Goal: Information Seeking & Learning: Learn about a topic

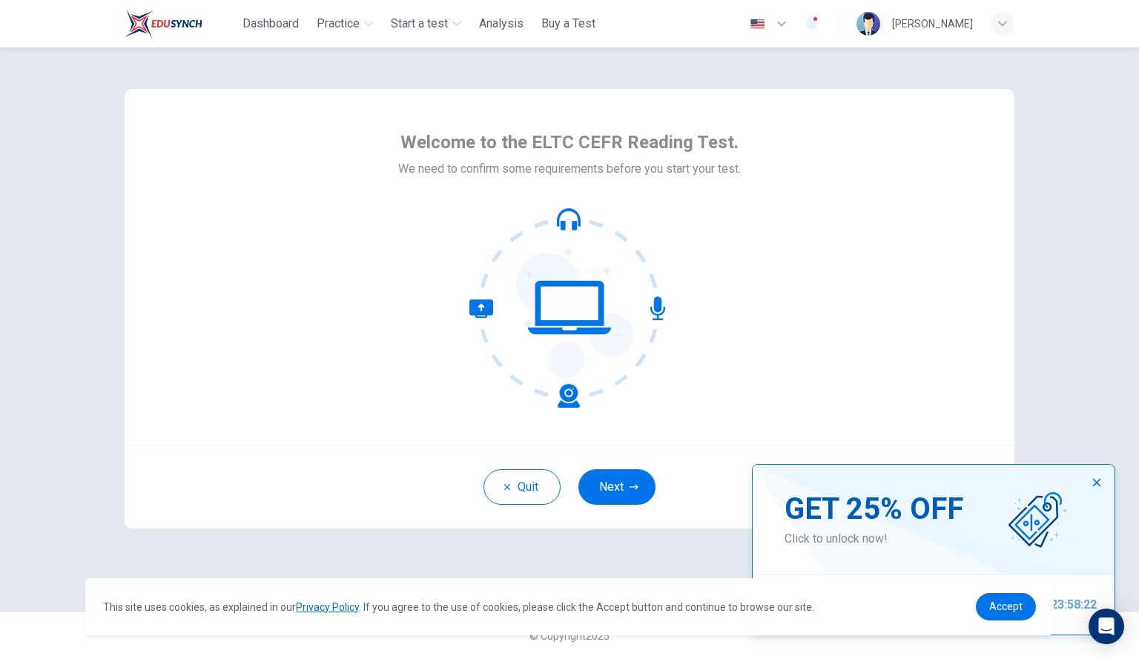
click at [1100, 481] on icon "button" at bounding box center [1097, 483] width 12 height 12
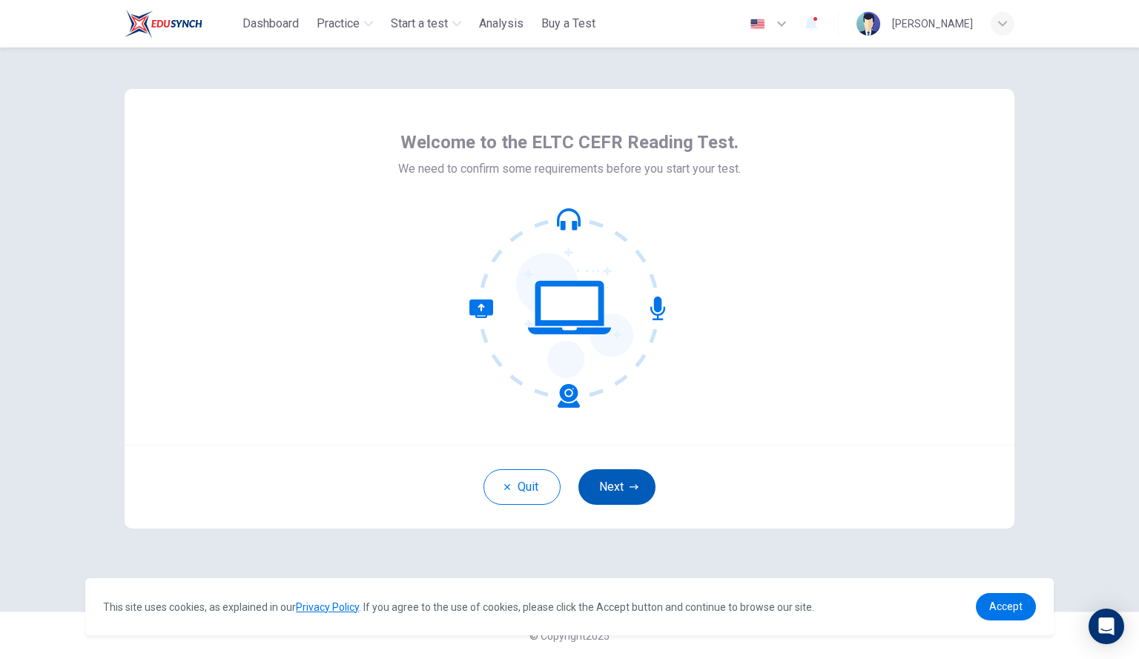
click at [610, 483] on button "Next" at bounding box center [616, 487] width 77 height 36
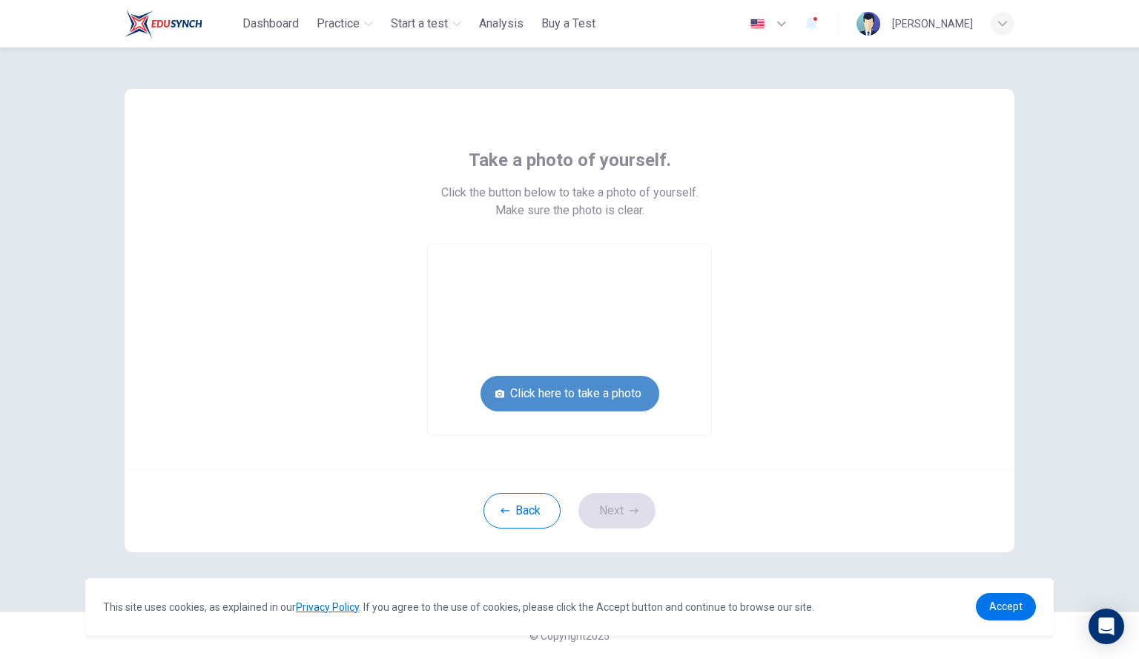
click at [595, 389] on button "Click here to take a photo" at bounding box center [569, 394] width 179 height 36
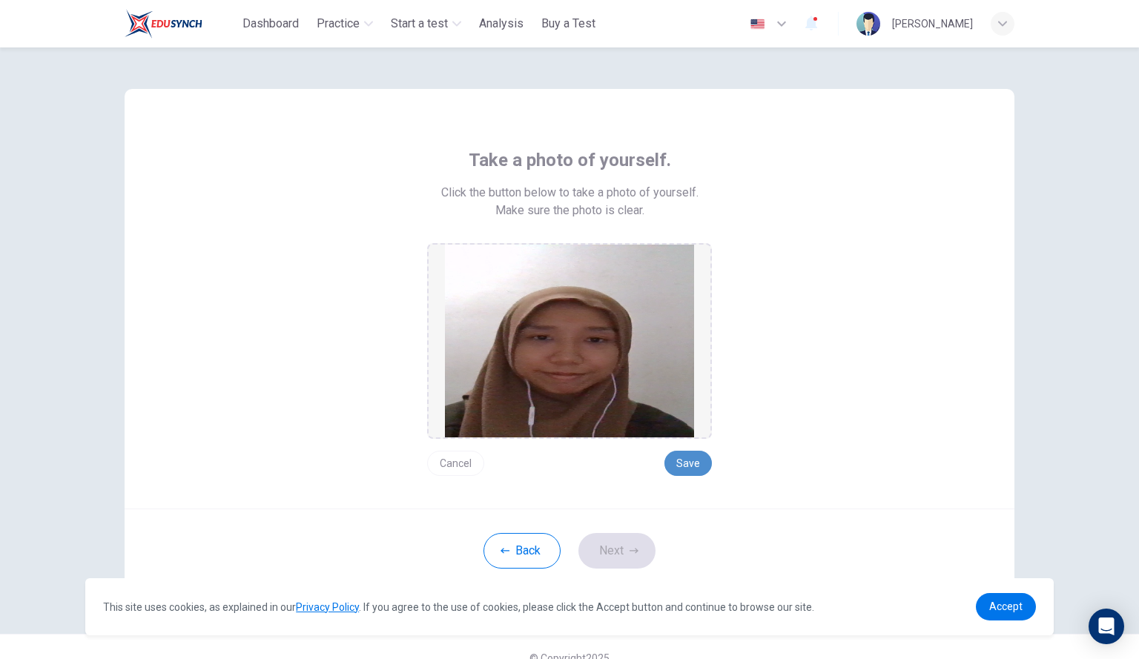
click at [687, 461] on button "Save" at bounding box center [687, 463] width 47 height 25
click at [683, 462] on button "Save" at bounding box center [687, 463] width 47 height 25
click at [598, 543] on button "Next" at bounding box center [616, 551] width 77 height 36
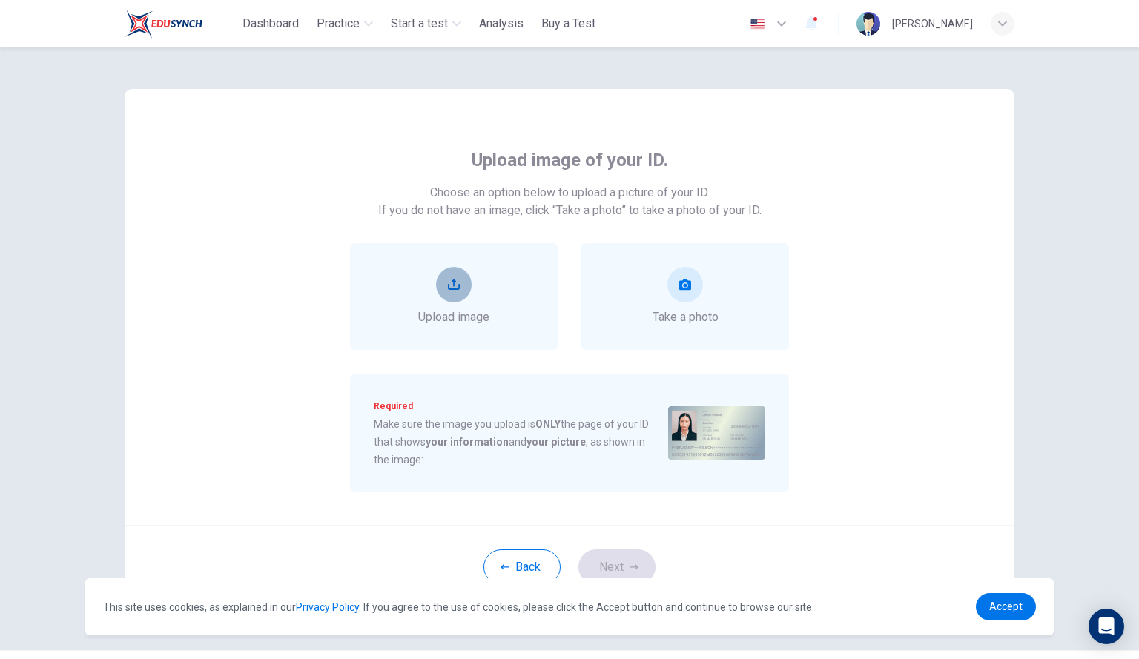
click at [451, 289] on icon "upload" at bounding box center [454, 285] width 12 height 10
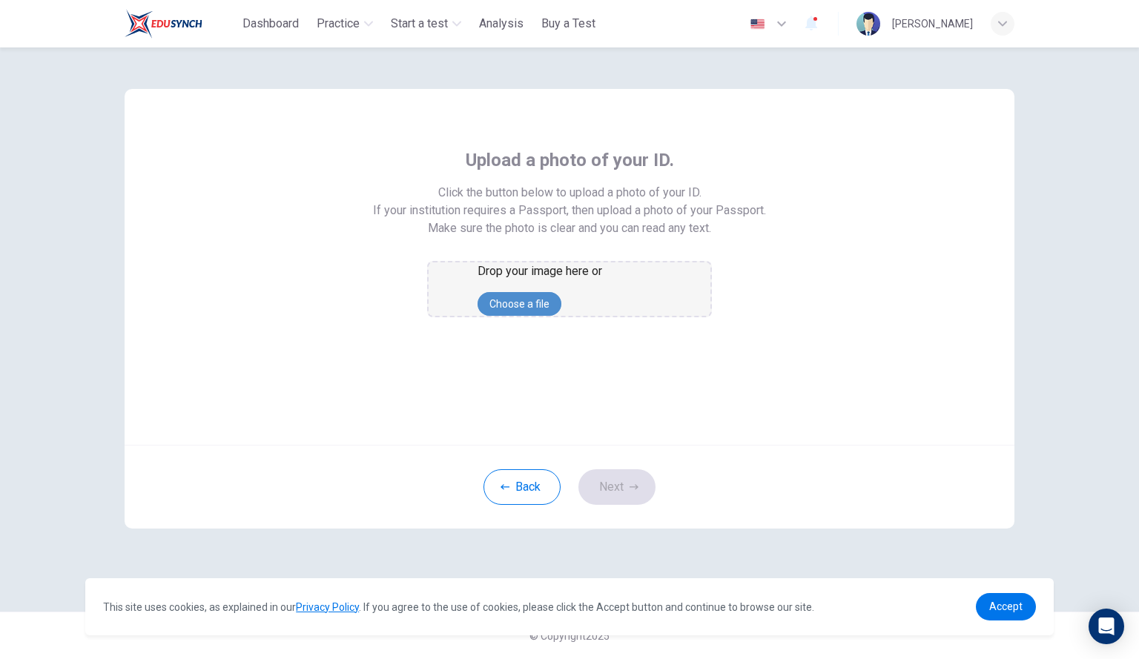
click at [561, 316] on button "Choose a file" at bounding box center [520, 304] width 84 height 24
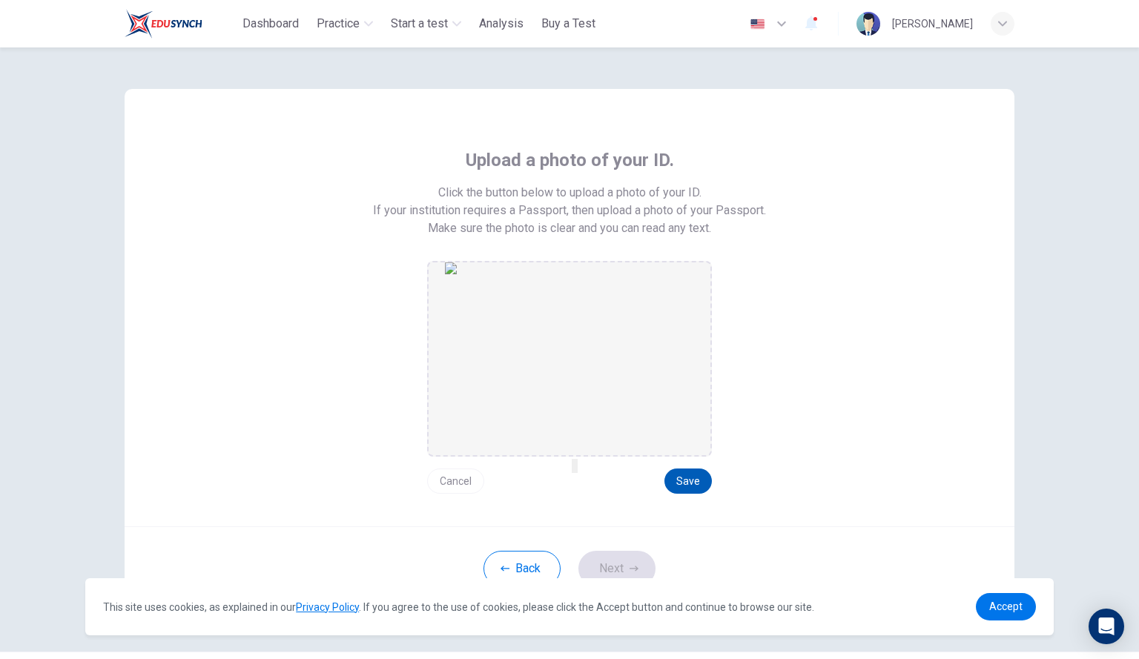
click at [681, 482] on button "Save" at bounding box center [687, 481] width 47 height 25
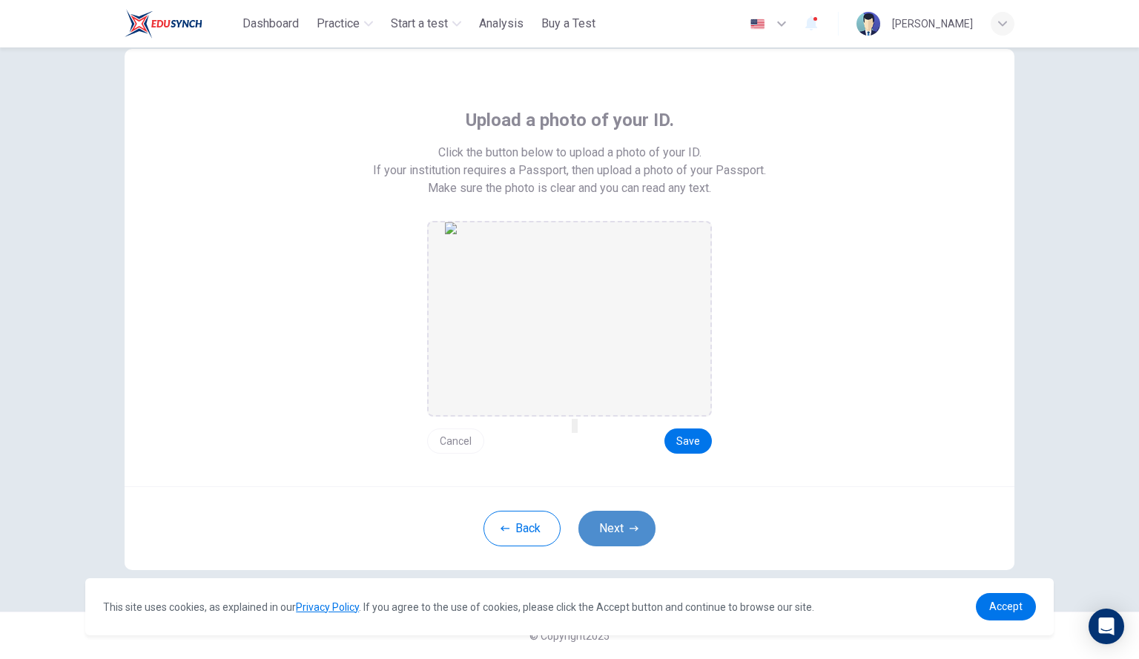
click at [612, 525] on button "Next" at bounding box center [616, 529] width 77 height 36
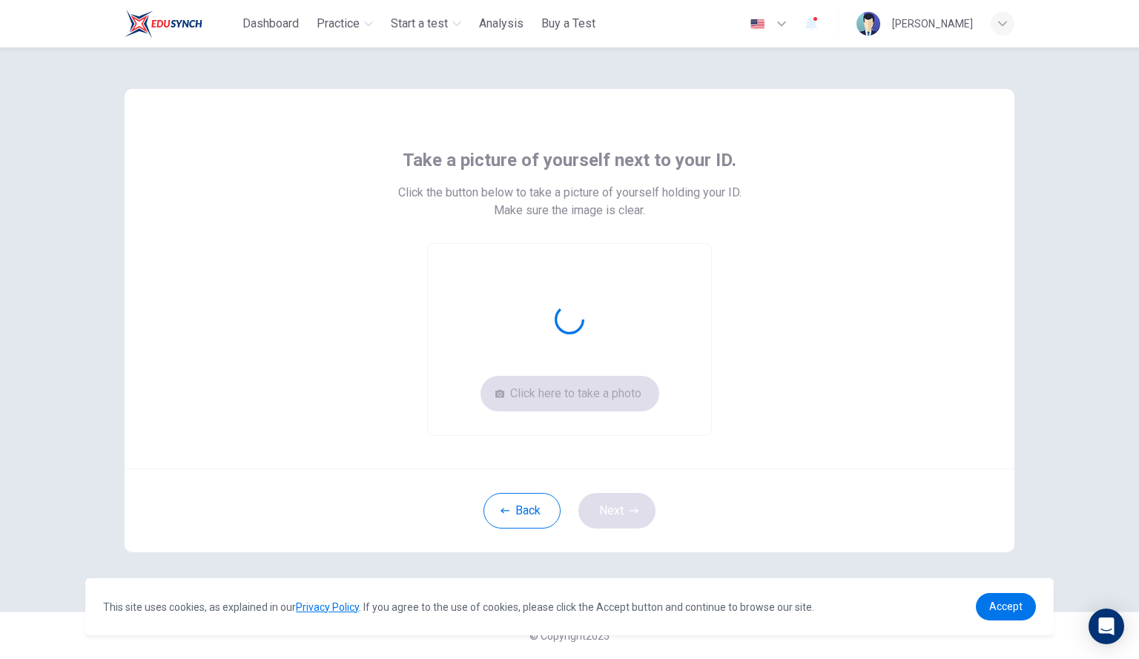
scroll to position [0, 0]
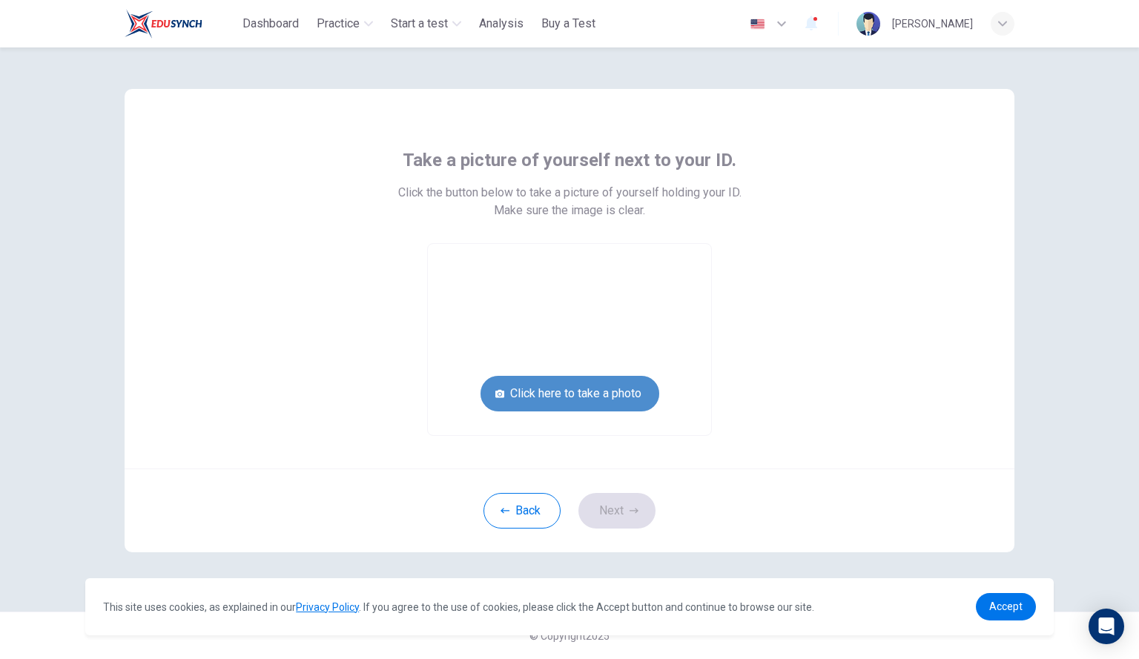
click at [611, 400] on button "Click here to take a photo" at bounding box center [569, 394] width 179 height 36
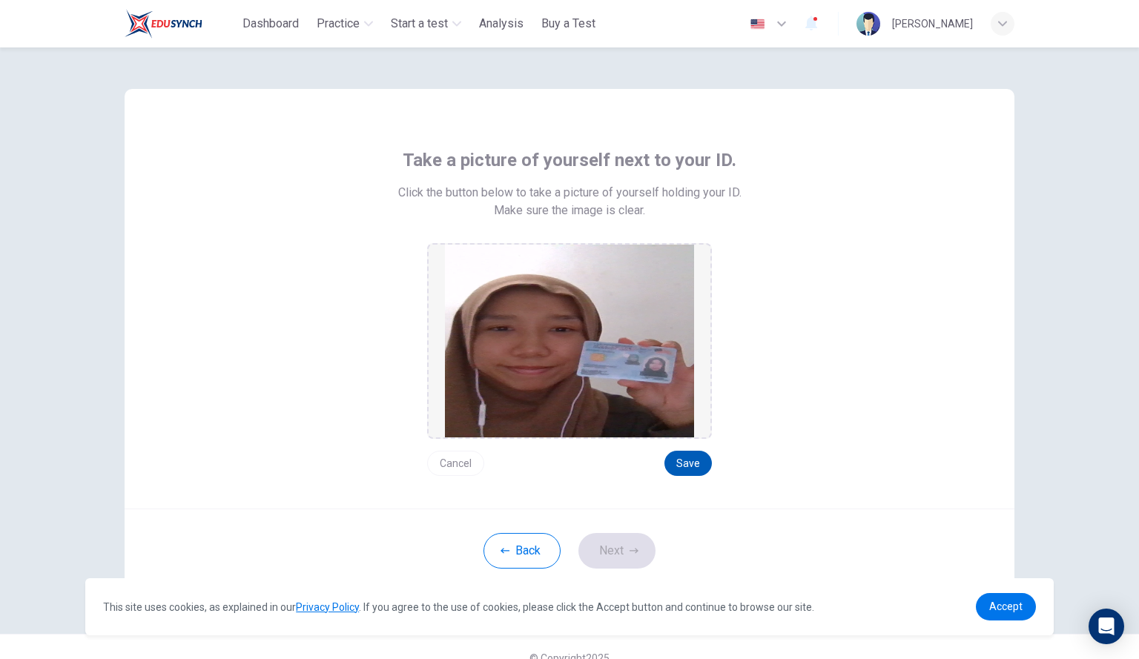
click at [685, 465] on button "Save" at bounding box center [687, 463] width 47 height 25
click at [632, 550] on icon "button" at bounding box center [634, 550] width 9 height 9
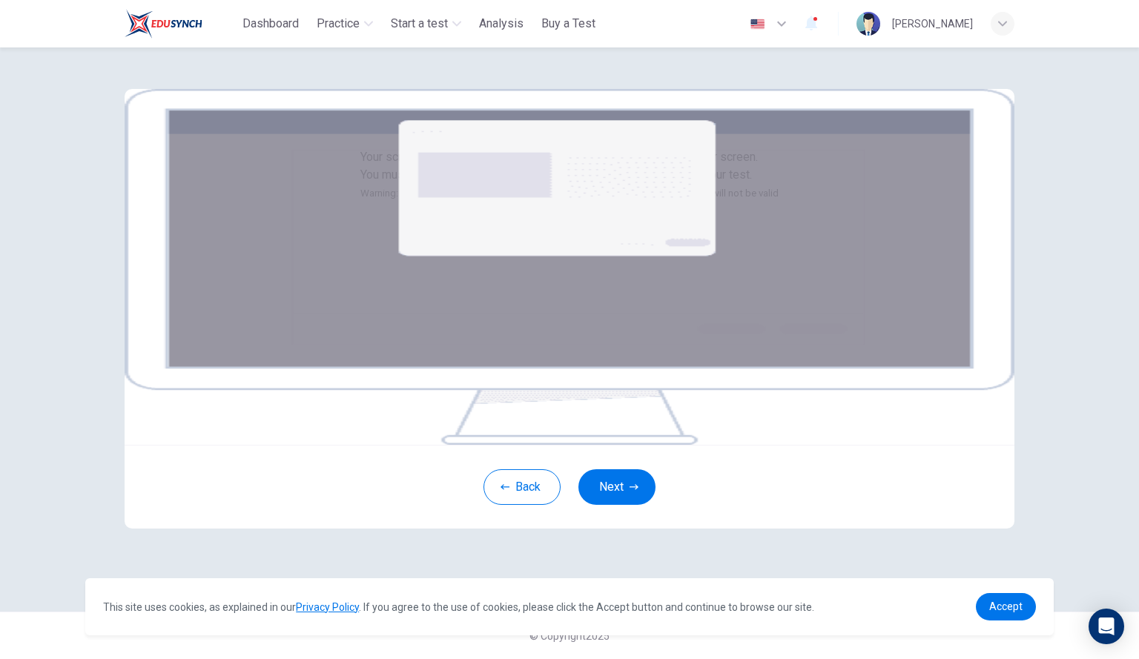
scroll to position [110, 0]
click at [999, 604] on span "Accept" at bounding box center [1005, 607] width 33 height 12
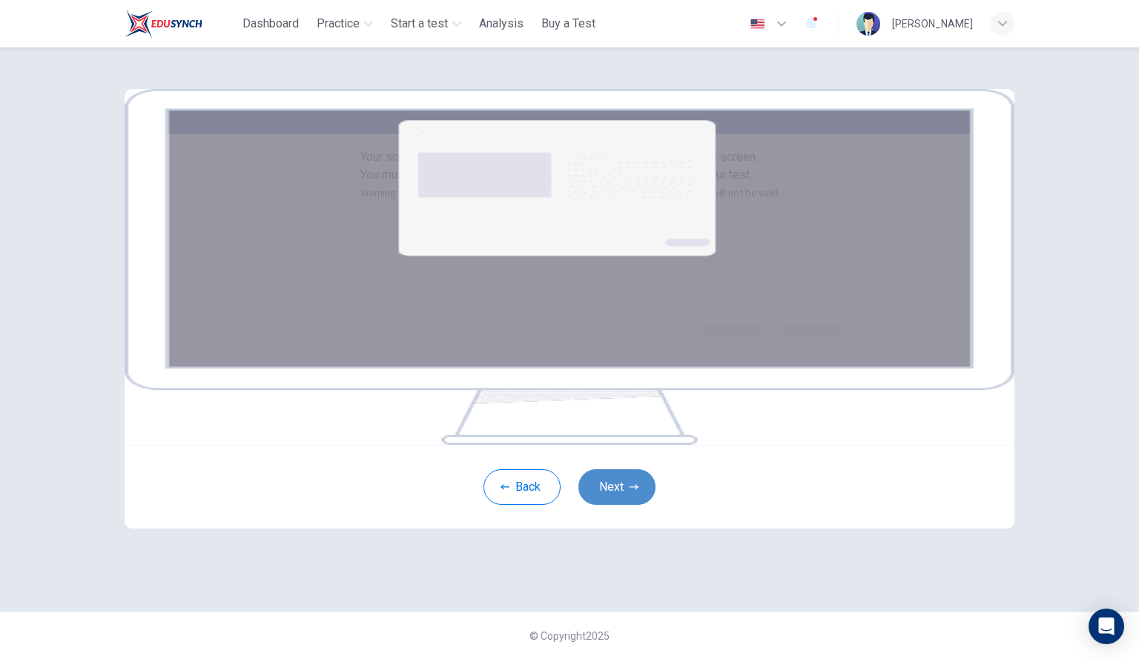
click at [620, 505] on button "Next" at bounding box center [616, 487] width 77 height 36
click at [623, 505] on button "Next" at bounding box center [616, 487] width 77 height 36
click at [630, 489] on icon "button" at bounding box center [634, 486] width 9 height 5
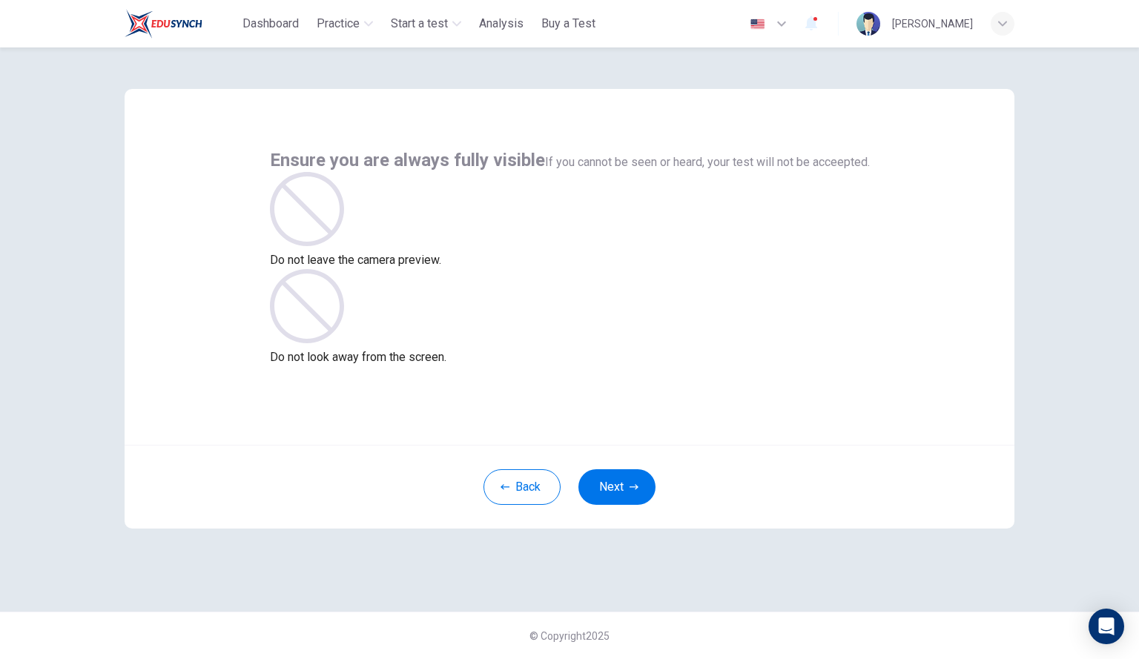
scroll to position [0, 0]
click at [625, 483] on button "Next" at bounding box center [616, 487] width 77 height 36
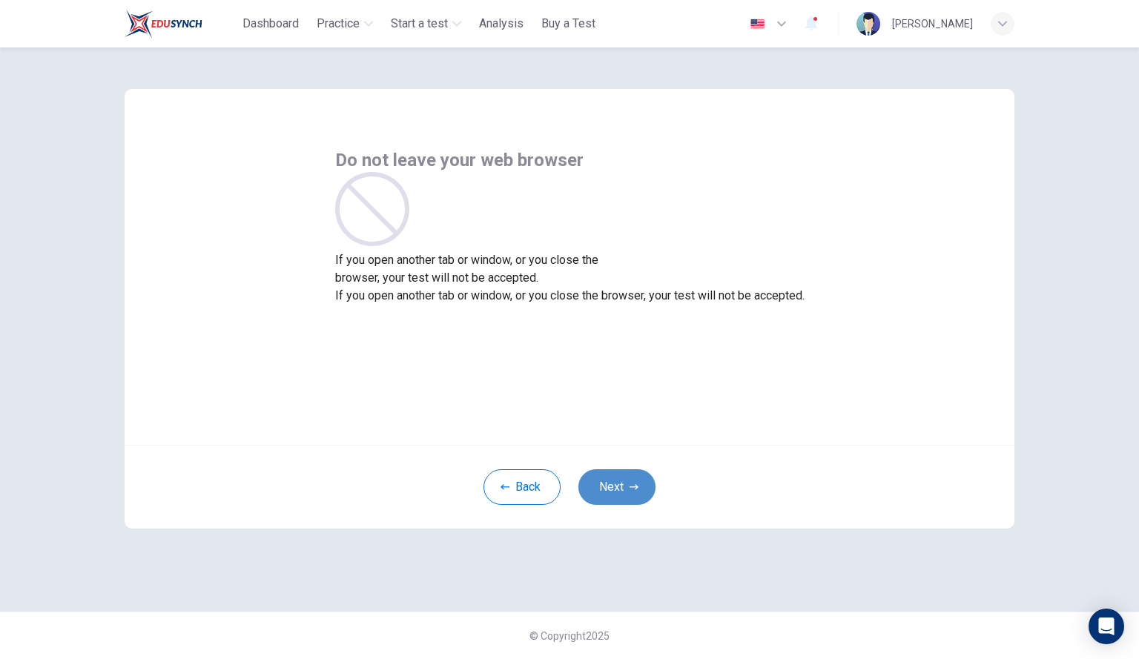
click at [618, 480] on button "Next" at bounding box center [616, 487] width 77 height 36
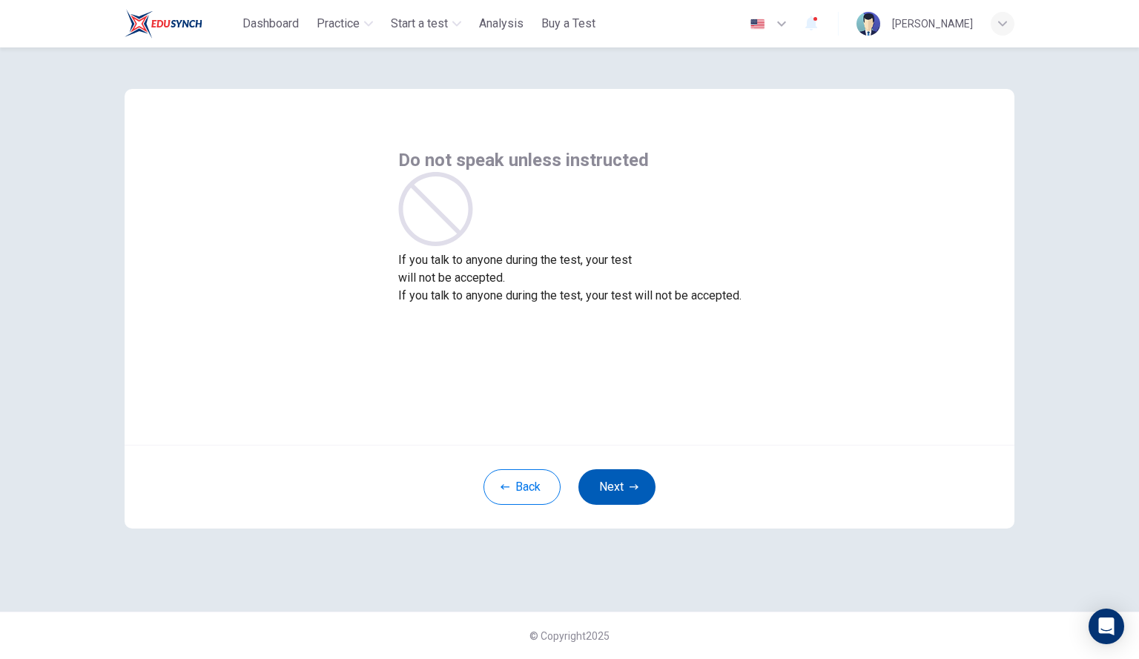
click at [608, 485] on button "Next" at bounding box center [616, 487] width 77 height 36
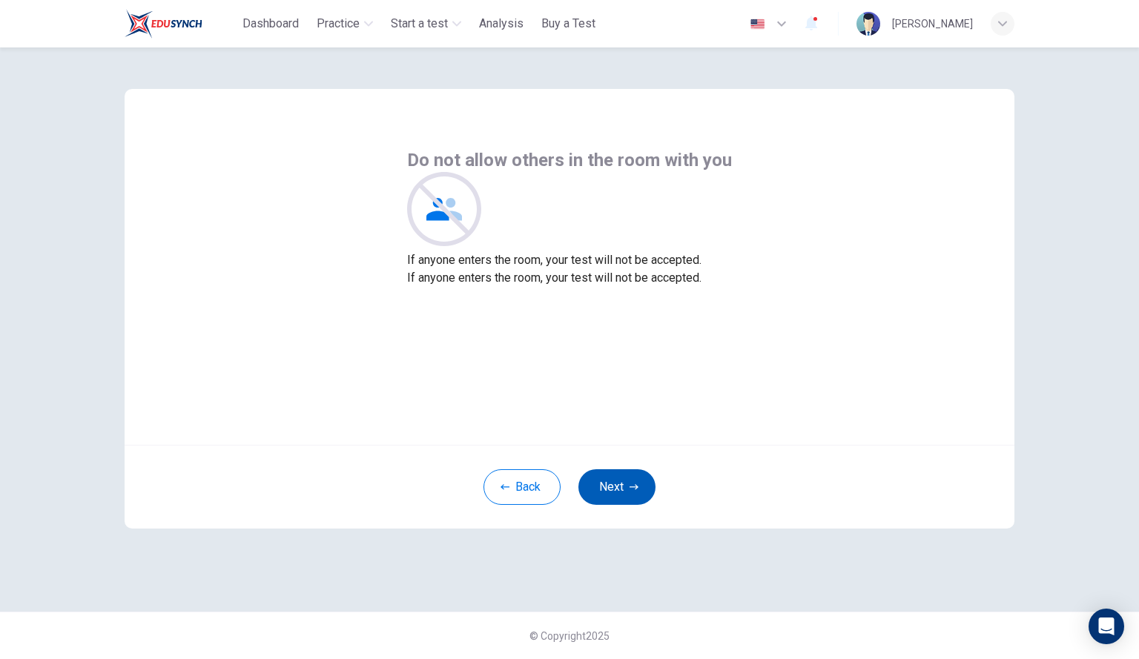
click at [620, 485] on button "Next" at bounding box center [616, 487] width 77 height 36
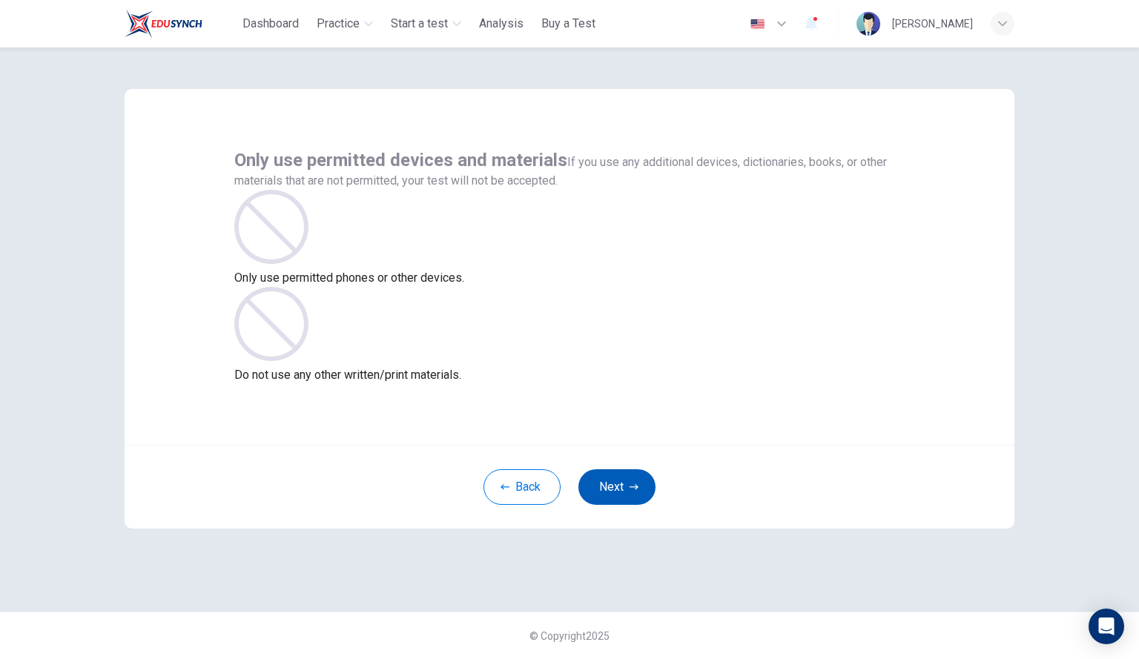
click at [621, 478] on button "Next" at bounding box center [616, 487] width 77 height 36
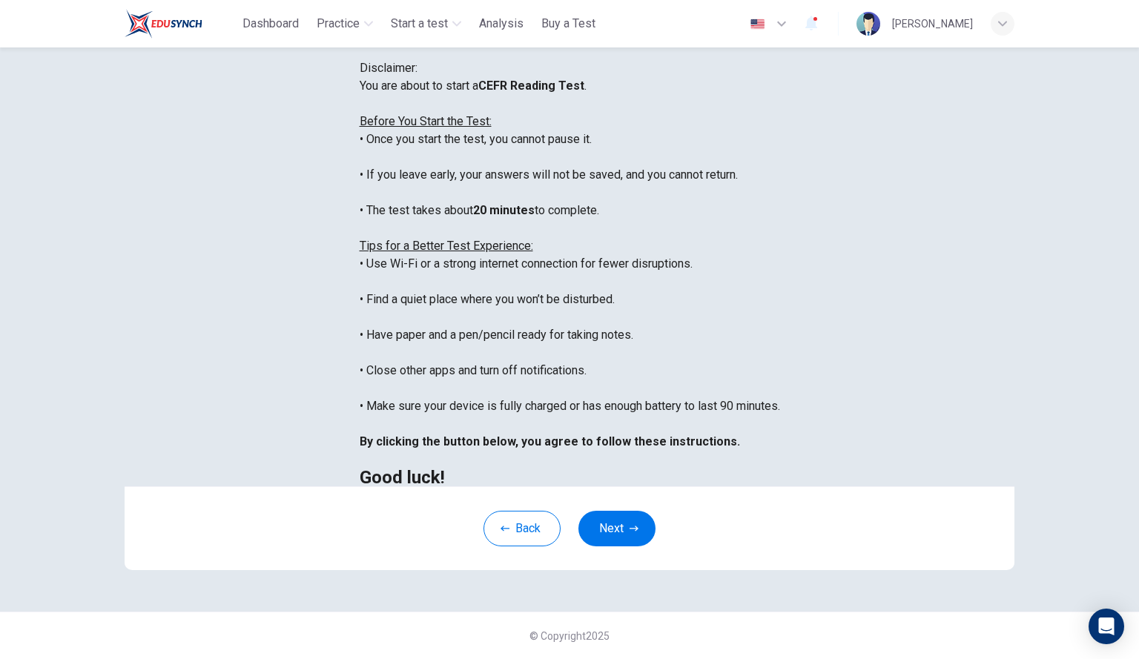
scroll to position [165, 0]
click at [613, 526] on button "Next" at bounding box center [616, 529] width 77 height 36
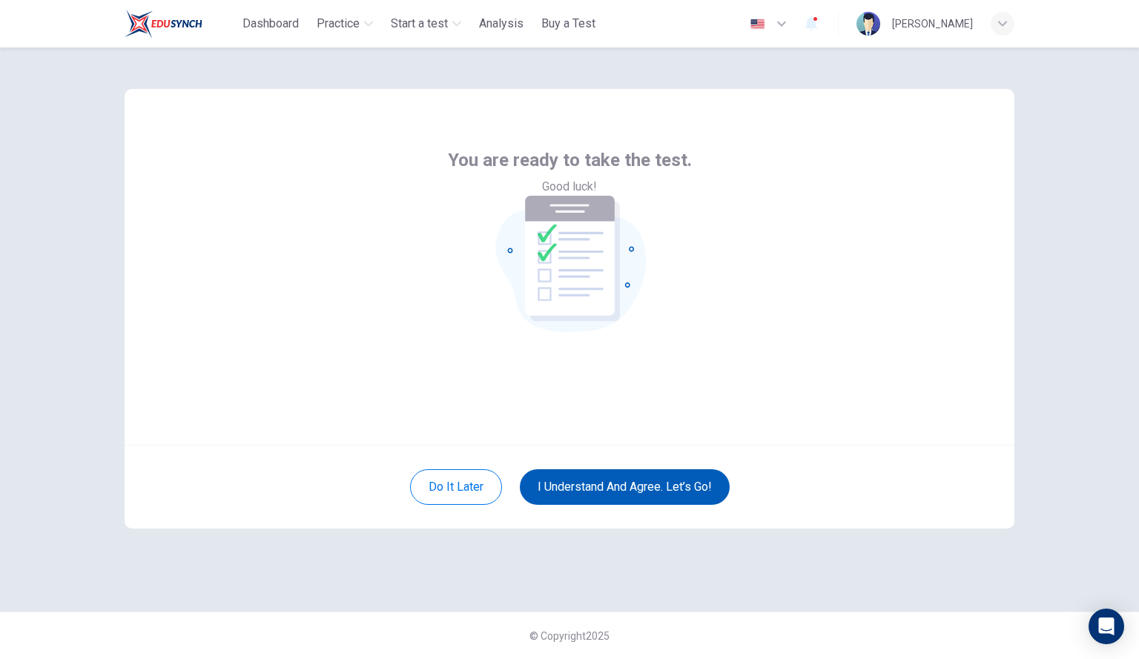
scroll to position [0, 0]
click at [629, 486] on button "I understand and agree. Let’s go!" at bounding box center [625, 487] width 210 height 36
click at [632, 488] on button "I understand and agree. Let’s go!" at bounding box center [625, 487] width 210 height 36
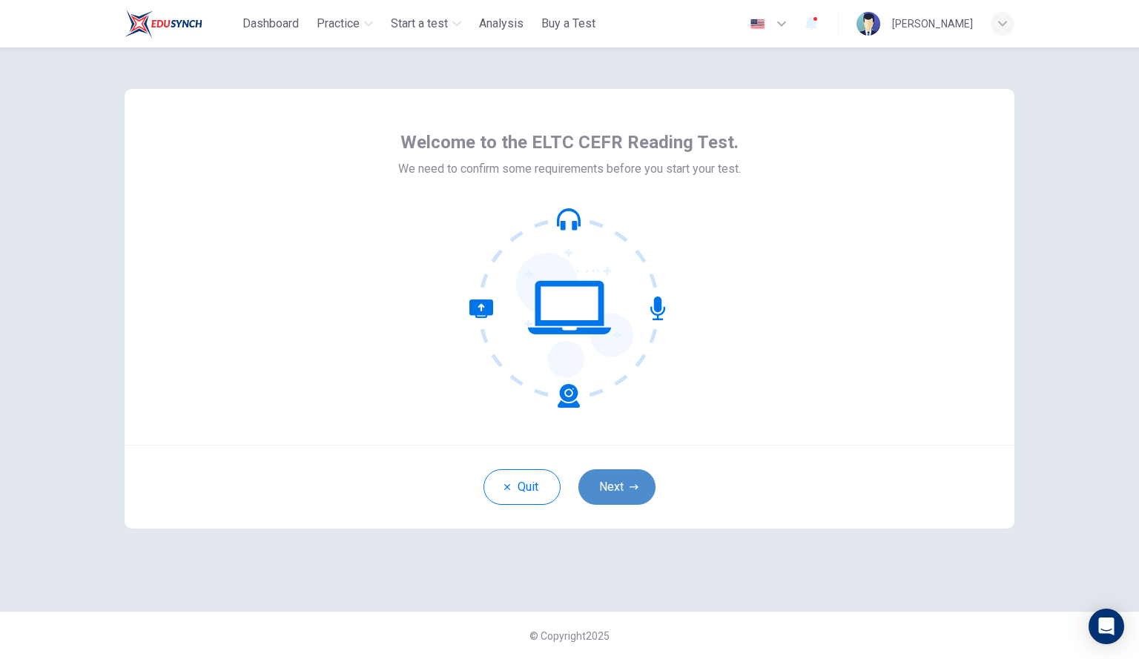
click at [623, 485] on button "Next" at bounding box center [616, 487] width 77 height 36
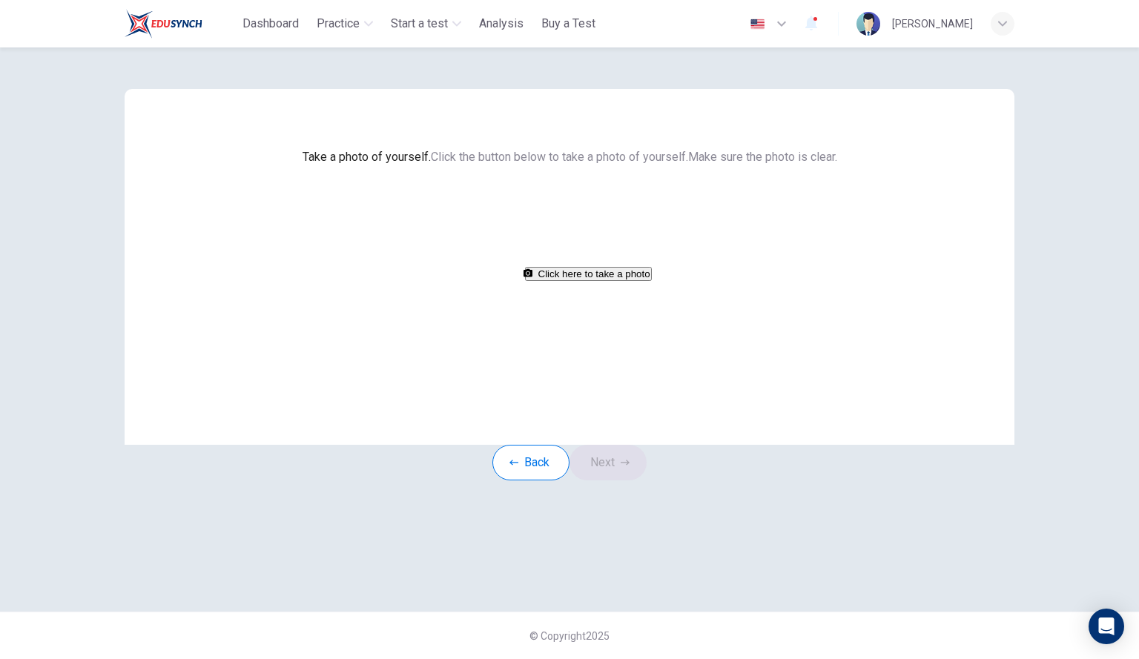
click at [600, 281] on button "Click here to take a photo" at bounding box center [588, 274] width 127 height 14
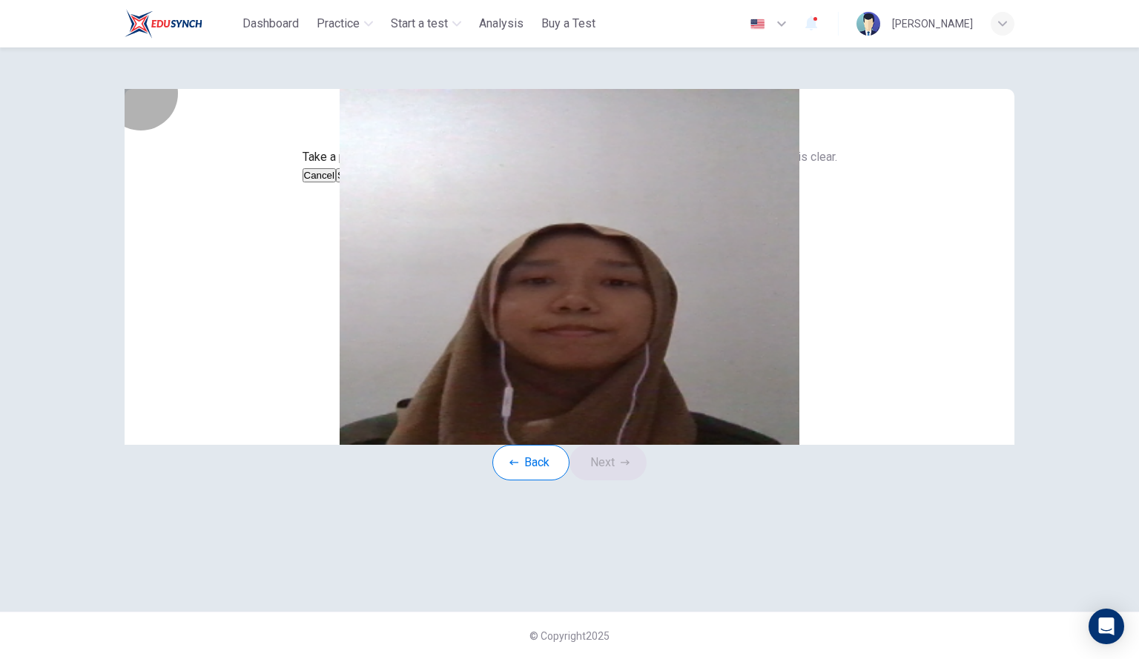
click at [361, 182] on button "Save" at bounding box center [348, 175] width 25 height 14
click at [614, 480] on button "Next" at bounding box center [607, 463] width 77 height 36
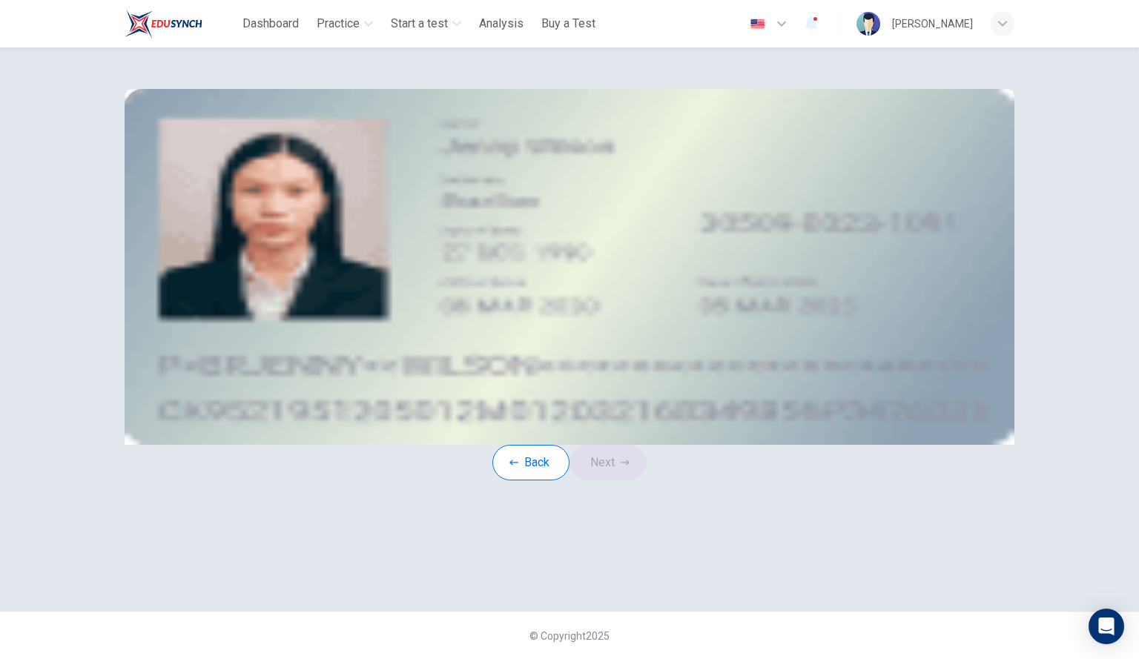
click at [249, 201] on button "upload" at bounding box center [241, 192] width 15 height 17
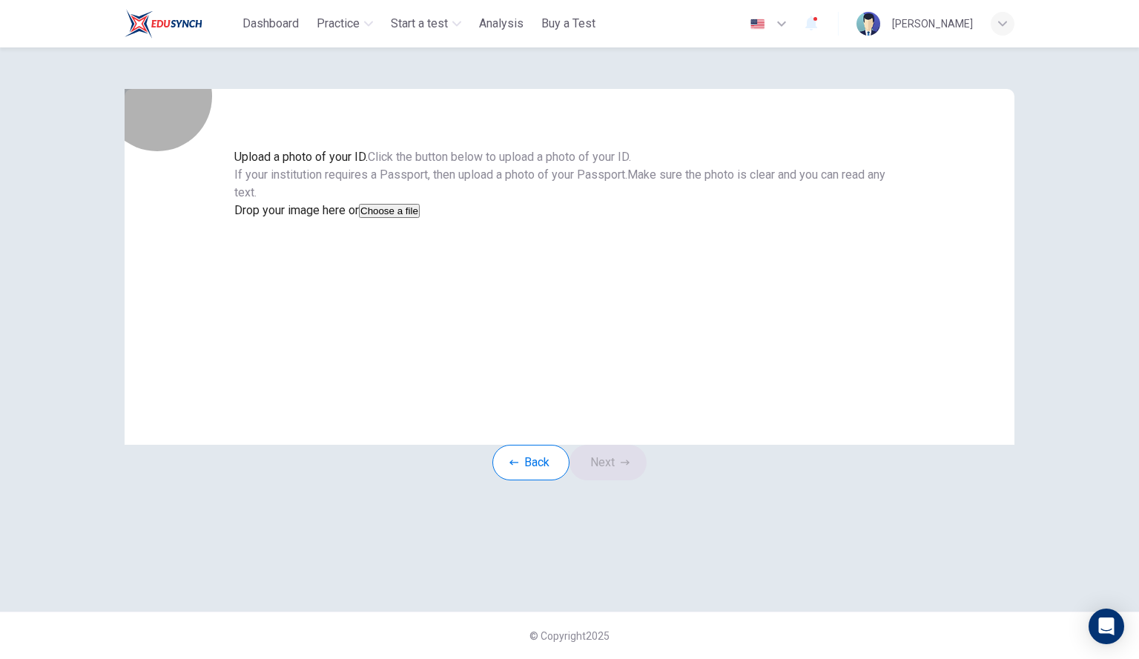
click at [420, 218] on button "Choose a file" at bounding box center [389, 211] width 61 height 14
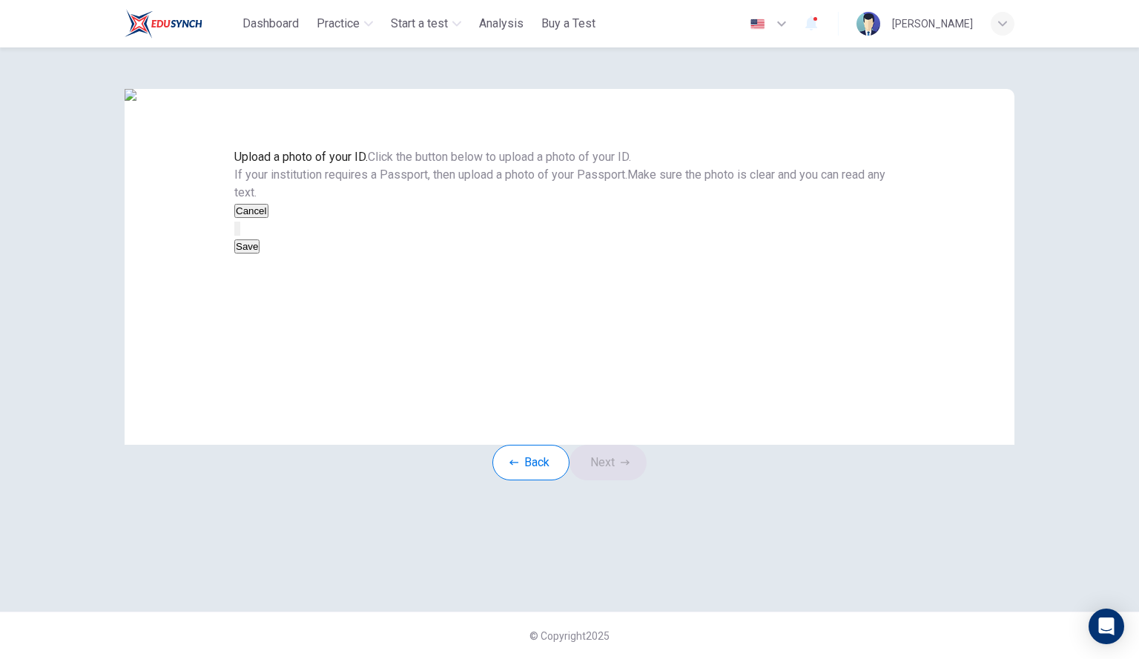
click at [260, 254] on button "Save" at bounding box center [246, 247] width 25 height 14
click at [617, 480] on button "Next" at bounding box center [607, 463] width 77 height 36
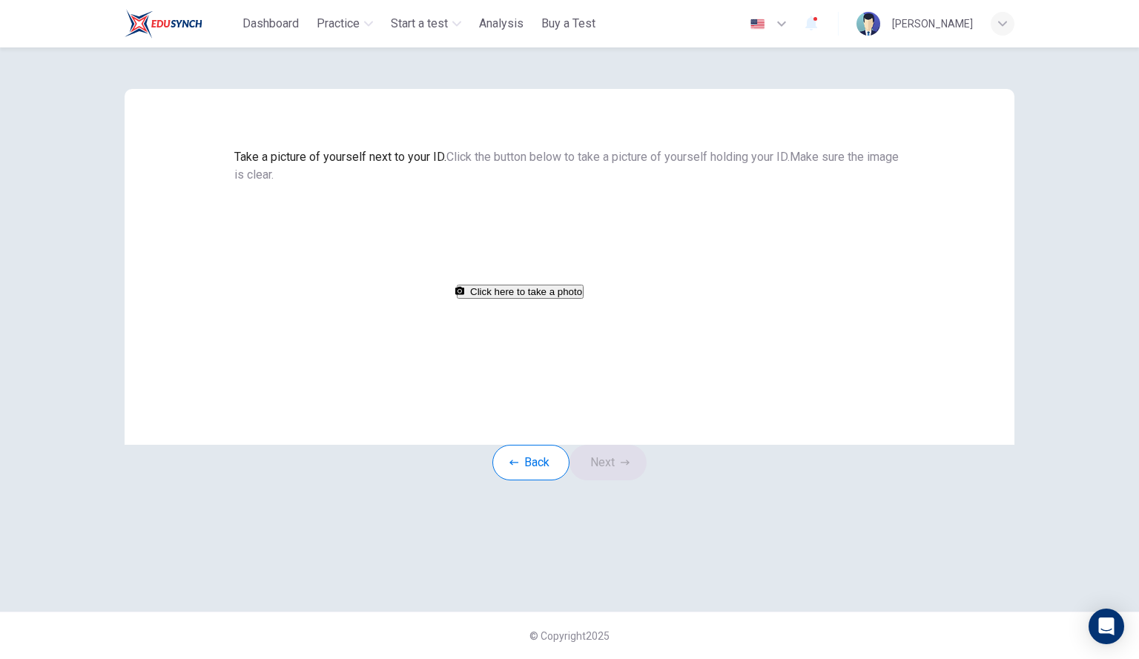
click at [584, 299] on button "Click here to take a photo" at bounding box center [520, 292] width 127 height 14
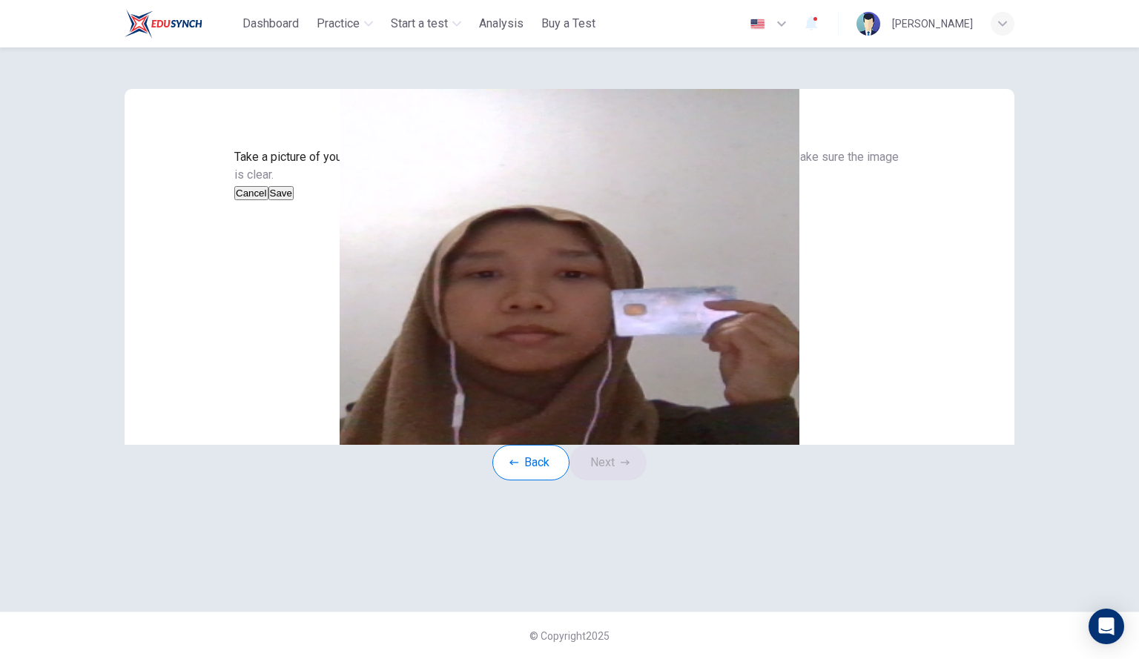
click at [268, 200] on button "Cancel" at bounding box center [251, 193] width 34 height 14
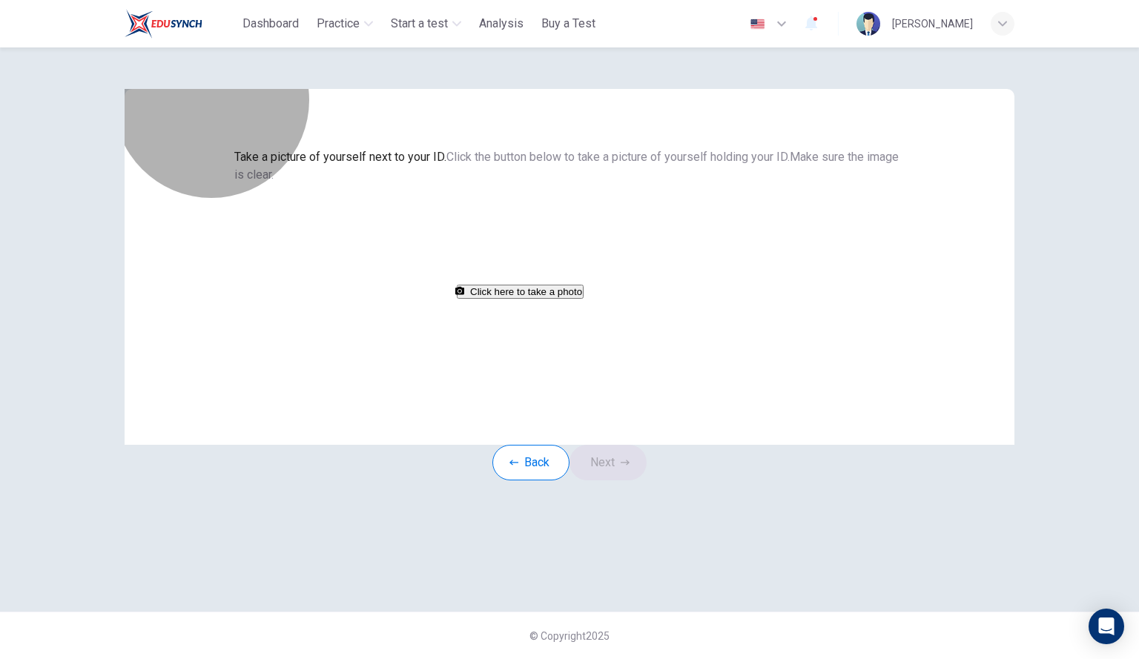
click at [566, 299] on button "Click here to take a photo" at bounding box center [520, 292] width 127 height 14
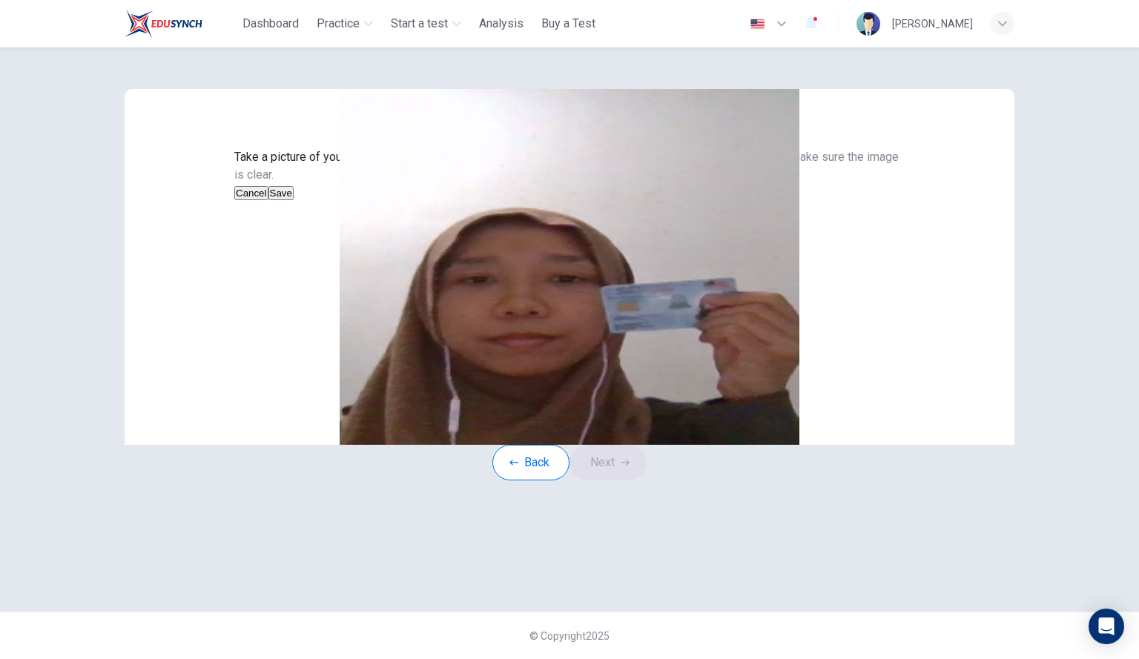
click at [294, 200] on button "Save" at bounding box center [280, 193] width 25 height 14
click at [627, 467] on icon "button" at bounding box center [625, 462] width 9 height 9
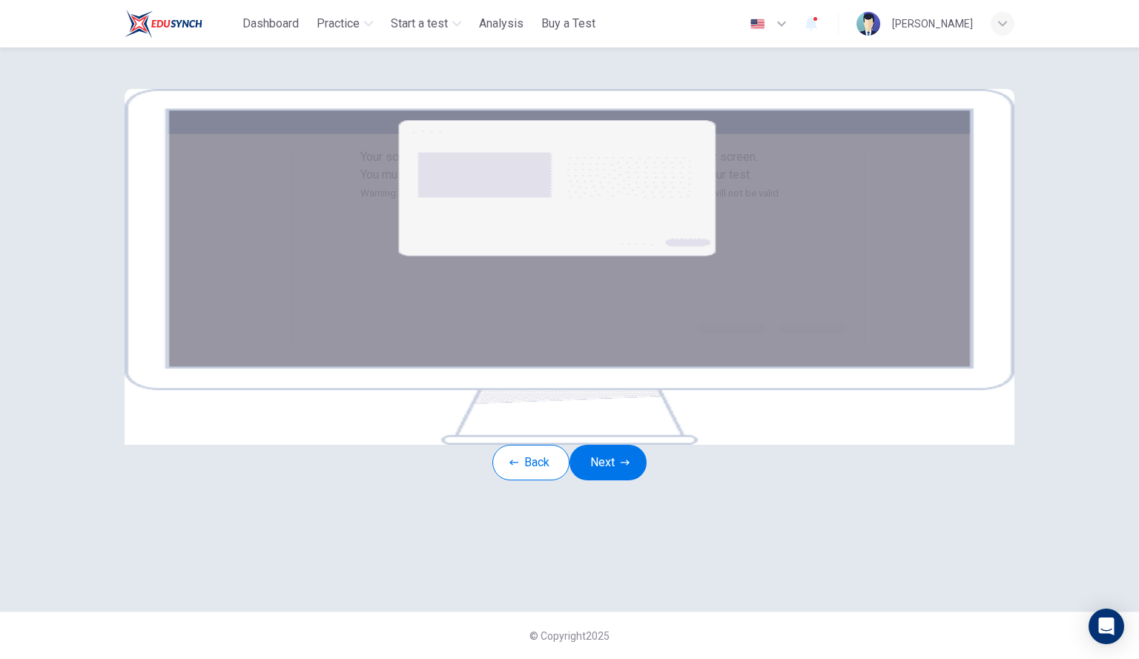
scroll to position [36, 0]
click at [616, 480] on button "Next" at bounding box center [607, 463] width 77 height 36
click at [614, 480] on button "Next" at bounding box center [607, 463] width 77 height 36
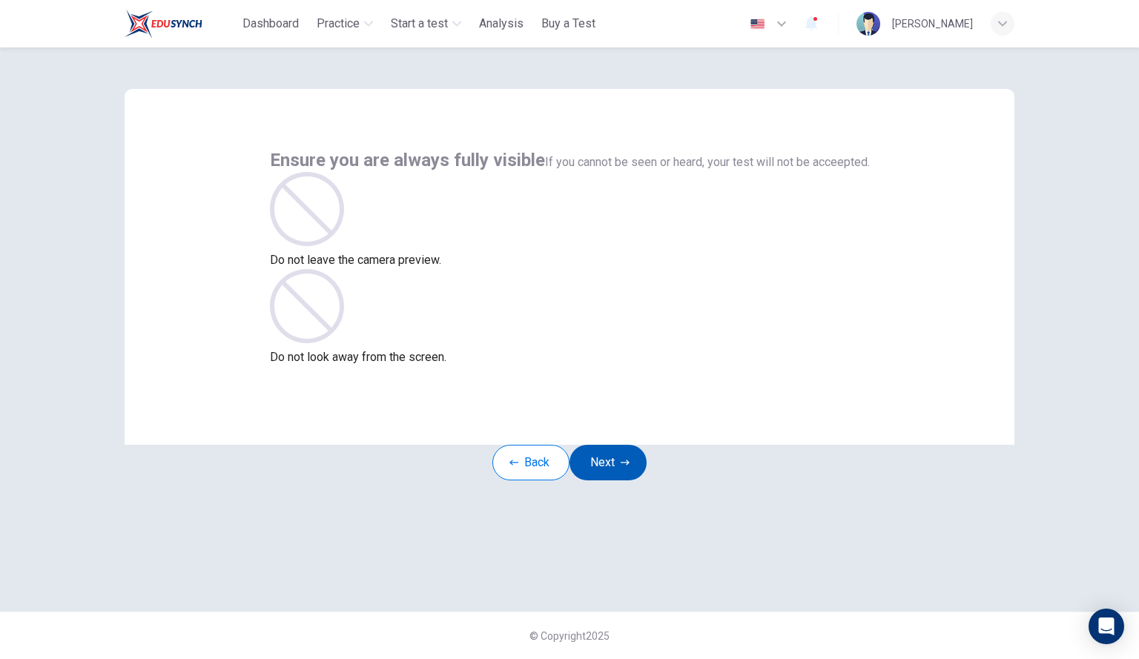
click at [624, 480] on button "Next" at bounding box center [607, 463] width 77 height 36
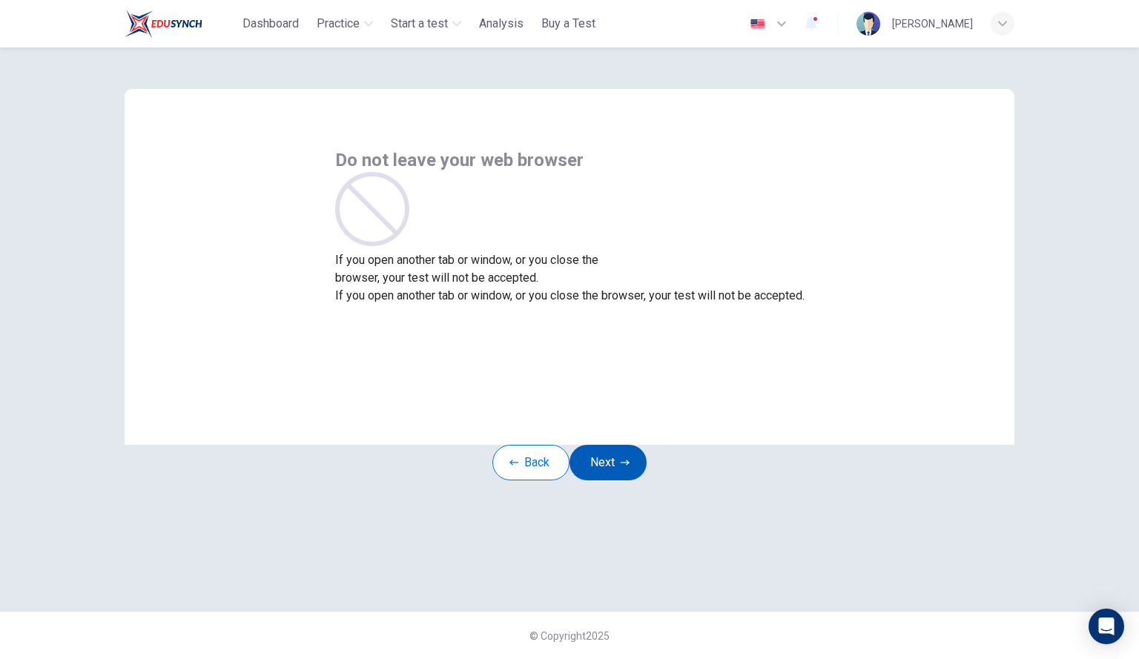
click at [624, 479] on button "Next" at bounding box center [607, 463] width 77 height 36
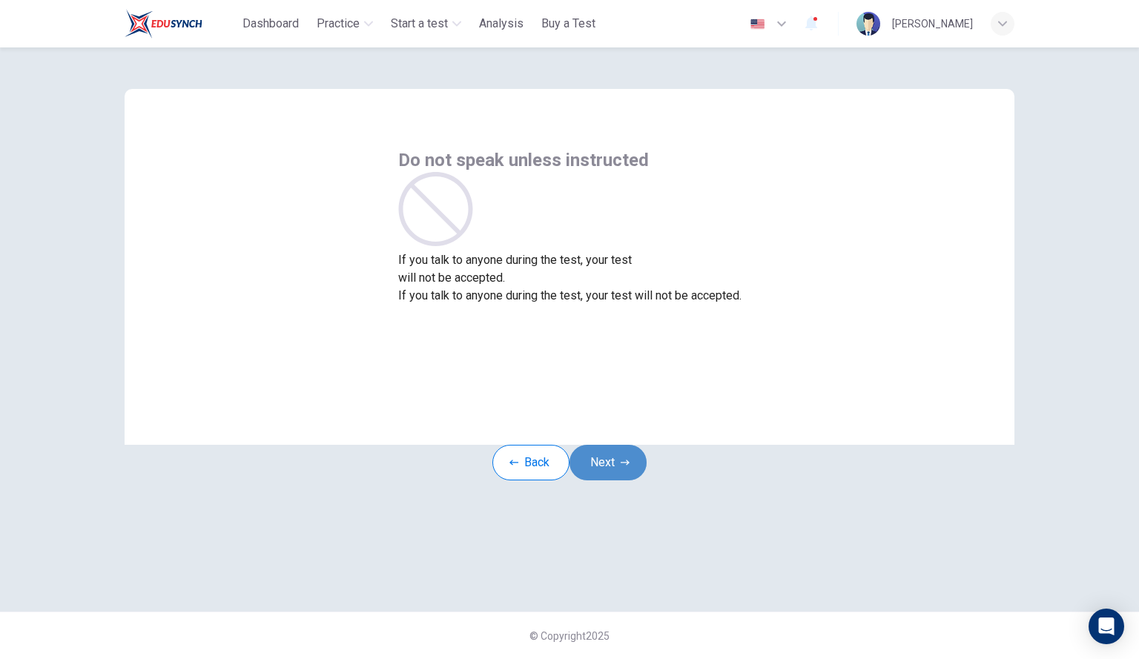
click at [624, 479] on button "Next" at bounding box center [607, 463] width 77 height 36
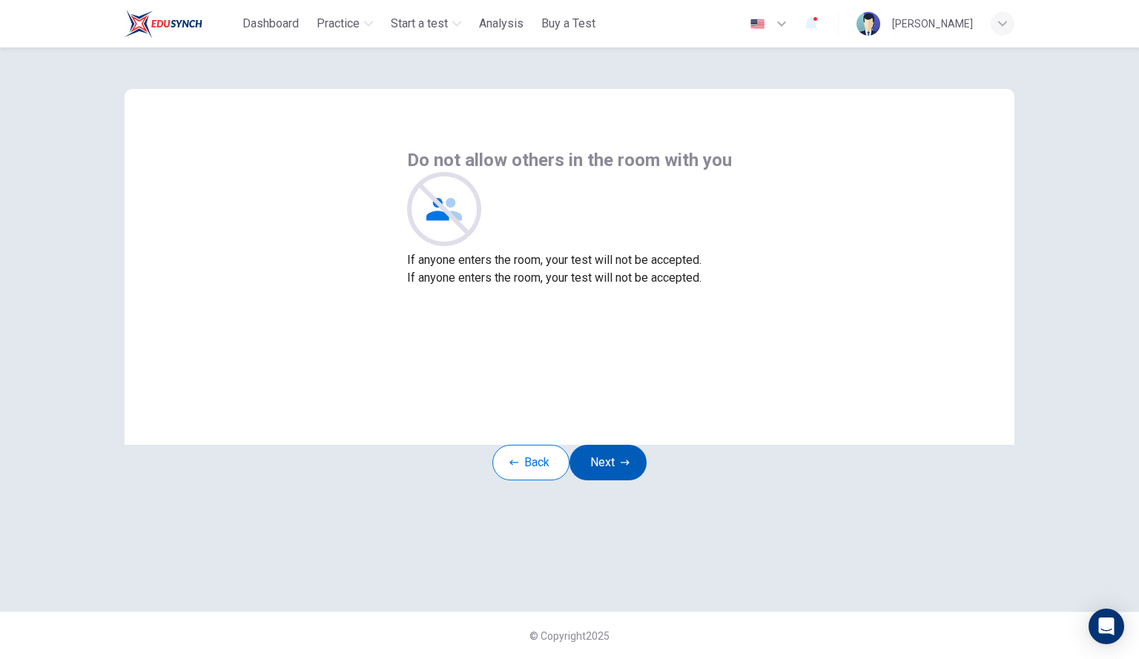
click at [624, 479] on button "Next" at bounding box center [607, 463] width 77 height 36
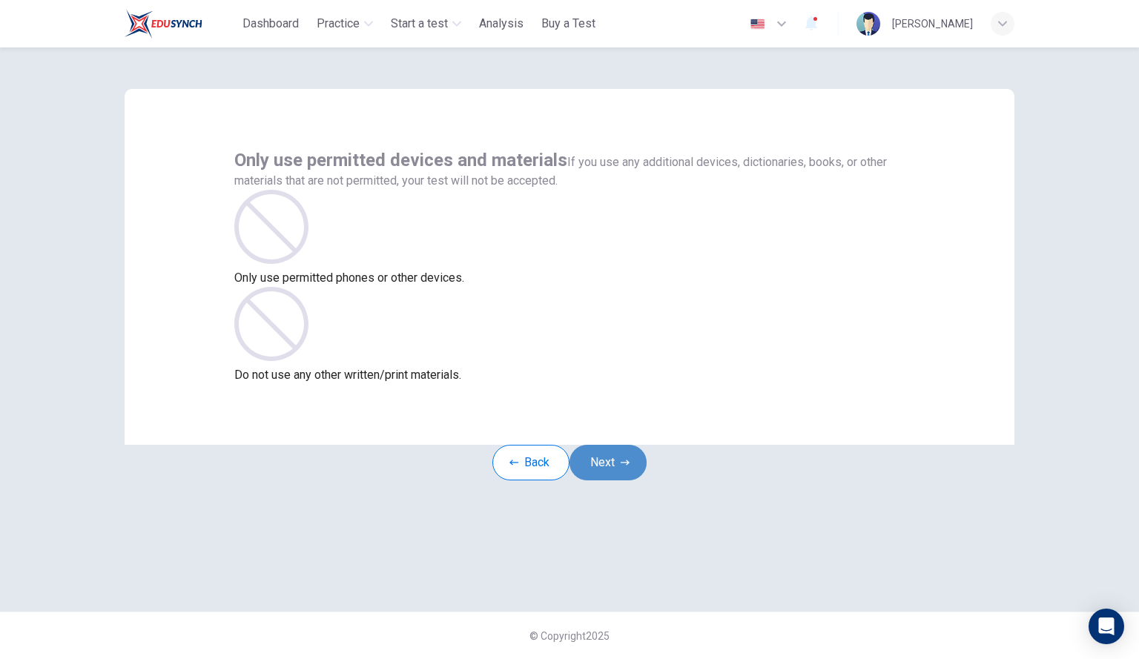
click at [624, 479] on button "Next" at bounding box center [607, 463] width 77 height 36
click at [611, 480] on button "Next" at bounding box center [607, 463] width 77 height 36
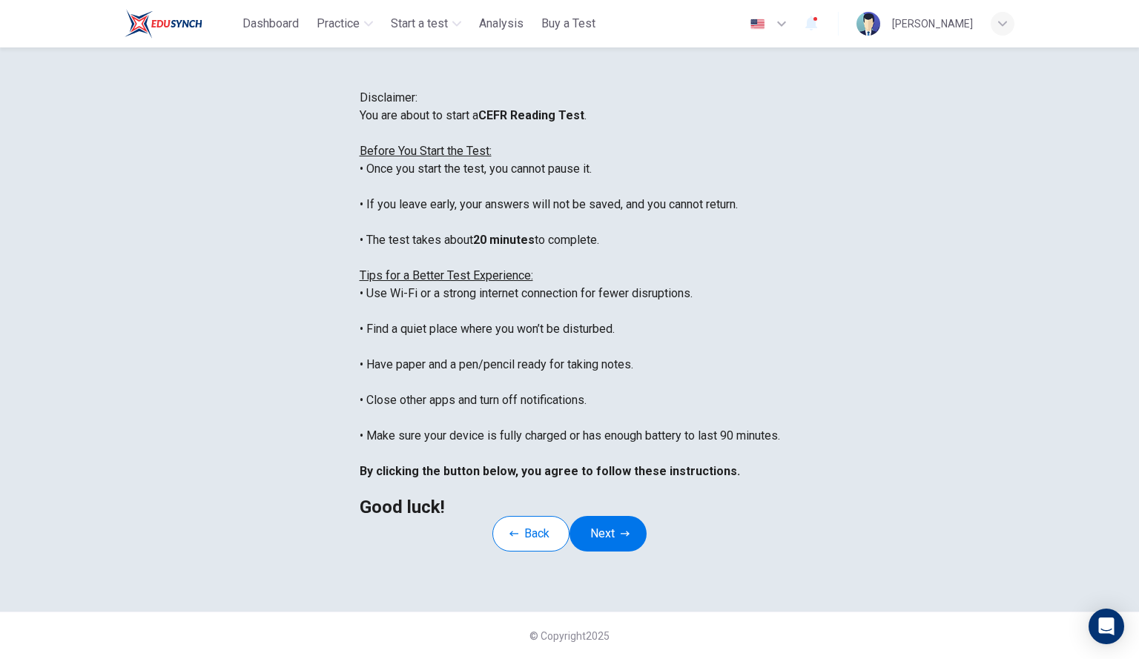
scroll to position [148, 0]
click at [612, 546] on button "Next" at bounding box center [607, 534] width 77 height 36
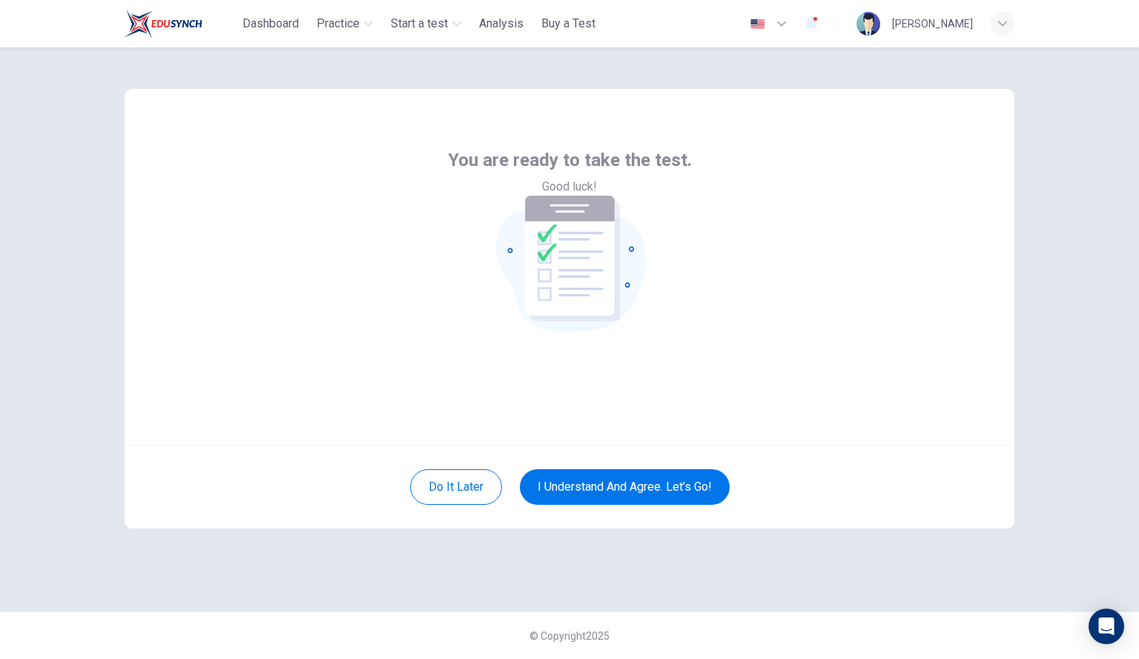
scroll to position [0, 0]
click at [673, 487] on button "I understand and agree. Let’s go!" at bounding box center [625, 487] width 210 height 36
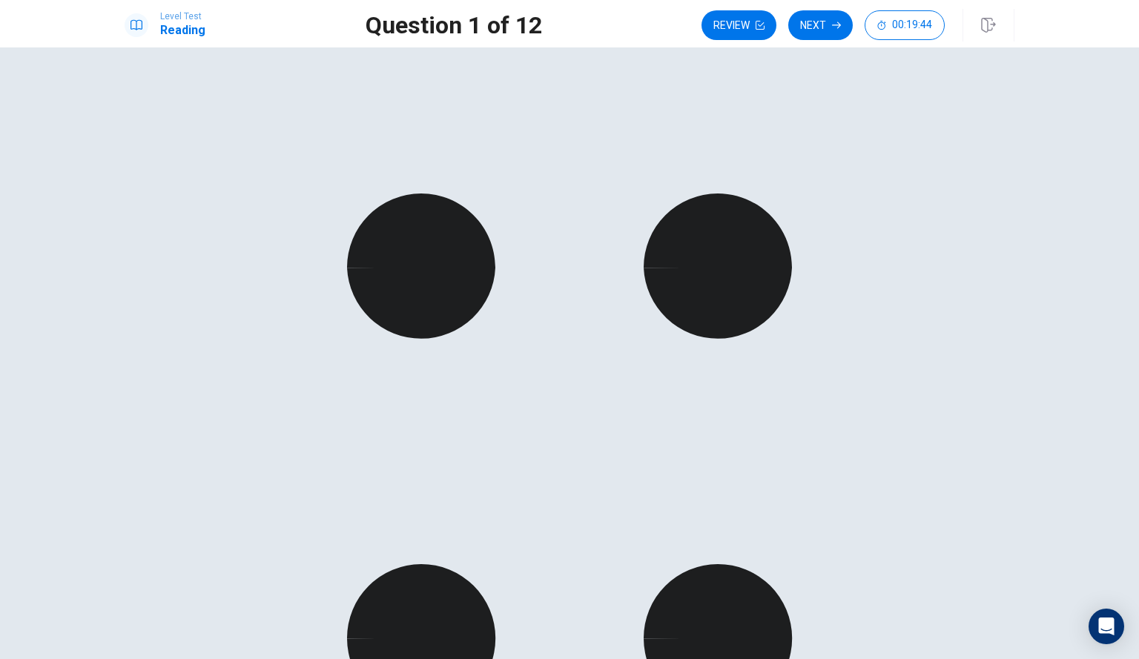
scroll to position [148, 0]
click at [819, 27] on button "Next" at bounding box center [820, 25] width 65 height 30
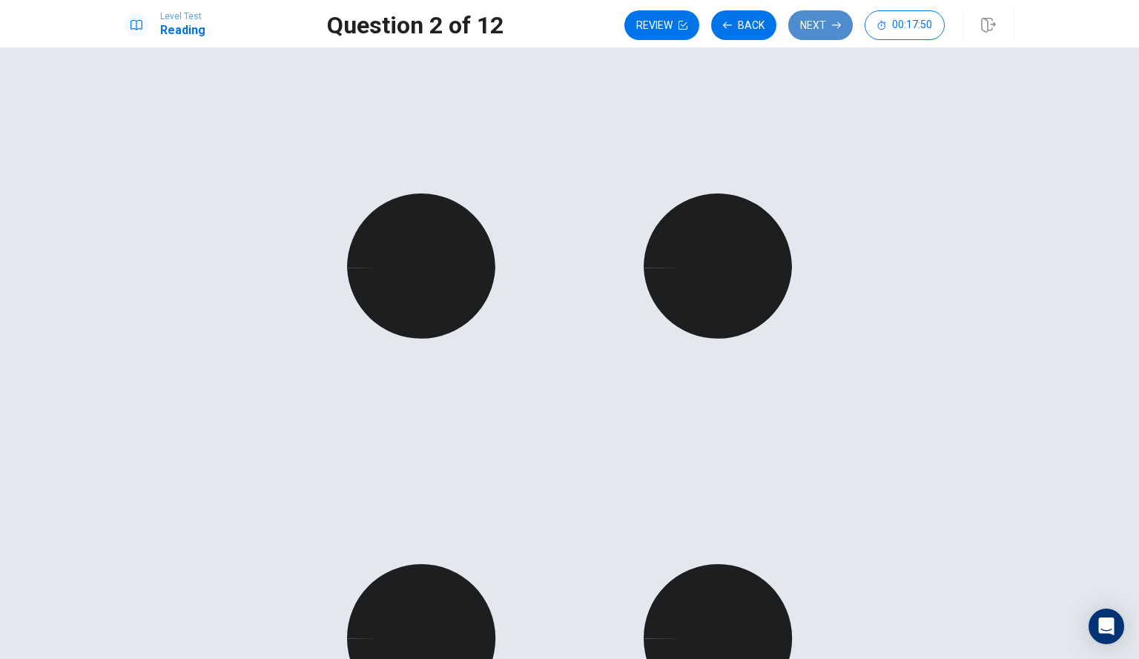
click at [817, 19] on button "Next" at bounding box center [820, 25] width 65 height 30
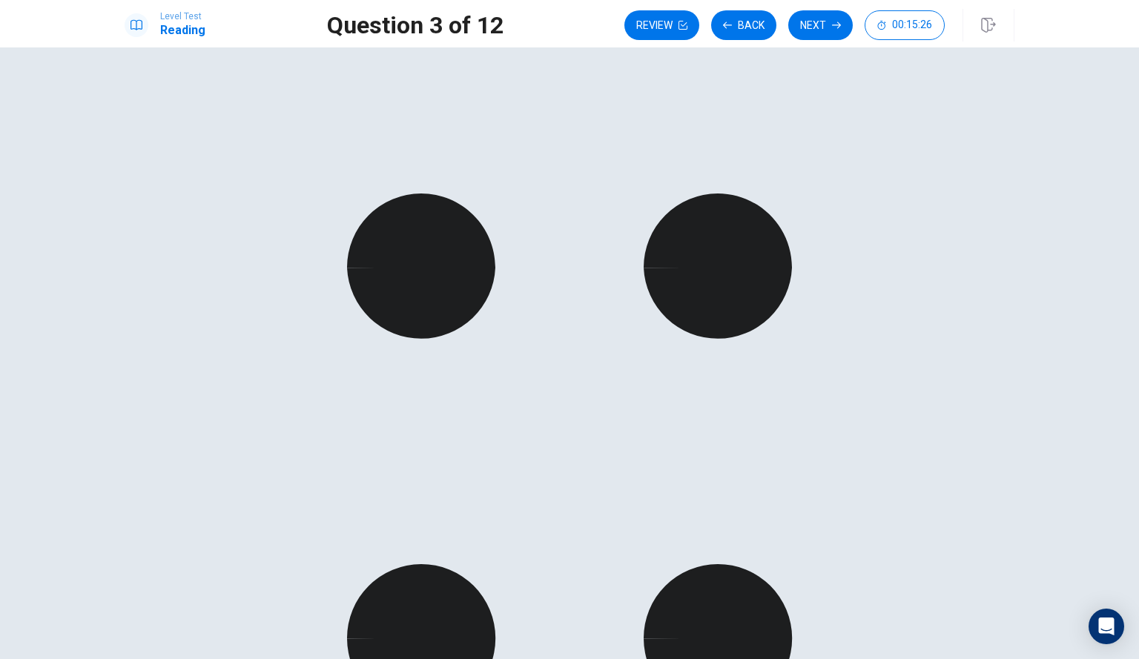
click at [836, 20] on button "Next" at bounding box center [820, 25] width 65 height 30
click at [823, 19] on button "Next" at bounding box center [820, 25] width 65 height 30
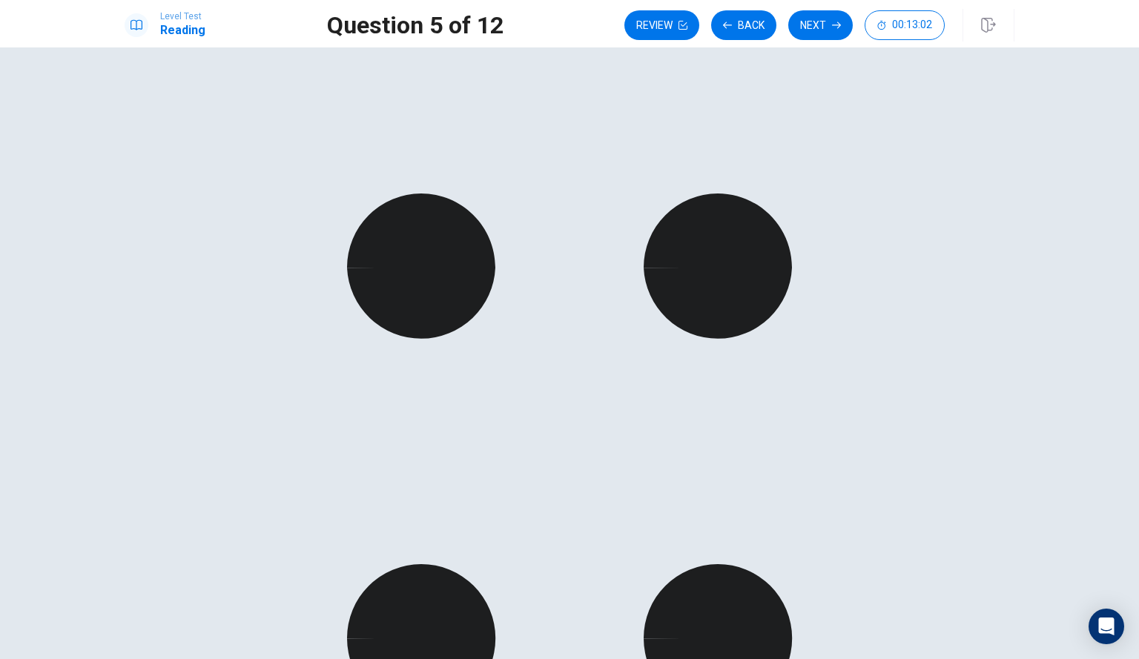
click at [816, 26] on button "Next" at bounding box center [820, 25] width 65 height 30
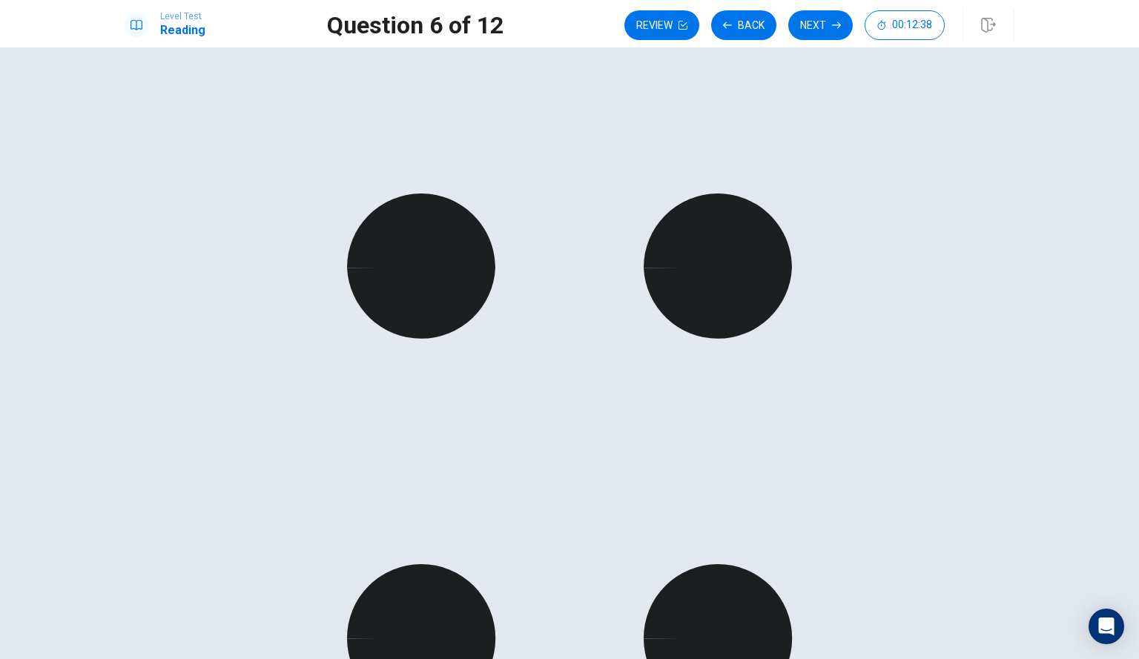
scroll to position [148, 0]
click at [839, 27] on icon "button" at bounding box center [836, 25] width 9 height 7
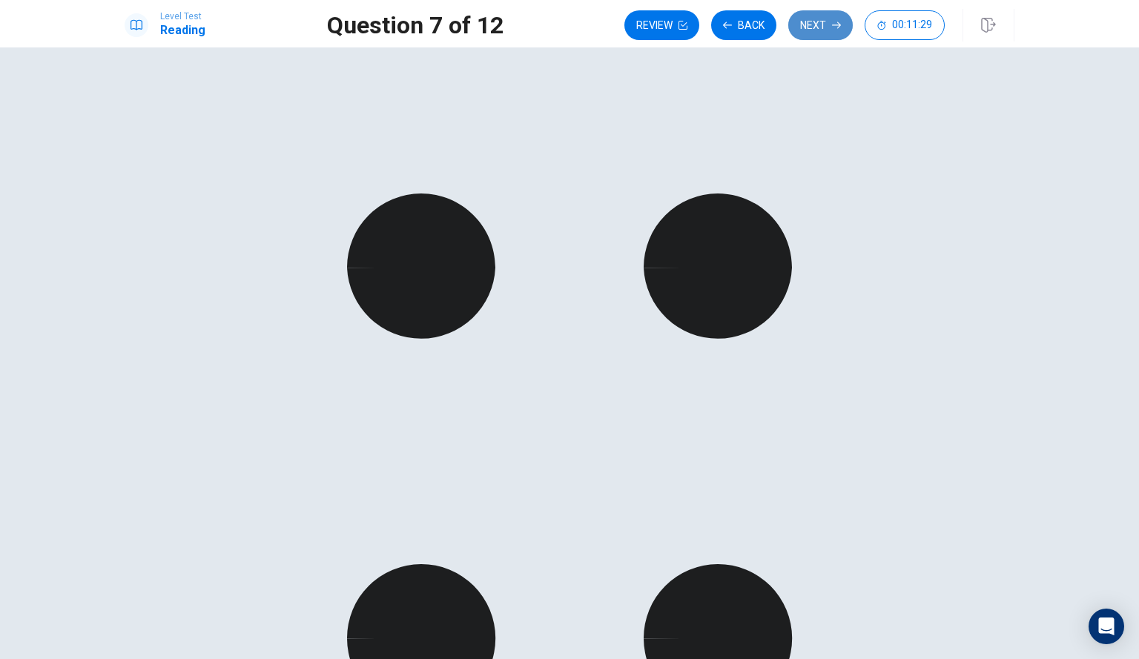
click at [822, 22] on button "Next" at bounding box center [820, 25] width 65 height 30
click at [810, 30] on button "Next" at bounding box center [820, 25] width 65 height 30
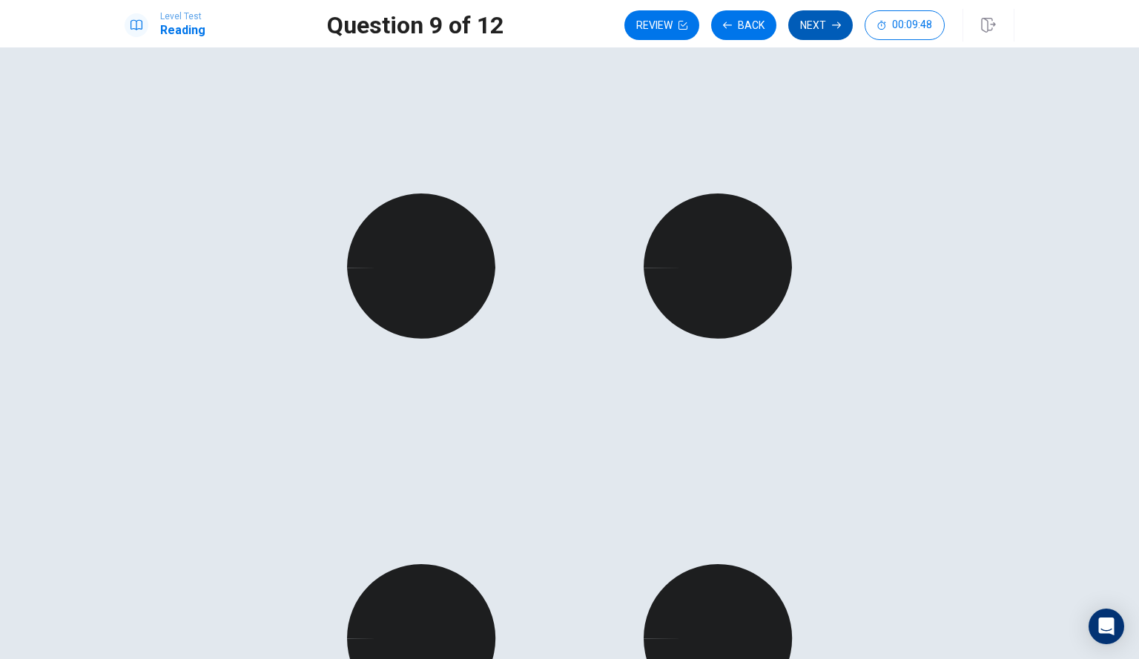
click at [809, 27] on button "Next" at bounding box center [820, 25] width 65 height 30
click at [823, 26] on button "Next" at bounding box center [820, 25] width 65 height 30
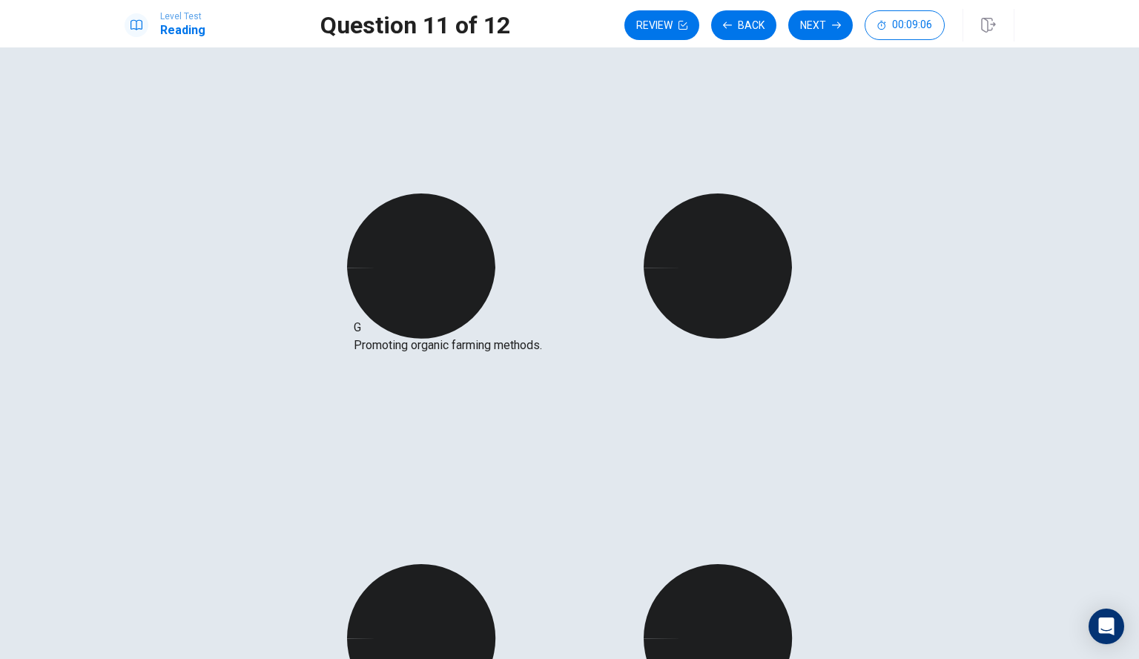
drag, startPoint x: 257, startPoint y: 512, endPoint x: 467, endPoint y: 348, distance: 266.7
drag, startPoint x: 261, startPoint y: 444, endPoint x: 247, endPoint y: 483, distance: 41.7
drag, startPoint x: 260, startPoint y: 345, endPoint x: 514, endPoint y: 412, distance: 262.9
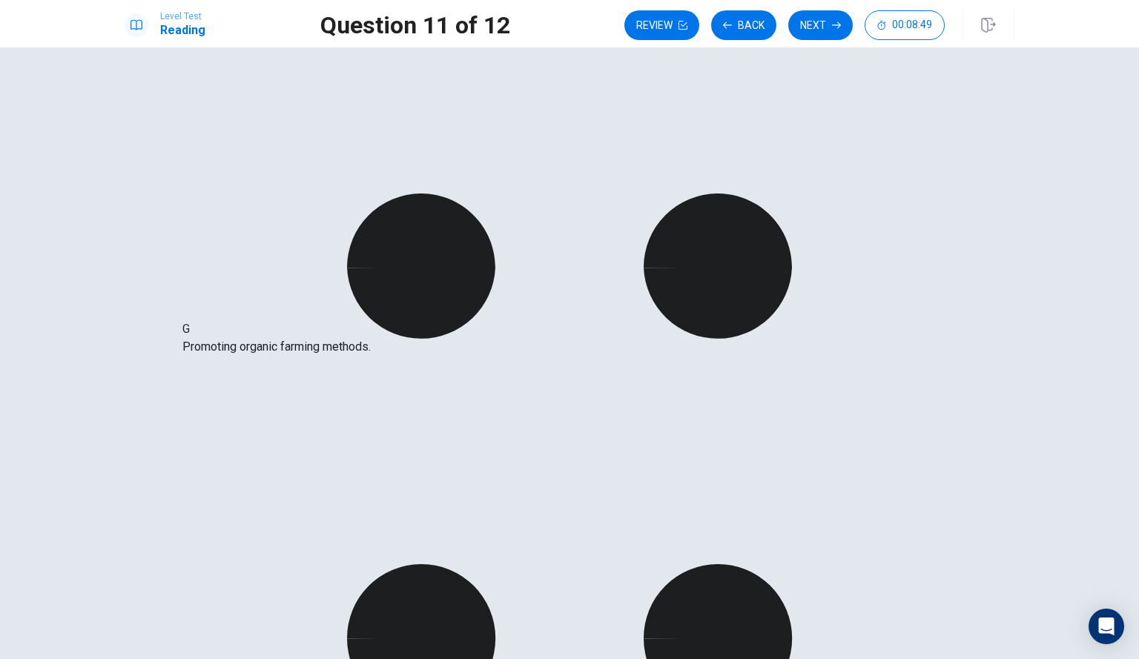
drag, startPoint x: 471, startPoint y: 423, endPoint x: 248, endPoint y: 354, distance: 232.9
click at [739, 25] on button "Back" at bounding box center [743, 25] width 65 height 30
click at [824, 24] on button "Next" at bounding box center [820, 25] width 65 height 30
drag, startPoint x: 250, startPoint y: 348, endPoint x: 493, endPoint y: 360, distance: 243.5
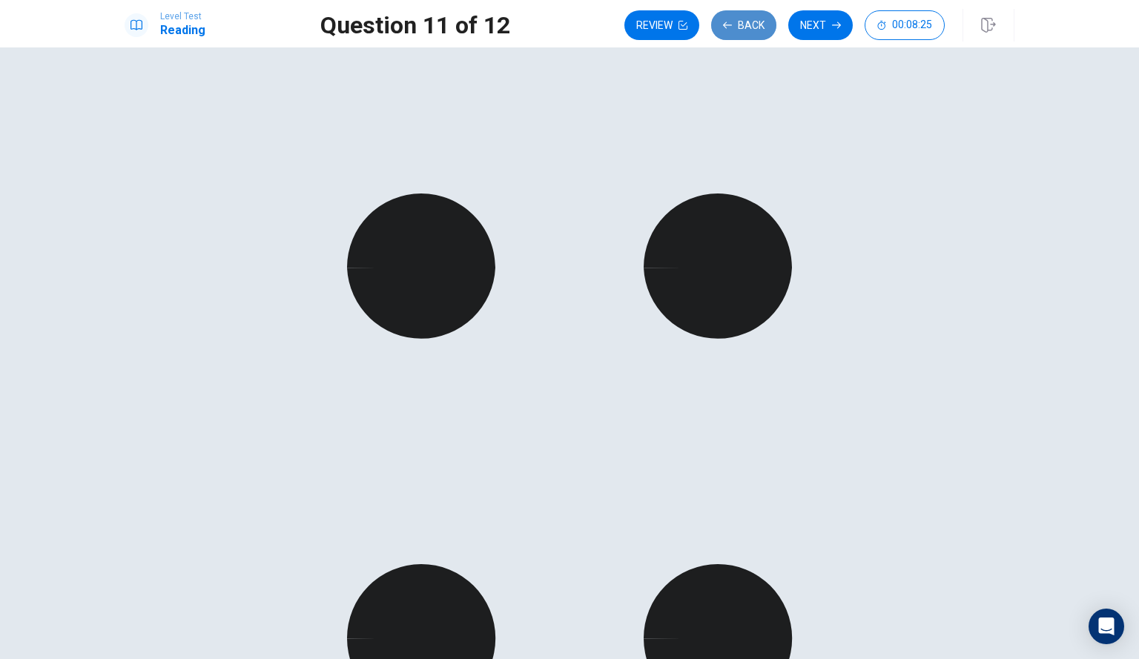
click at [746, 21] on button "Back" at bounding box center [743, 25] width 65 height 30
click at [822, 30] on button "Next" at bounding box center [820, 25] width 65 height 30
click at [735, 30] on button "Back" at bounding box center [743, 25] width 65 height 30
click at [829, 26] on button "Next" at bounding box center [820, 25] width 65 height 30
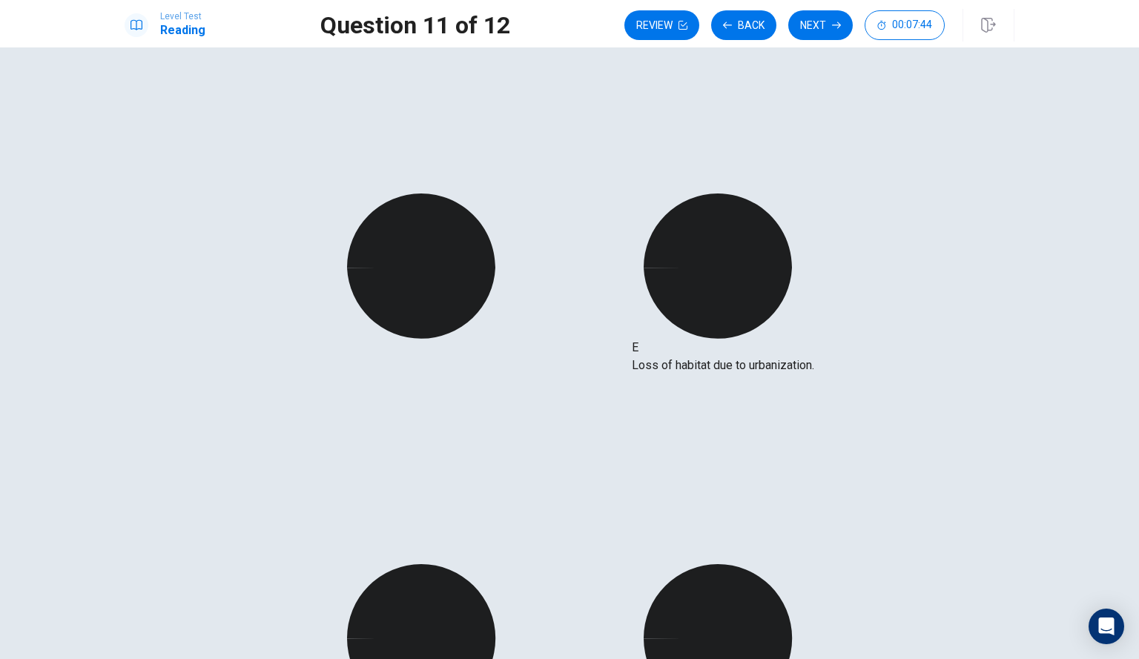
drag, startPoint x: 242, startPoint y: 392, endPoint x: 783, endPoint y: 369, distance: 541.0
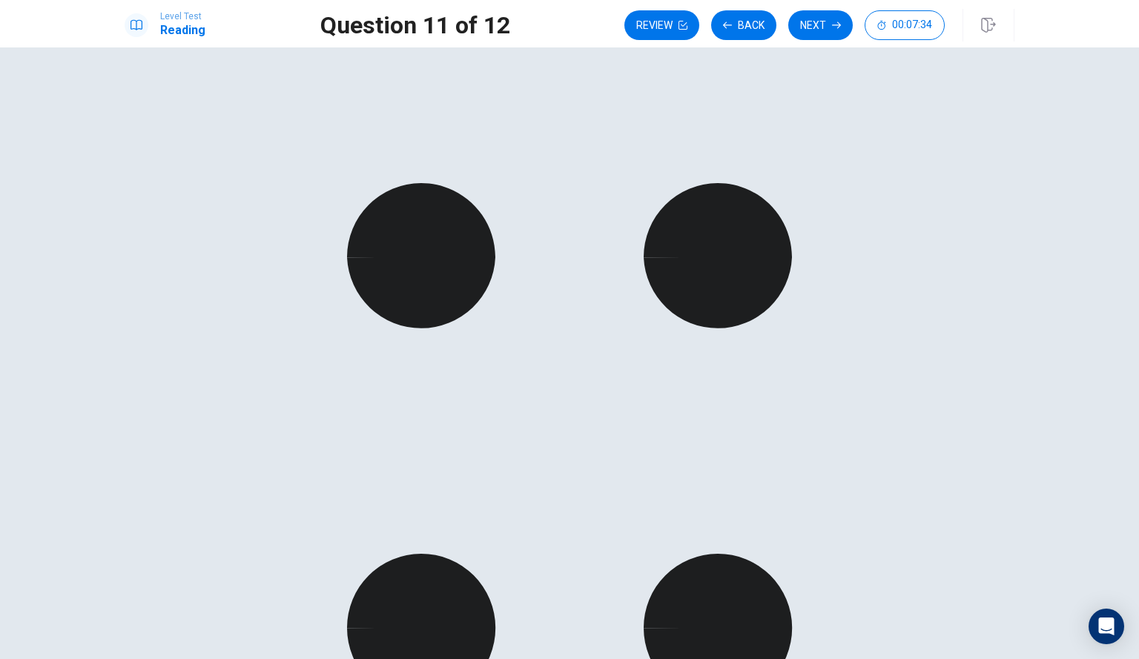
scroll to position [0, 0]
drag, startPoint x: 245, startPoint y: 469, endPoint x: 472, endPoint y: 377, distance: 244.8
drag, startPoint x: 245, startPoint y: 337, endPoint x: 469, endPoint y: 408, distance: 235.0
click at [740, 27] on button "Back" at bounding box center [743, 25] width 65 height 30
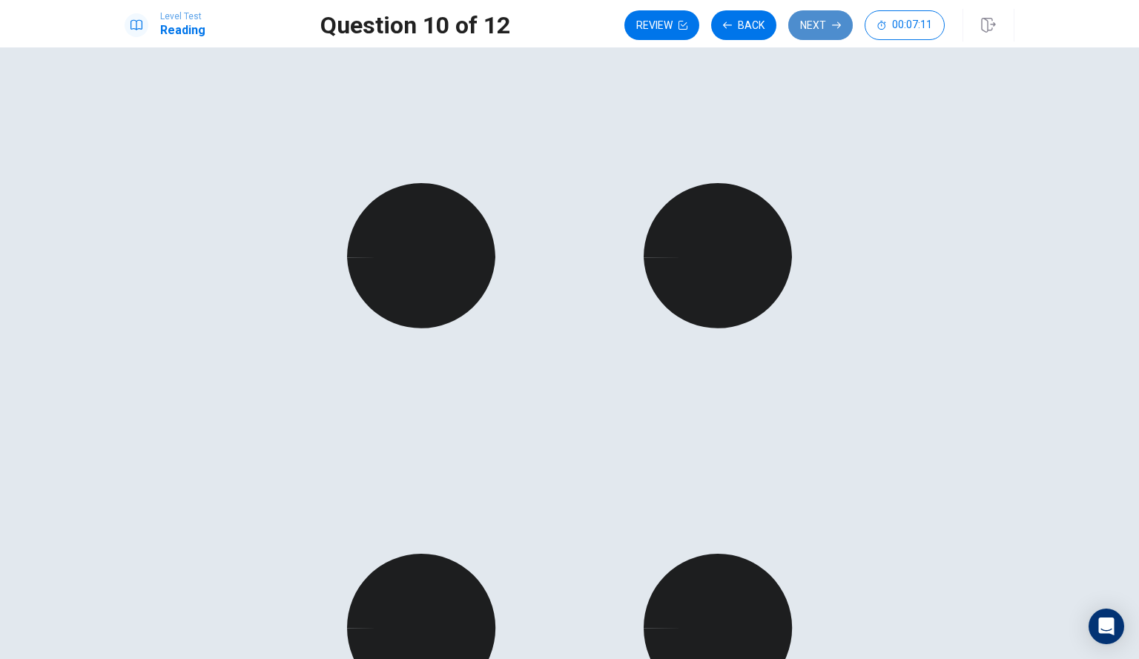
click at [819, 25] on button "Next" at bounding box center [820, 25] width 65 height 30
drag, startPoint x: 274, startPoint y: 340, endPoint x: 502, endPoint y: 355, distance: 228.9
drag, startPoint x: 262, startPoint y: 339, endPoint x: 482, endPoint y: 393, distance: 226.1
drag, startPoint x: 282, startPoint y: 333, endPoint x: 514, endPoint y: 454, distance: 261.7
drag, startPoint x: 237, startPoint y: 403, endPoint x: 787, endPoint y: 377, distance: 550.1
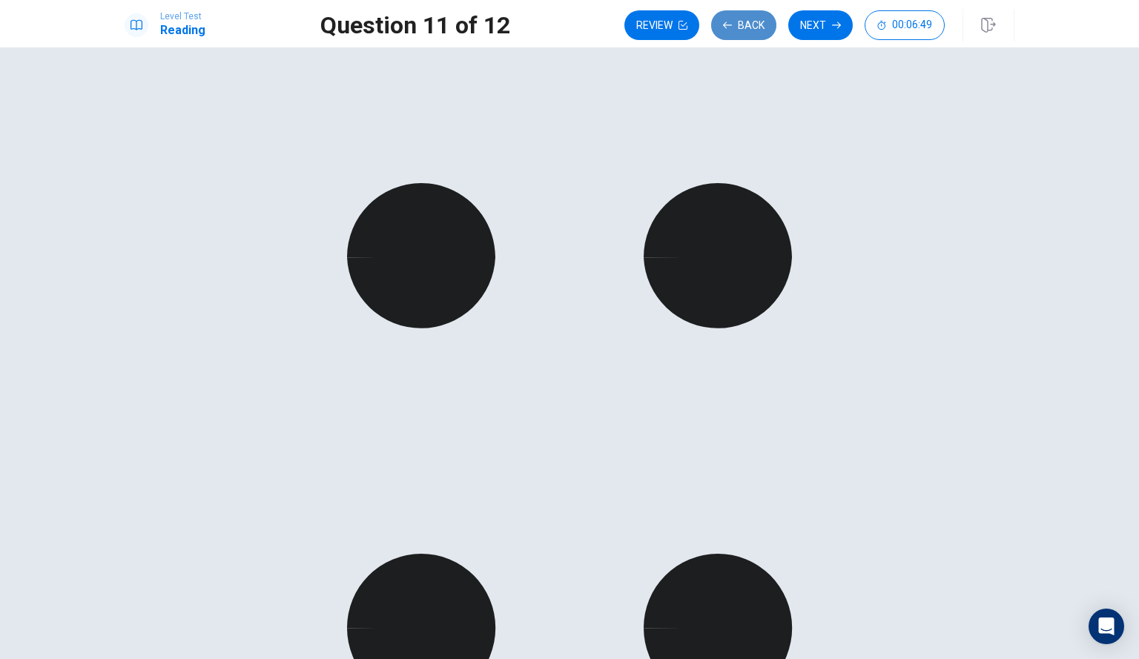
click at [732, 29] on icon "button" at bounding box center [727, 25] width 9 height 9
click at [816, 29] on button "Next" at bounding box center [820, 25] width 65 height 30
drag, startPoint x: 292, startPoint y: 339, endPoint x: 490, endPoint y: 359, distance: 199.0
drag, startPoint x: 273, startPoint y: 331, endPoint x: 481, endPoint y: 412, distance: 223.5
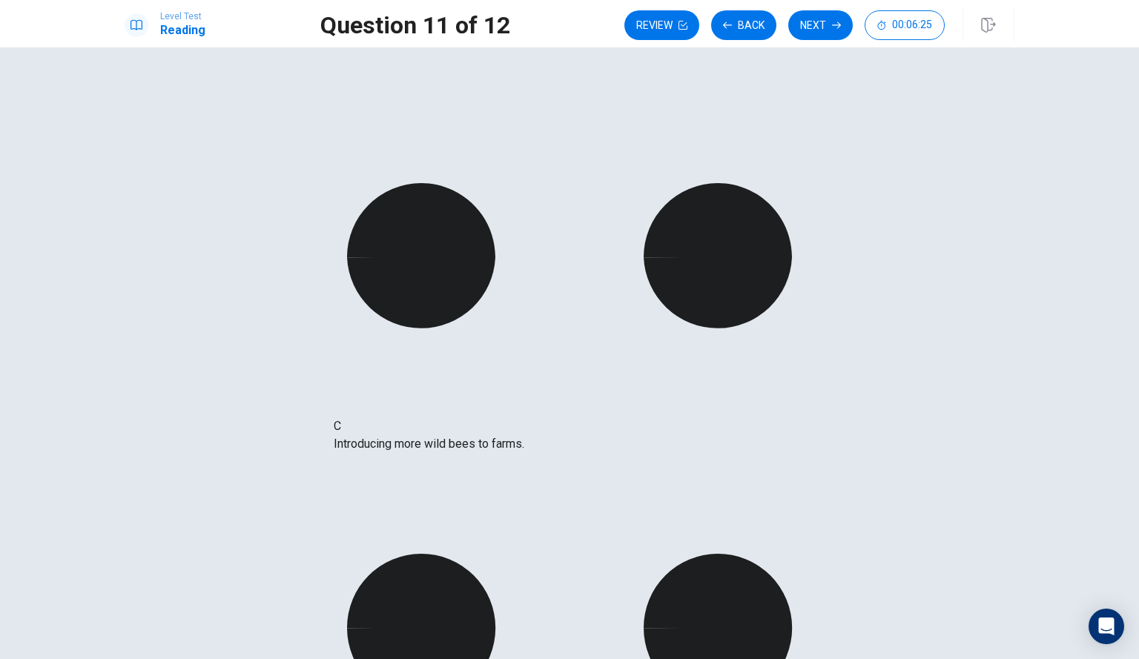
drag, startPoint x: 260, startPoint y: 340, endPoint x: 455, endPoint y: 464, distance: 231.4
drag, startPoint x: 254, startPoint y: 343, endPoint x: 793, endPoint y: 354, distance: 539.9
drag, startPoint x: 245, startPoint y: 341, endPoint x: 765, endPoint y: 397, distance: 523.5
click at [817, 23] on button "Next" at bounding box center [820, 25] width 65 height 30
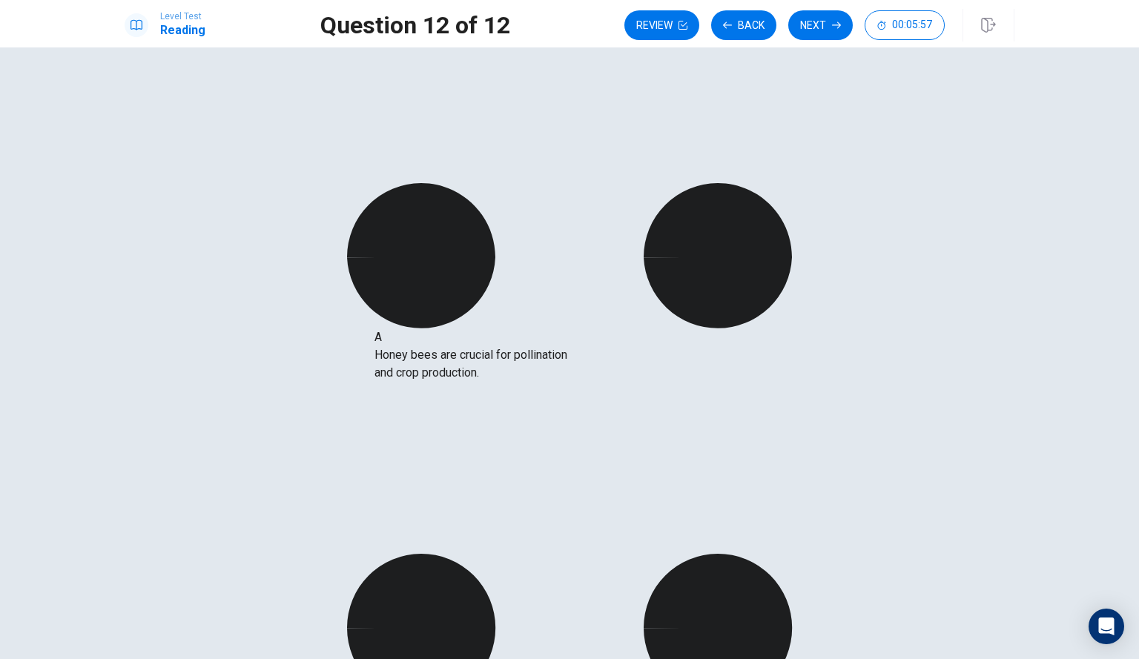
drag, startPoint x: 257, startPoint y: 367, endPoint x: 489, endPoint y: 373, distance: 231.4
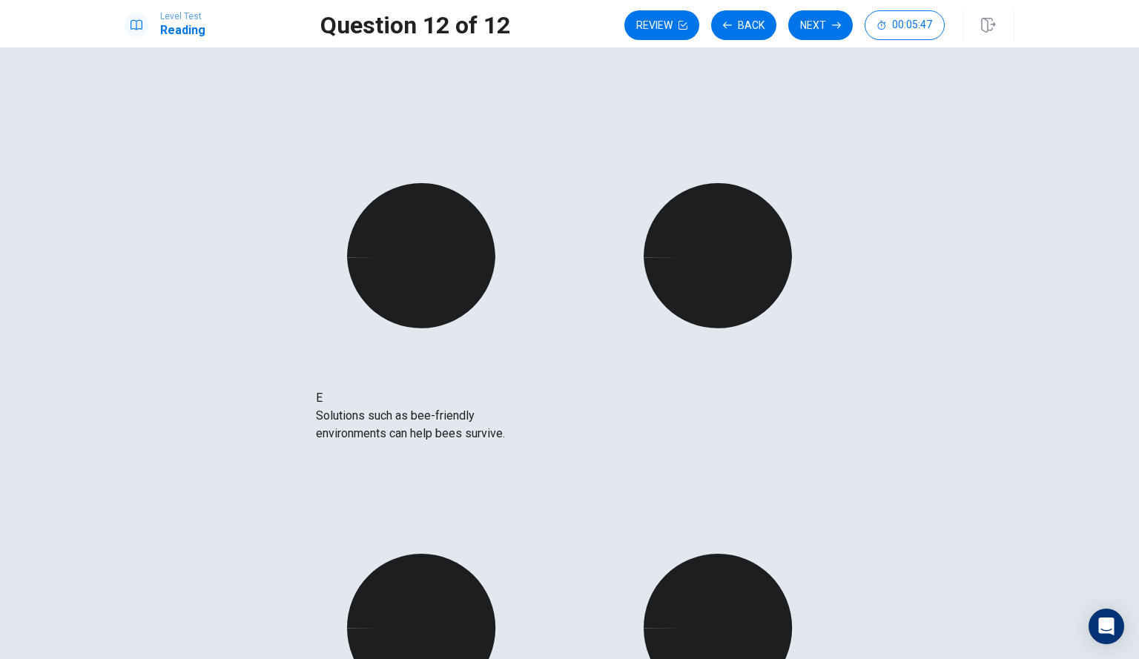
drag, startPoint x: 265, startPoint y: 451, endPoint x: 549, endPoint y: 434, distance: 283.8
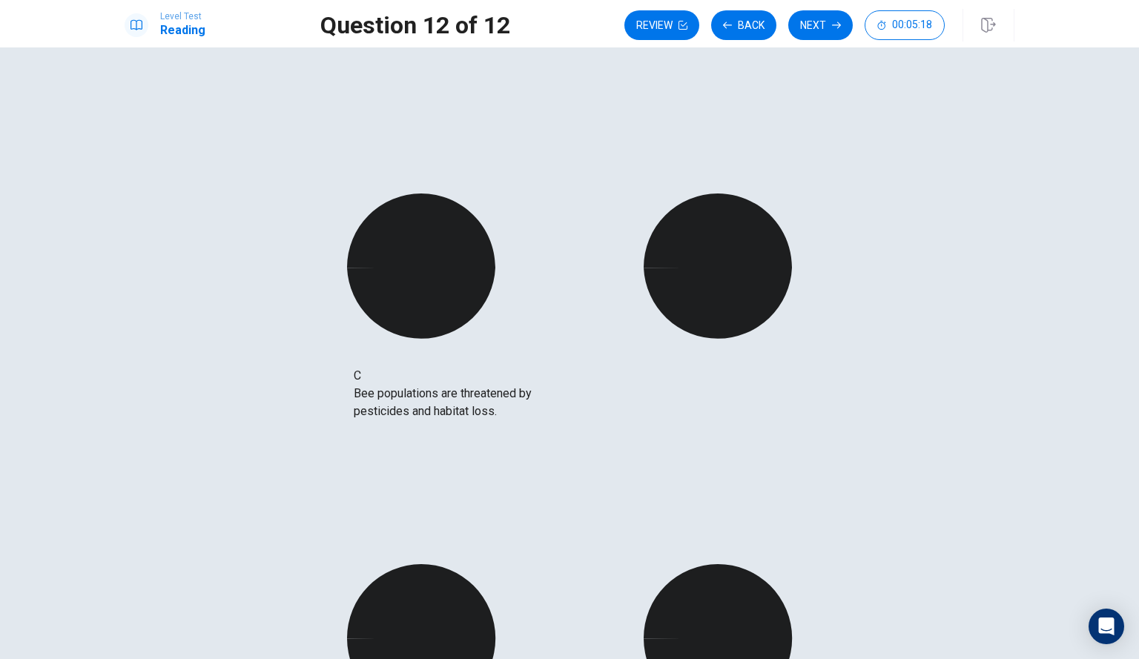
drag, startPoint x: 271, startPoint y: 439, endPoint x: 478, endPoint y: 402, distance: 210.2
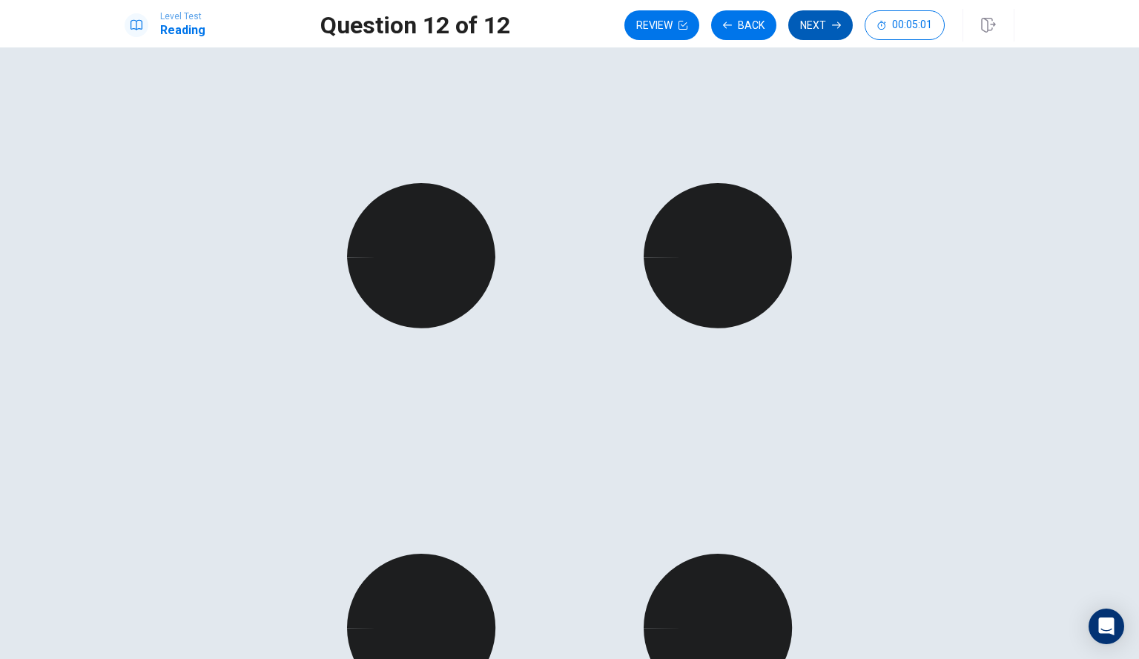
click at [817, 29] on button "Next" at bounding box center [820, 25] width 65 height 30
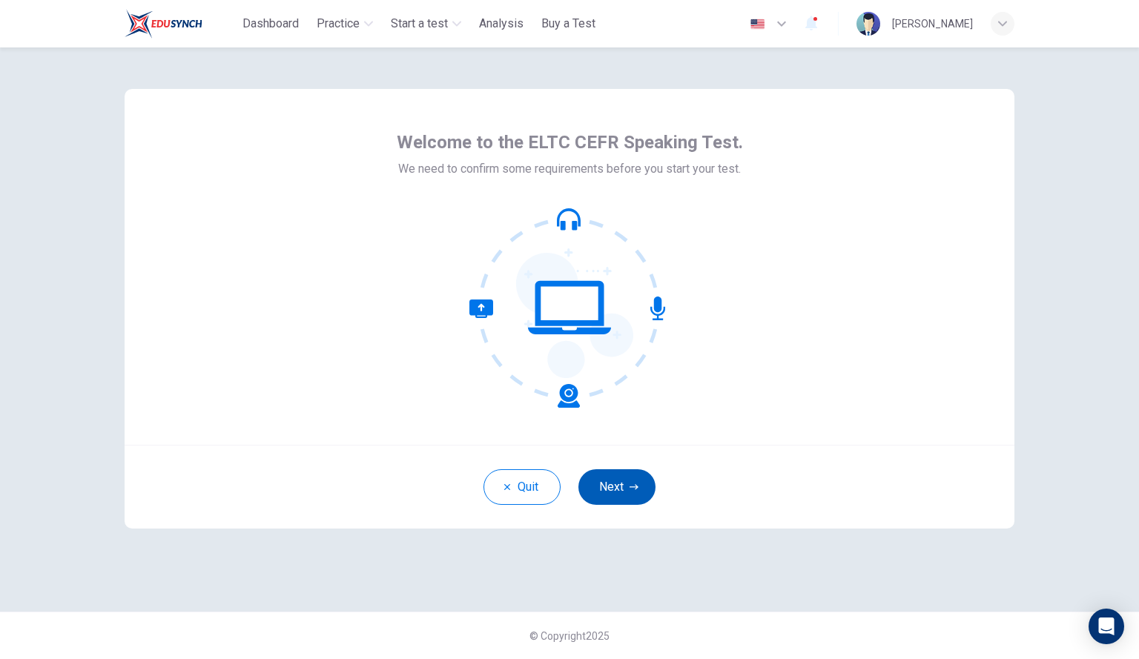
click at [610, 480] on button "Next" at bounding box center [616, 487] width 77 height 36
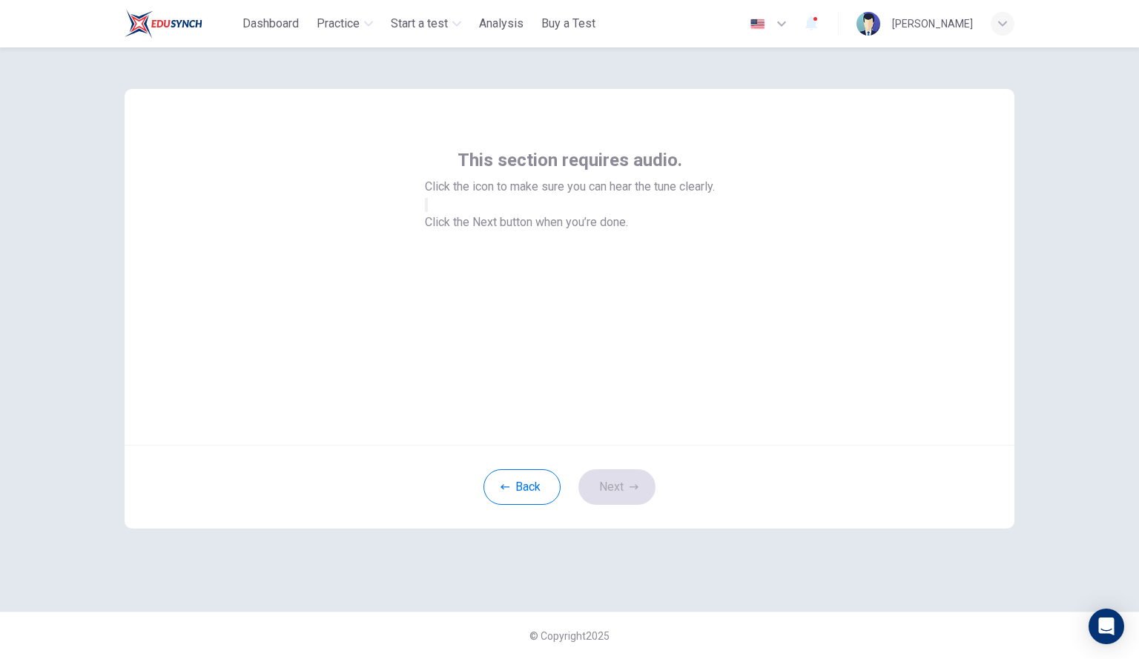
click at [428, 212] on button "button" at bounding box center [426, 205] width 3 height 14
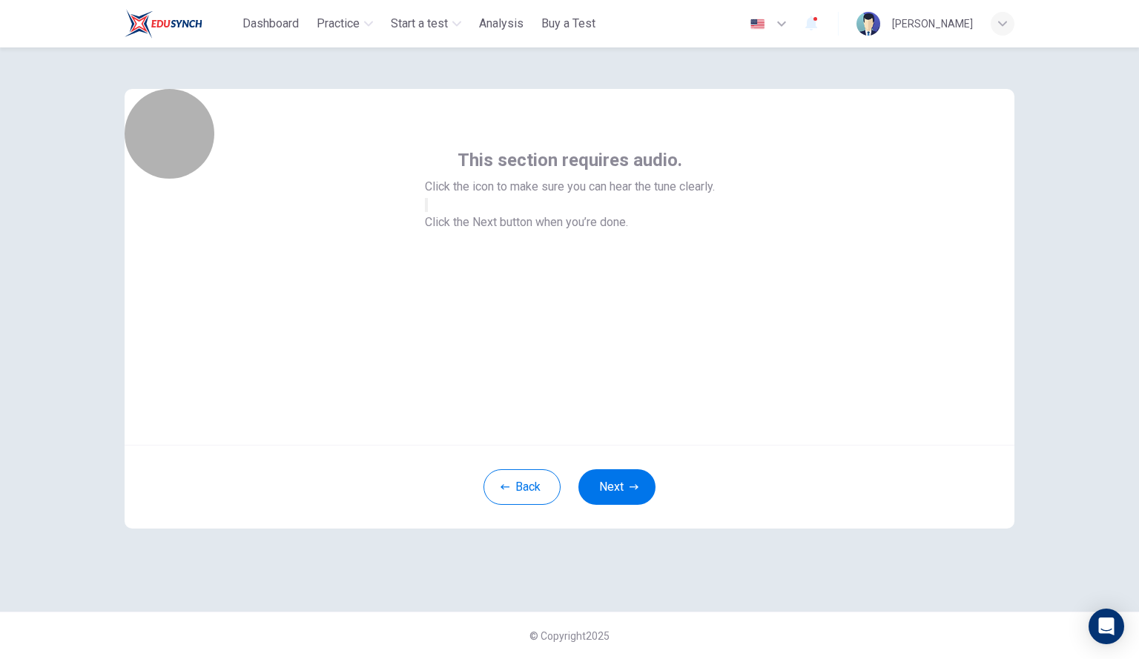
click at [426, 208] on icon "button" at bounding box center [426, 208] width 0 height 0
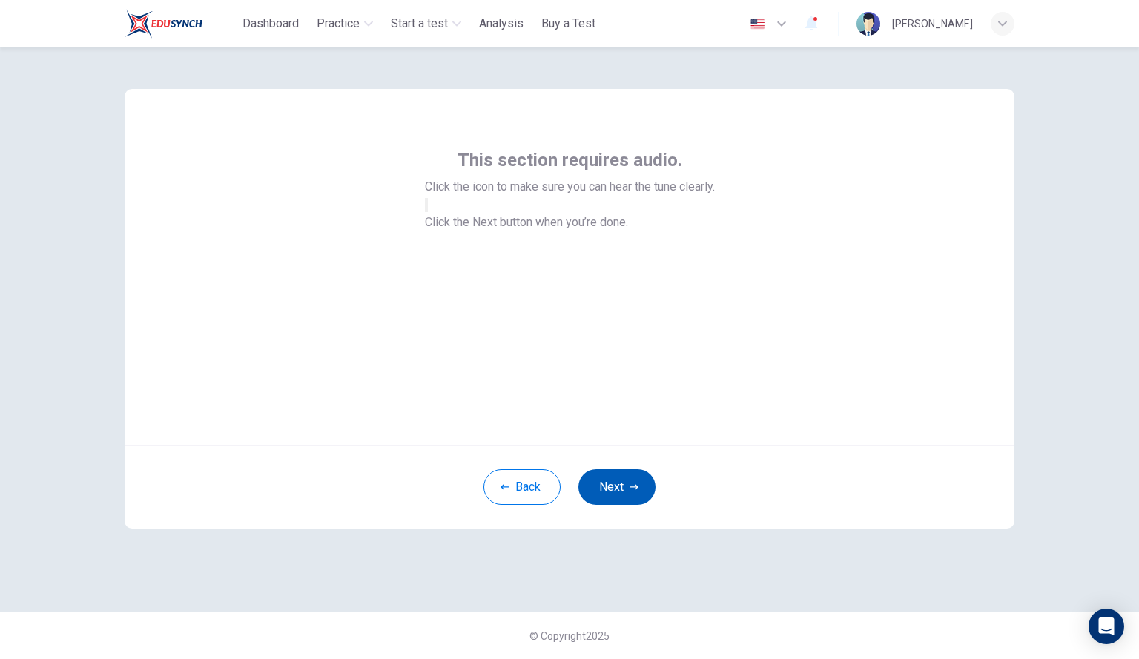
click at [619, 481] on button "Next" at bounding box center [616, 487] width 77 height 36
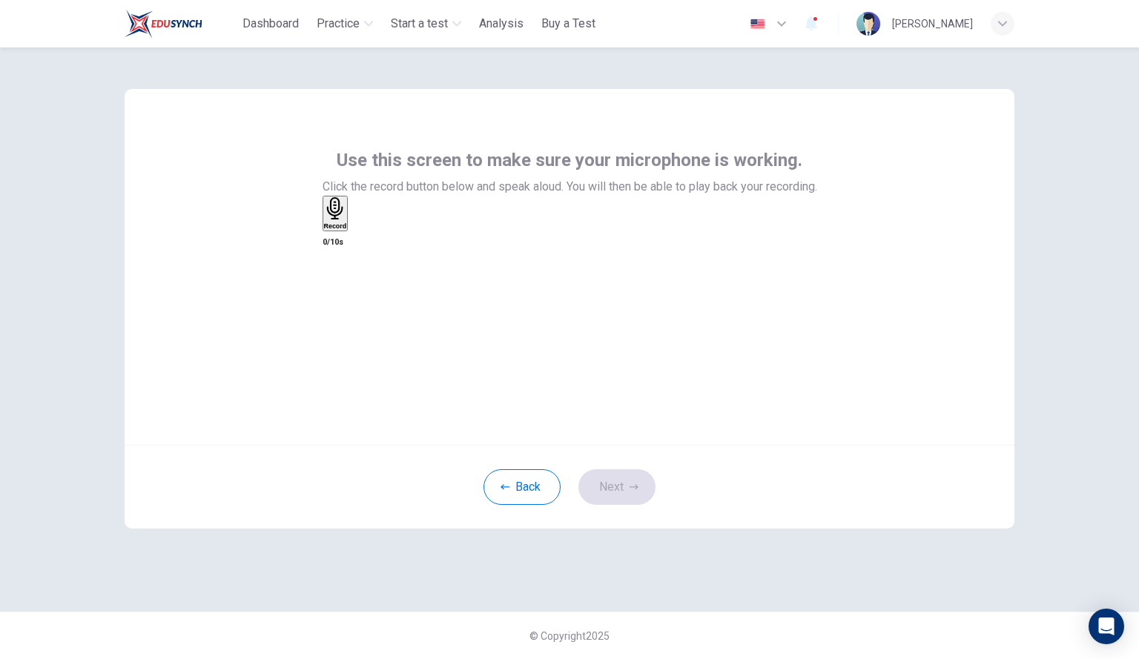
click at [347, 230] on div "Record" at bounding box center [335, 213] width 23 height 33
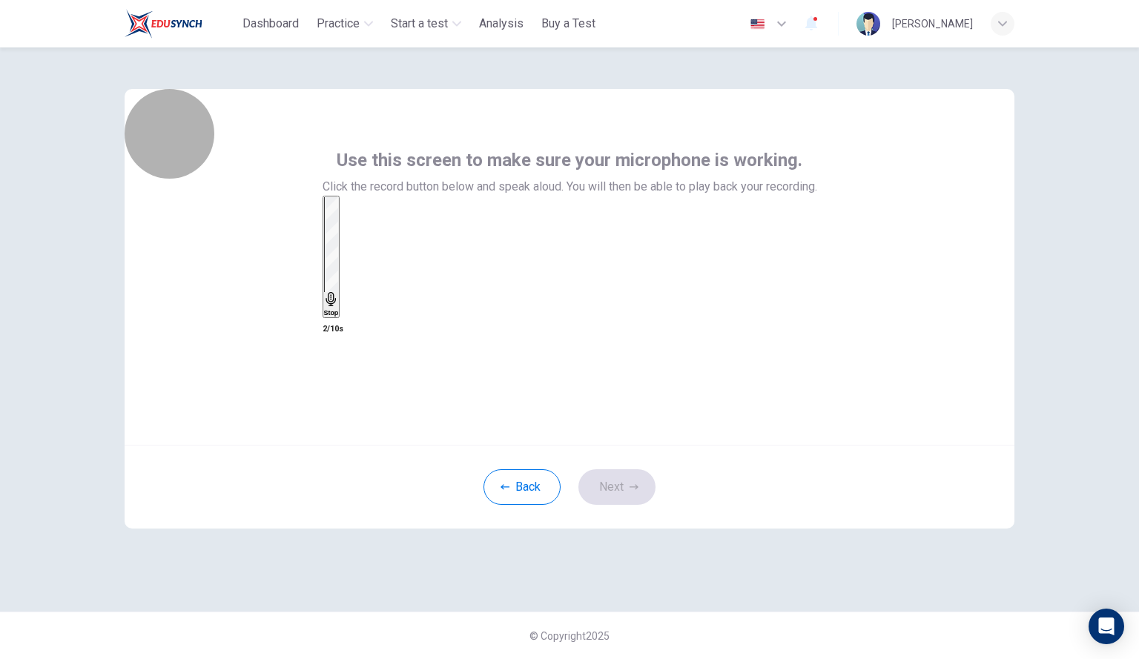
click at [339, 309] on h6 "Stop" at bounding box center [331, 312] width 15 height 7
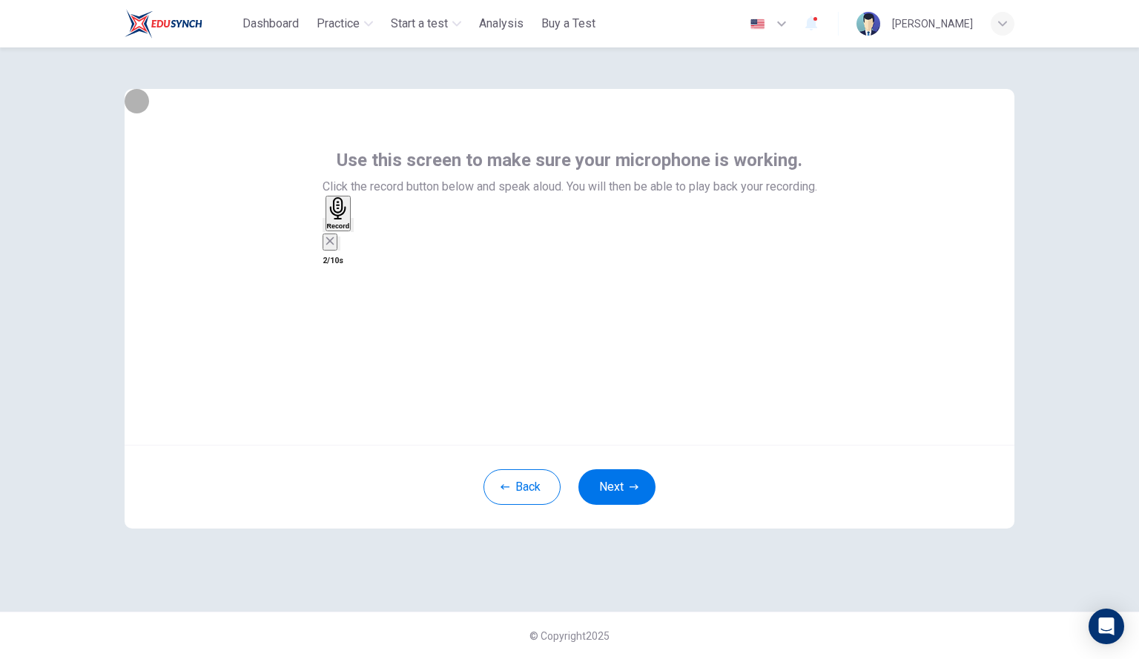
click at [366, 242] on icon "button" at bounding box center [362, 237] width 8 height 10
click at [613, 476] on button "Next" at bounding box center [616, 487] width 77 height 36
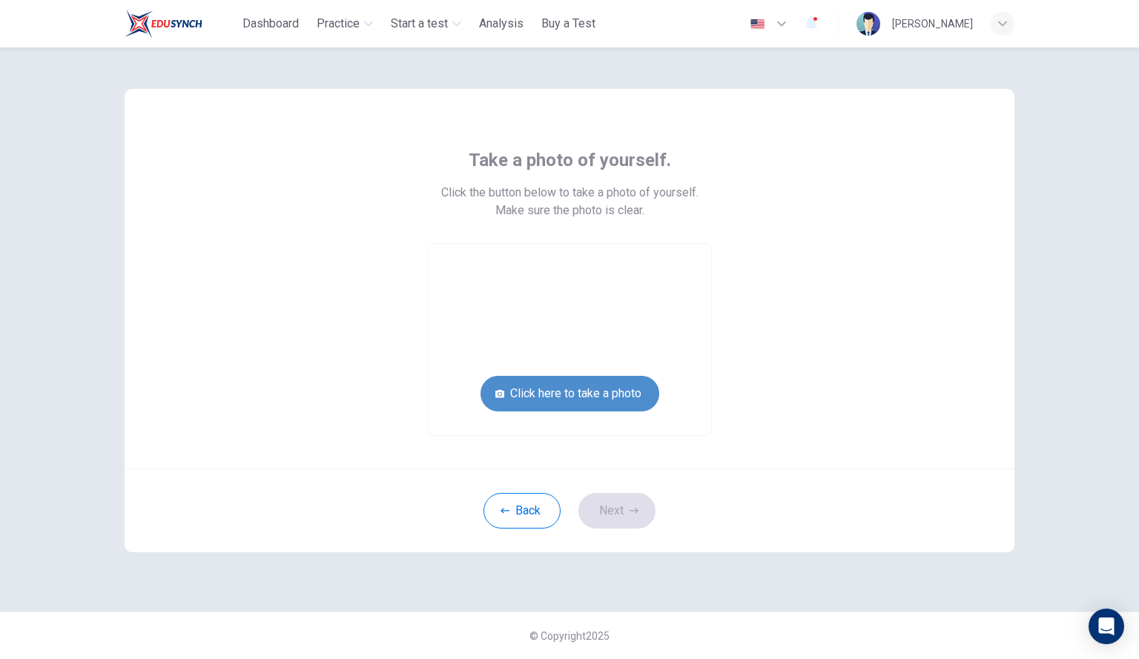
click at [619, 394] on button "Click here to take a photo" at bounding box center [569, 394] width 179 height 36
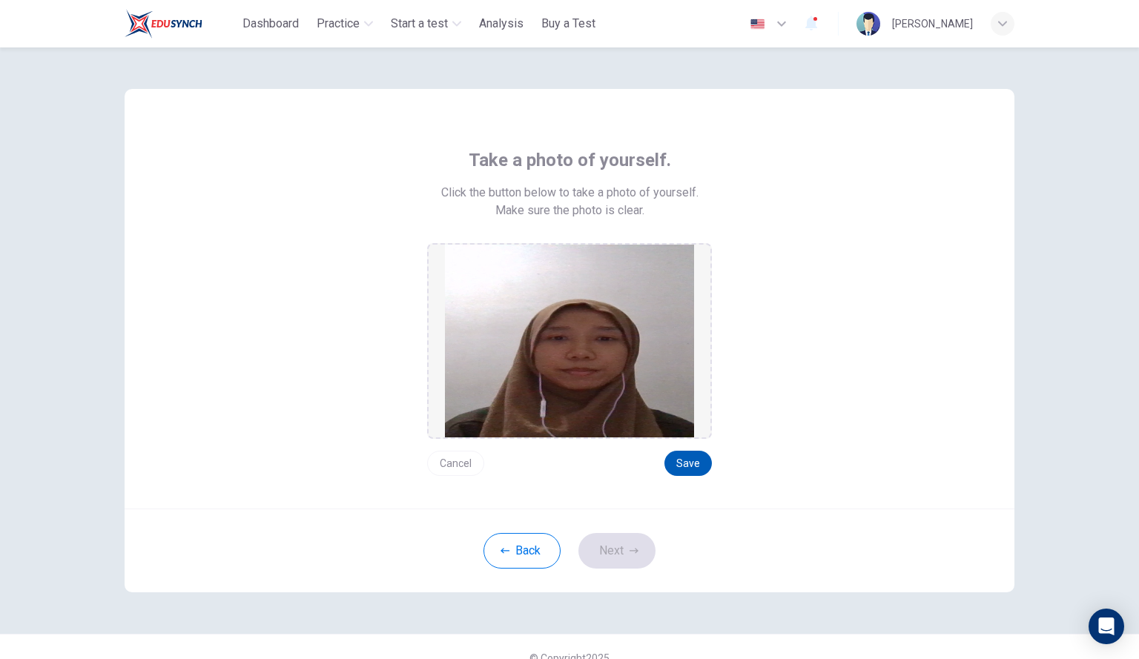
click at [684, 466] on button "Save" at bounding box center [687, 463] width 47 height 25
click at [621, 547] on button "Next" at bounding box center [616, 551] width 77 height 36
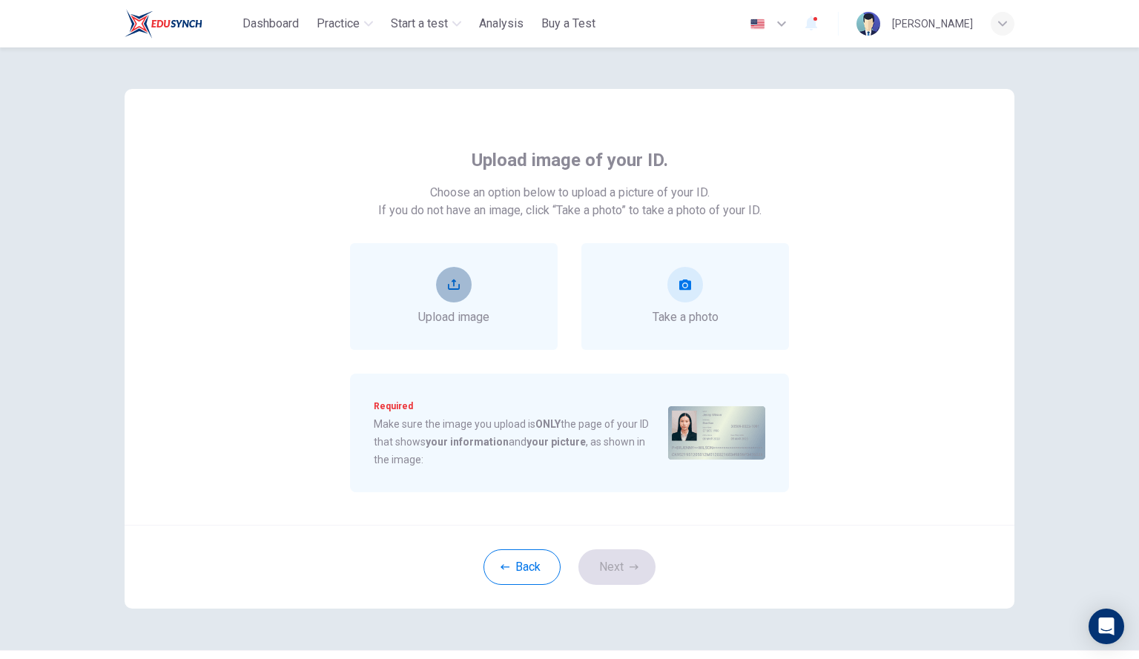
click at [453, 288] on icon "upload" at bounding box center [454, 285] width 12 height 12
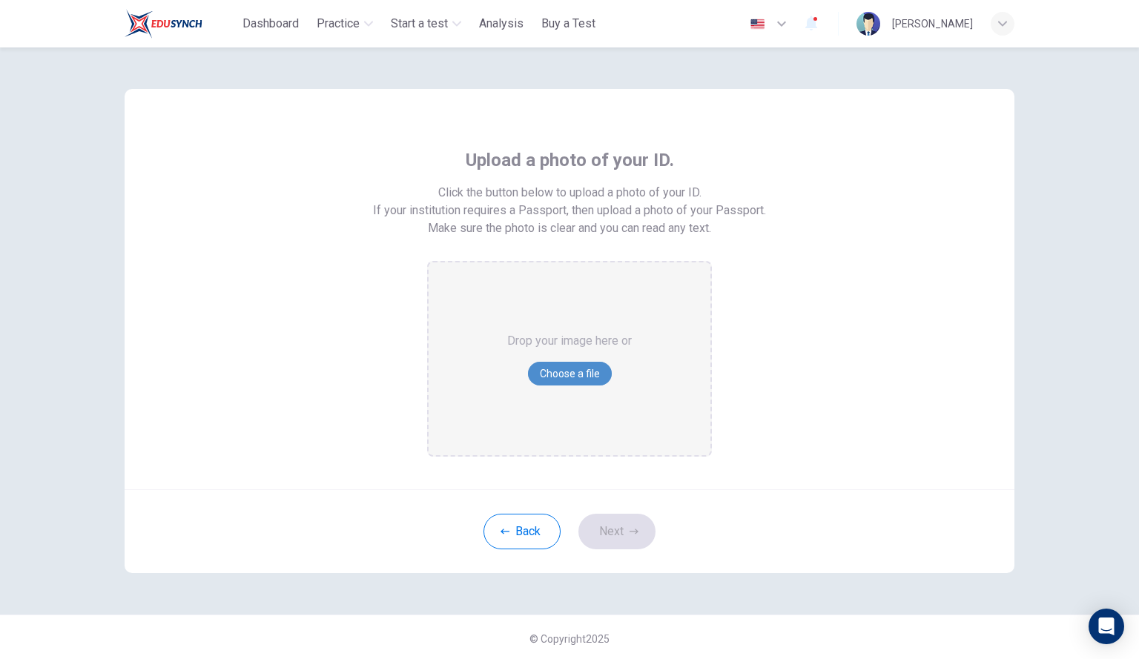
click at [554, 364] on button "Choose a file" at bounding box center [570, 374] width 84 height 24
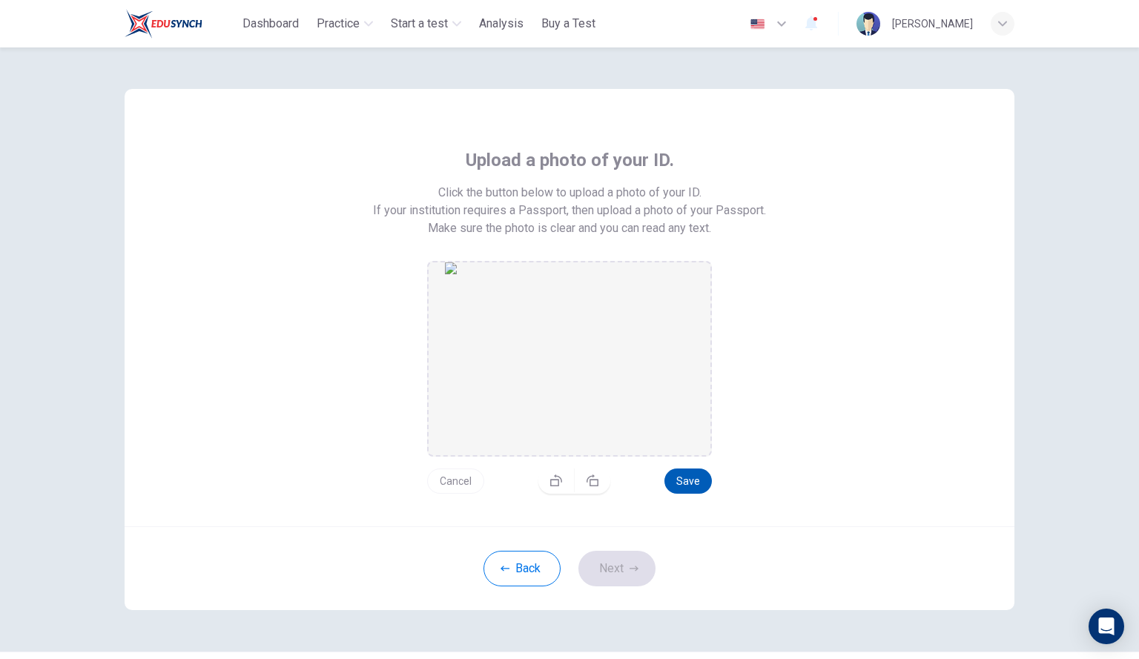
click at [672, 478] on button "Save" at bounding box center [687, 481] width 47 height 25
click at [638, 566] on button "Next" at bounding box center [616, 569] width 77 height 36
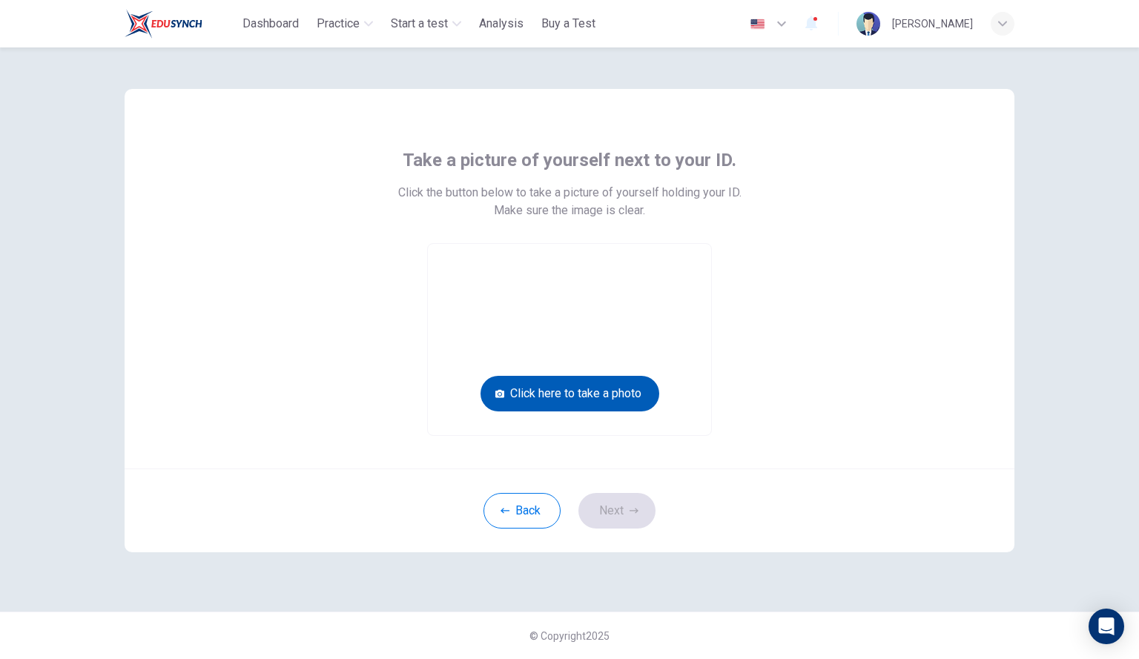
click at [621, 386] on button "Click here to take a photo" at bounding box center [569, 394] width 179 height 36
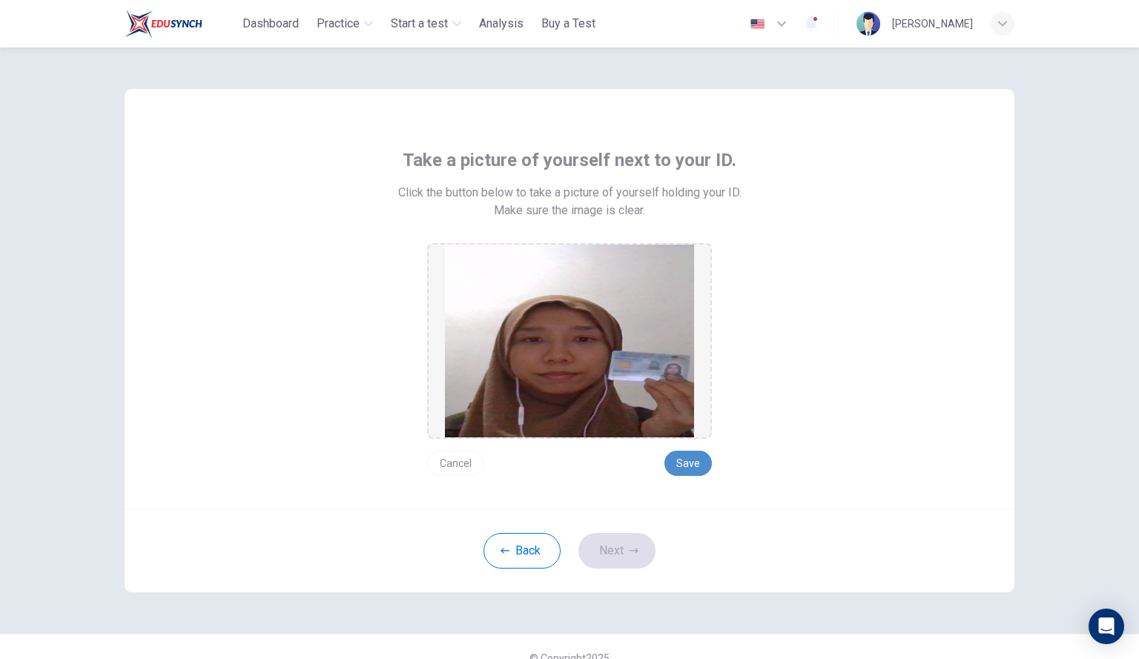
click at [684, 455] on button "Save" at bounding box center [687, 463] width 47 height 25
click at [619, 545] on button "Next" at bounding box center [616, 551] width 77 height 36
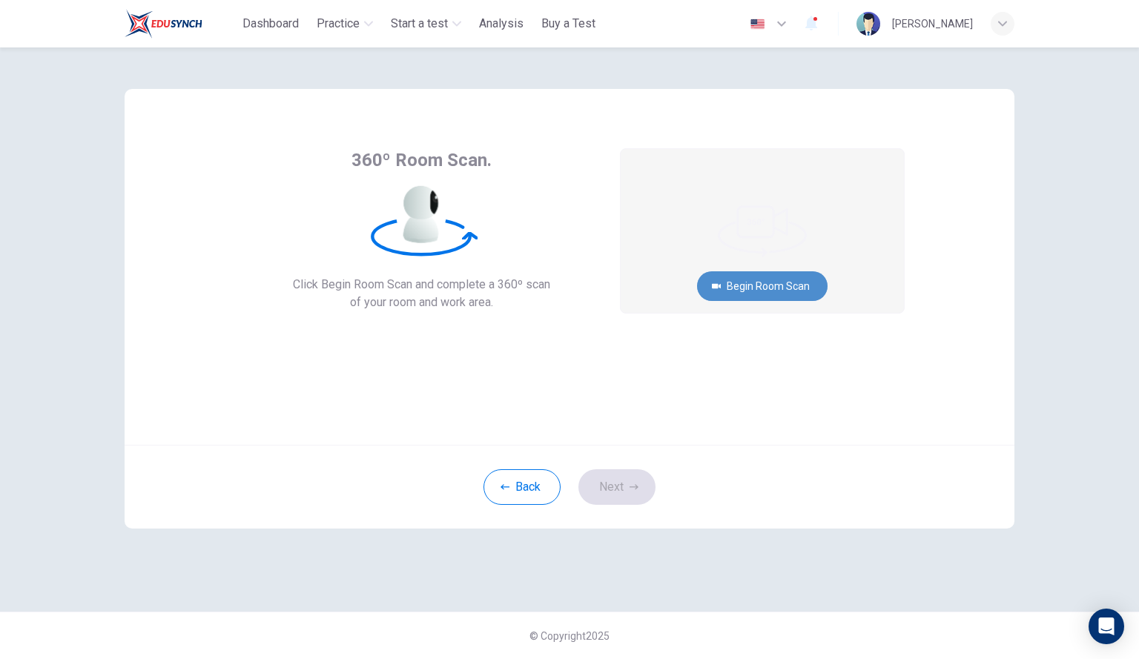
click at [729, 280] on button "Begin Room Scan" at bounding box center [762, 286] width 131 height 30
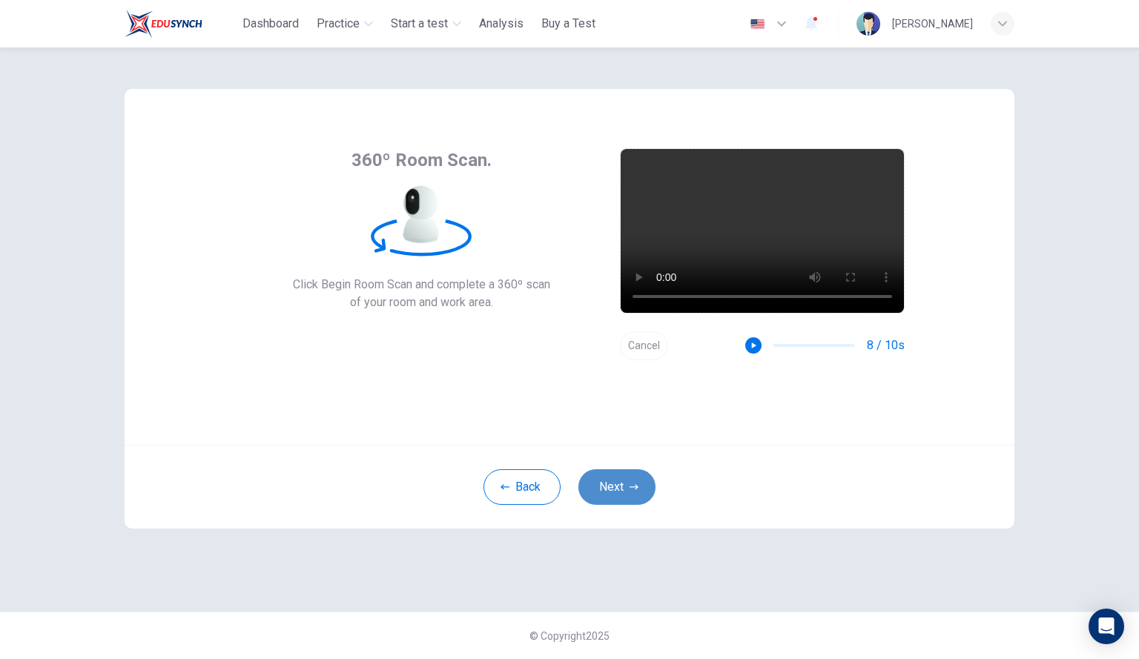
click at [621, 473] on button "Next" at bounding box center [616, 487] width 77 height 36
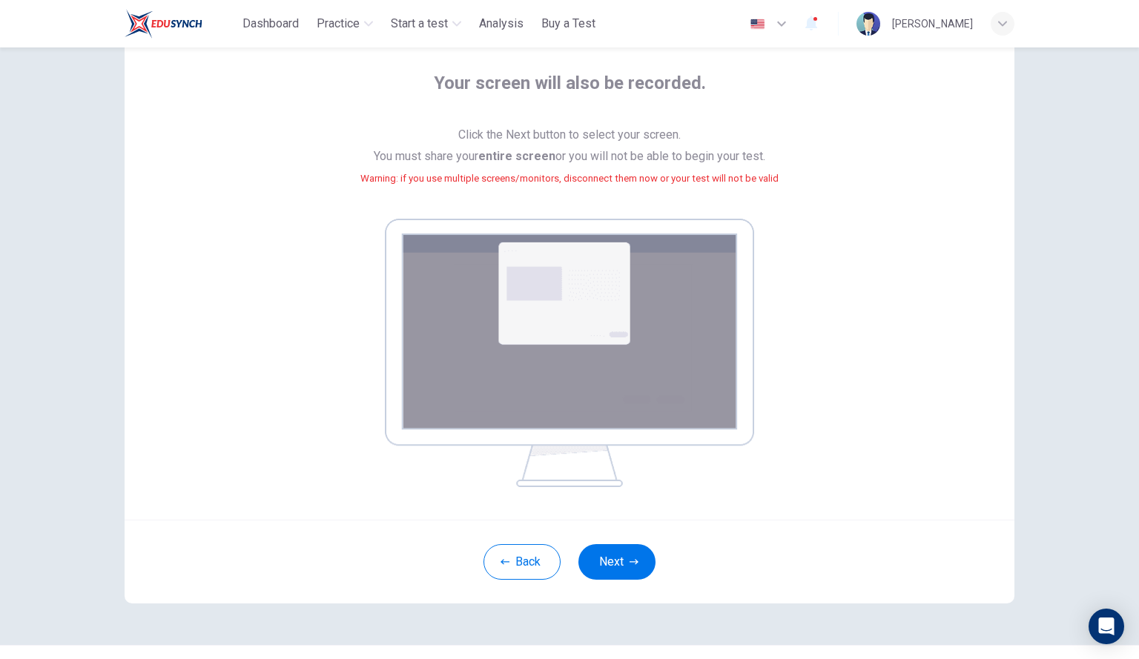
scroll to position [110, 0]
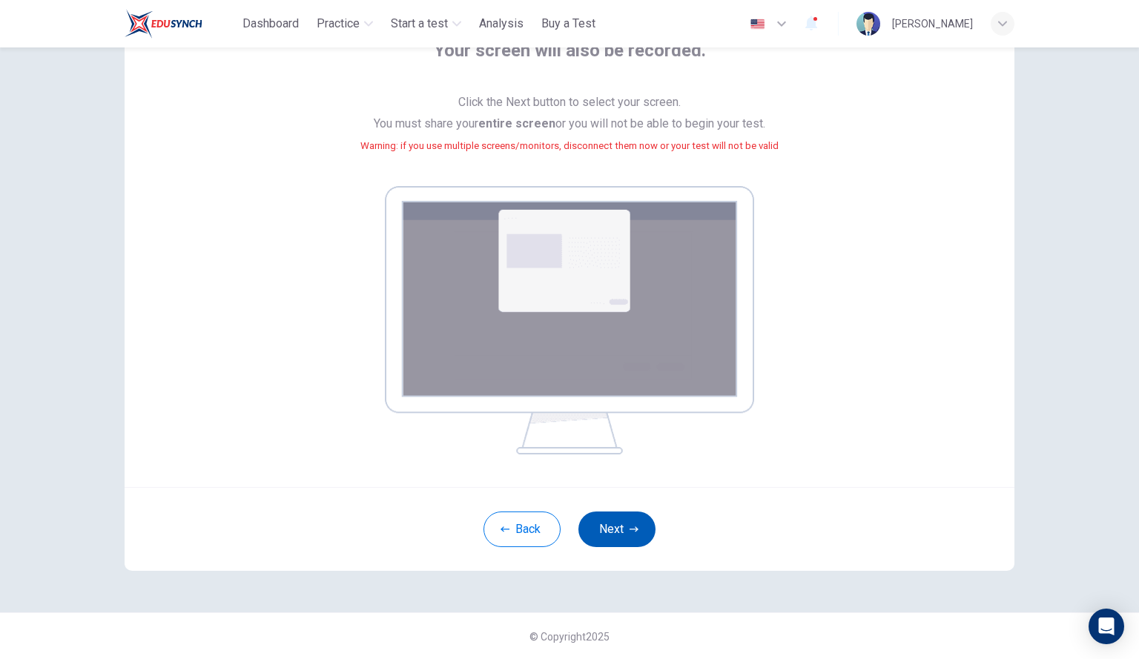
click at [595, 532] on button "Next" at bounding box center [616, 530] width 77 height 36
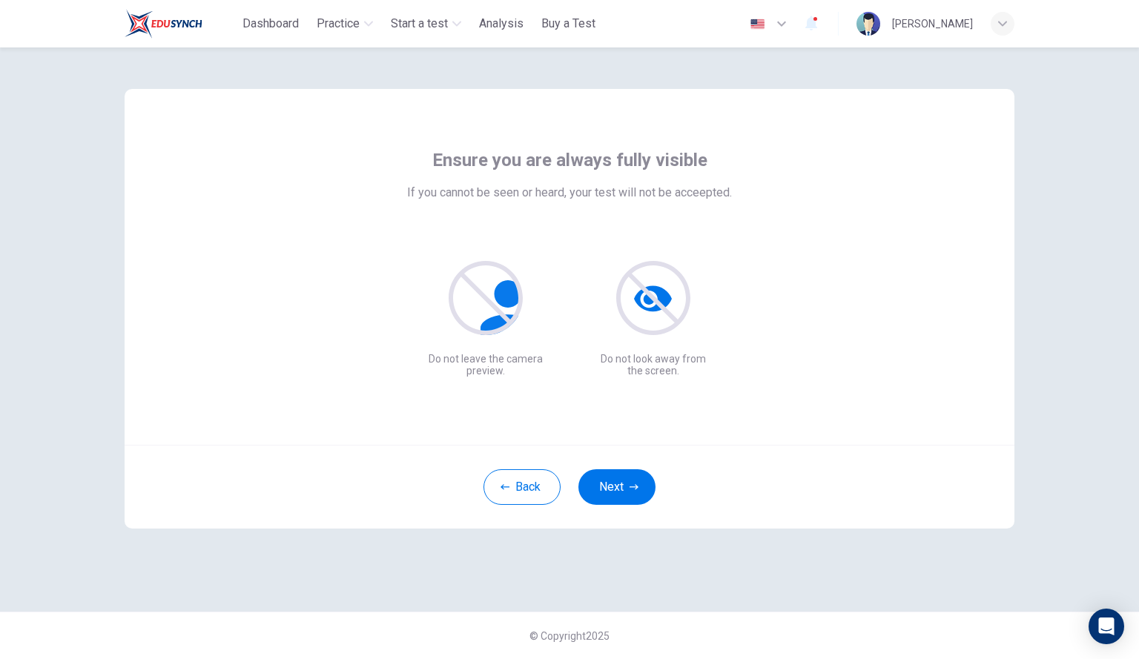
scroll to position [0, 0]
click at [623, 478] on button "Next" at bounding box center [616, 487] width 77 height 36
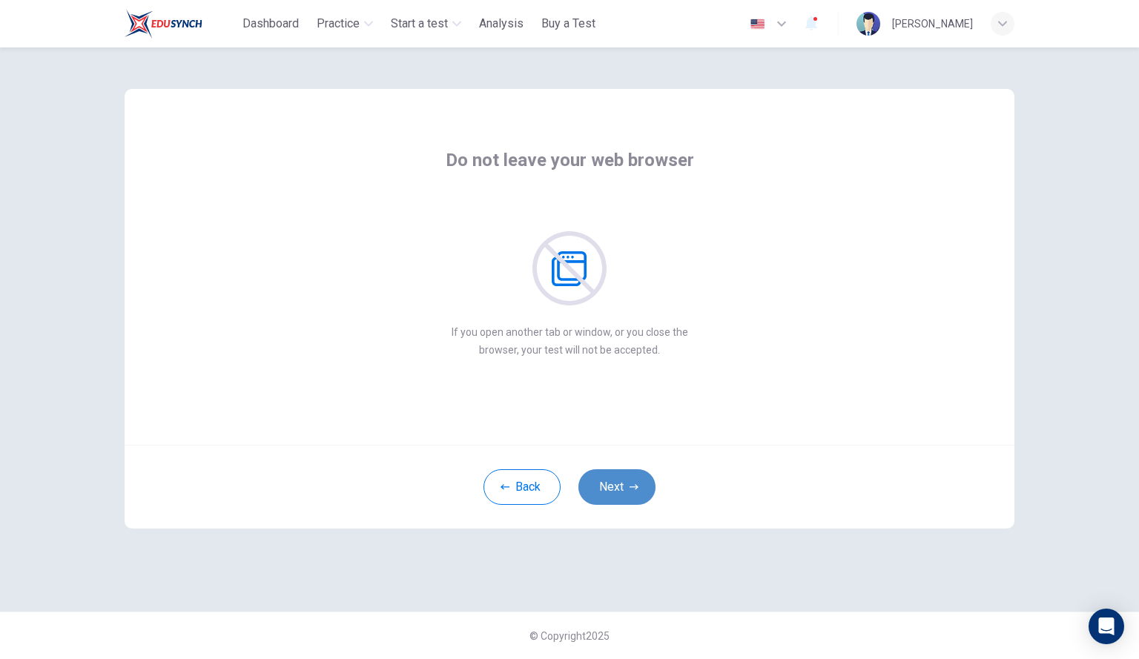
click at [623, 478] on button "Next" at bounding box center [616, 487] width 77 height 36
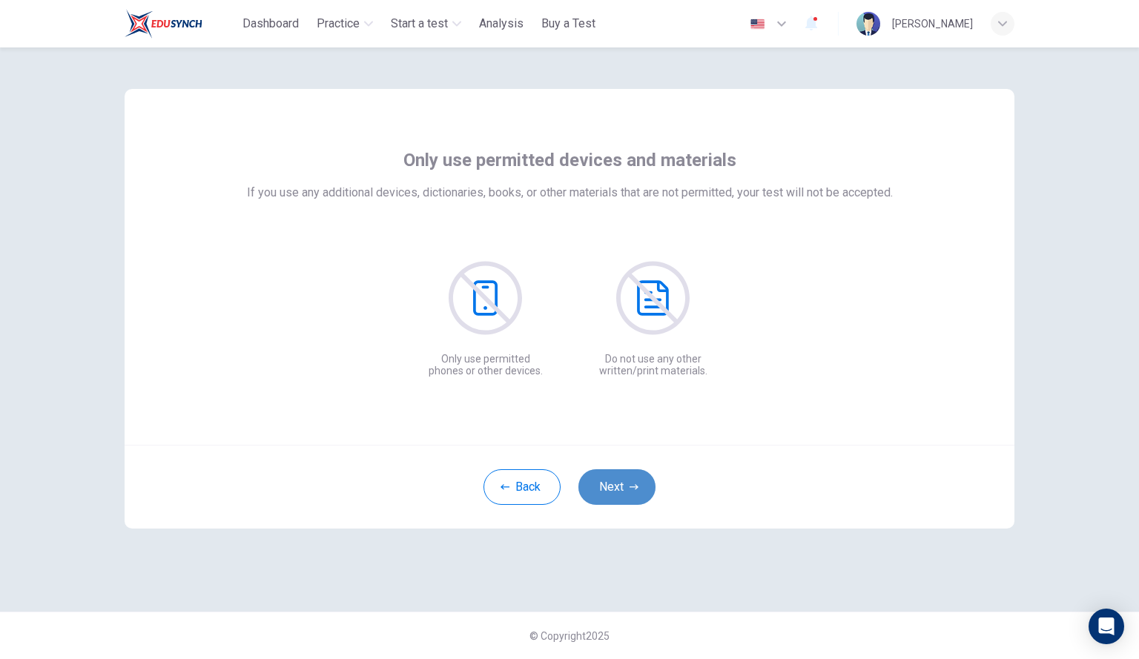
click at [623, 478] on button "Next" at bounding box center [616, 487] width 77 height 36
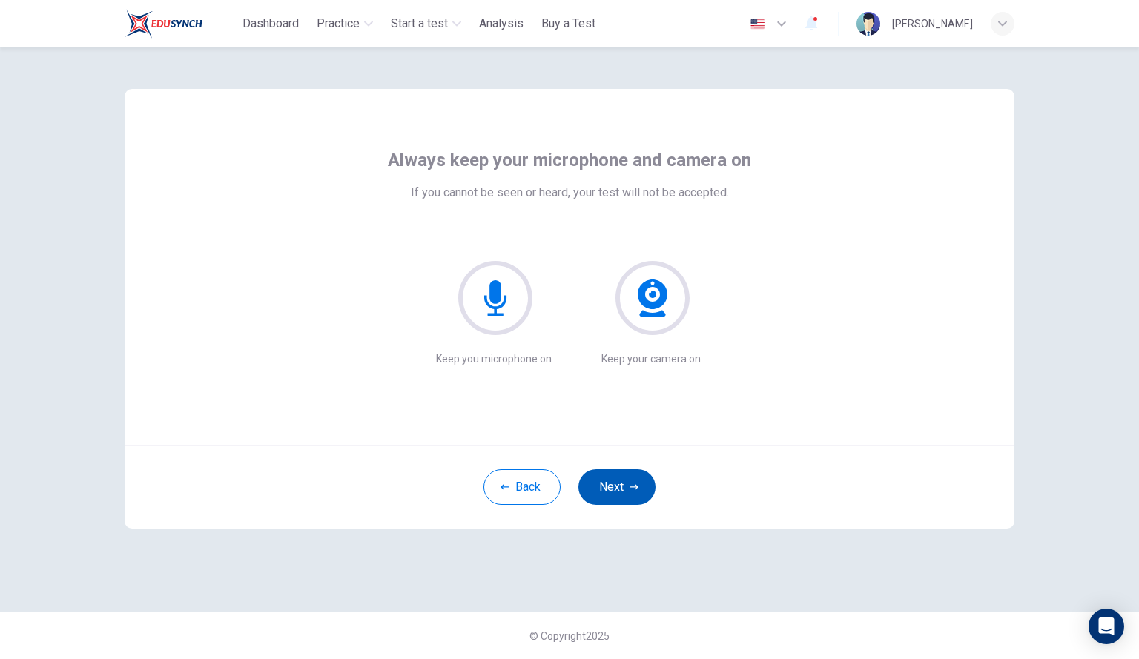
click at [639, 495] on button "Next" at bounding box center [616, 487] width 77 height 36
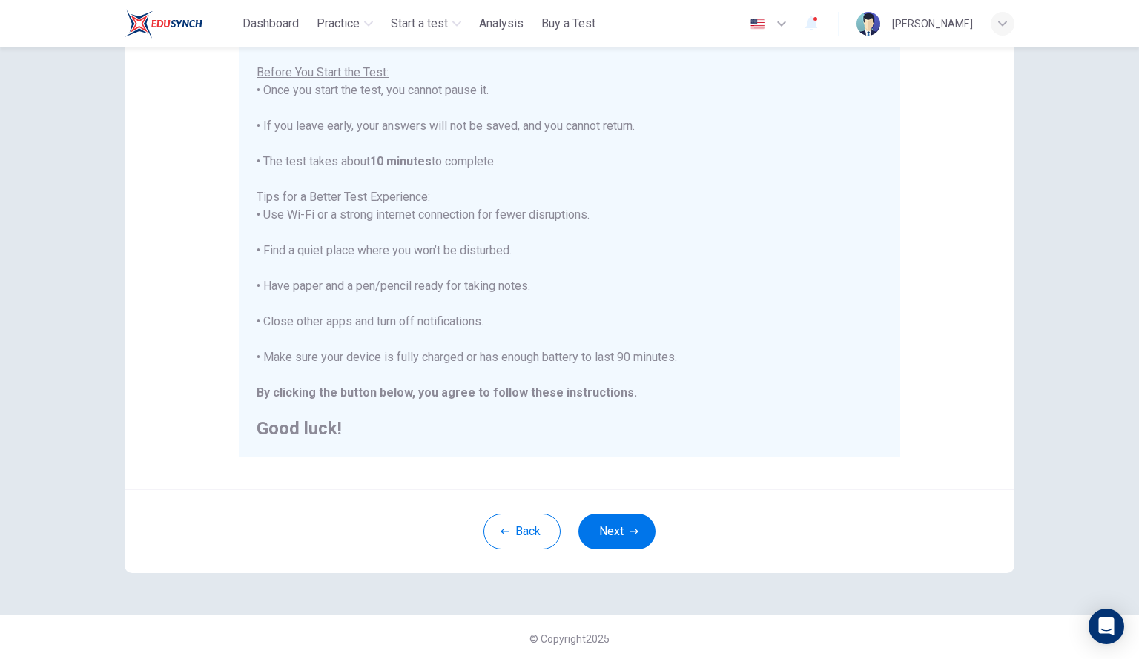
scroll to position [165, 0]
click at [610, 521] on button "Next" at bounding box center [616, 529] width 77 height 36
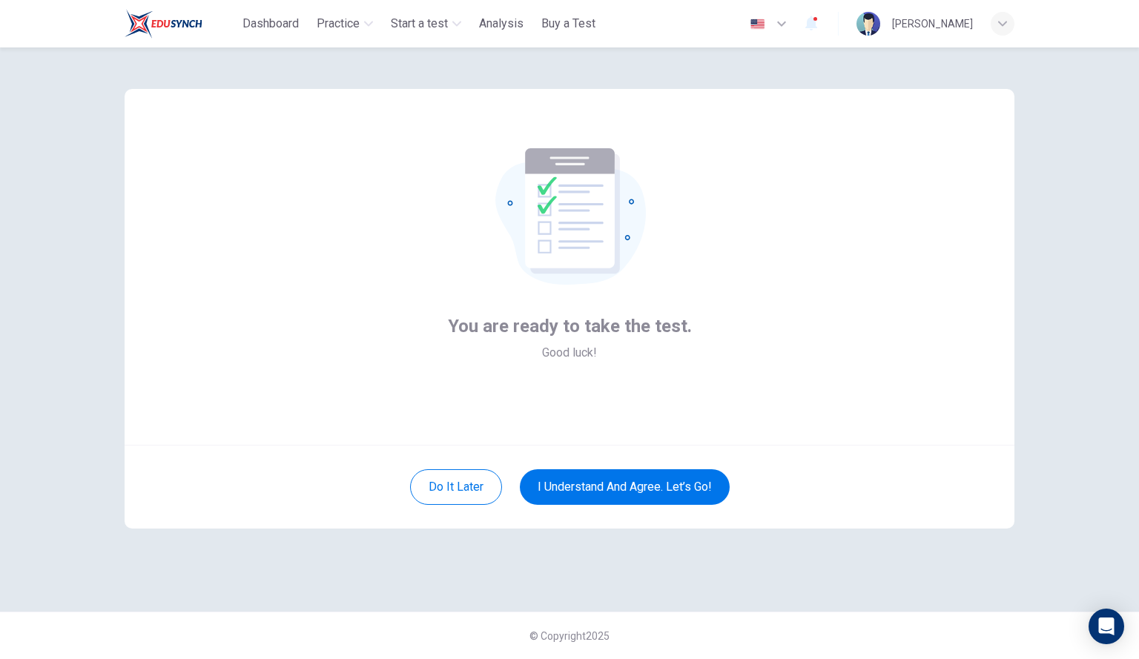
scroll to position [0, 0]
click at [615, 492] on button "I understand and agree. Let’s go!" at bounding box center [625, 487] width 210 height 36
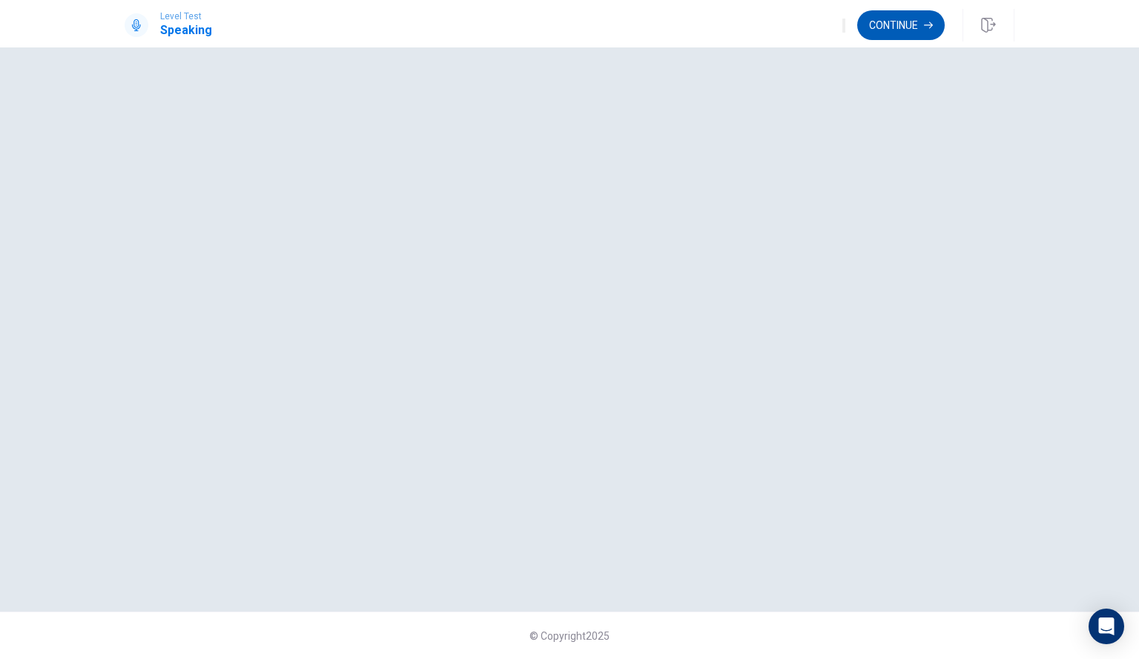
click at [884, 18] on button "Continue" at bounding box center [900, 25] width 87 height 30
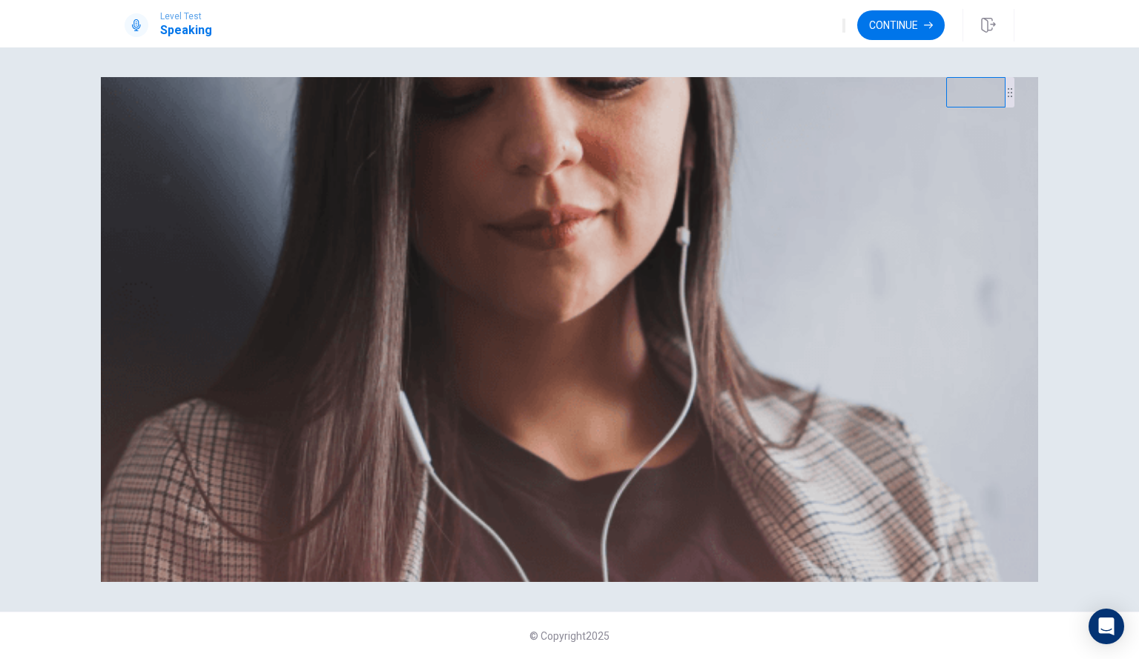
scroll to position [74, 0]
click at [894, 33] on button "Continue" at bounding box center [900, 25] width 87 height 30
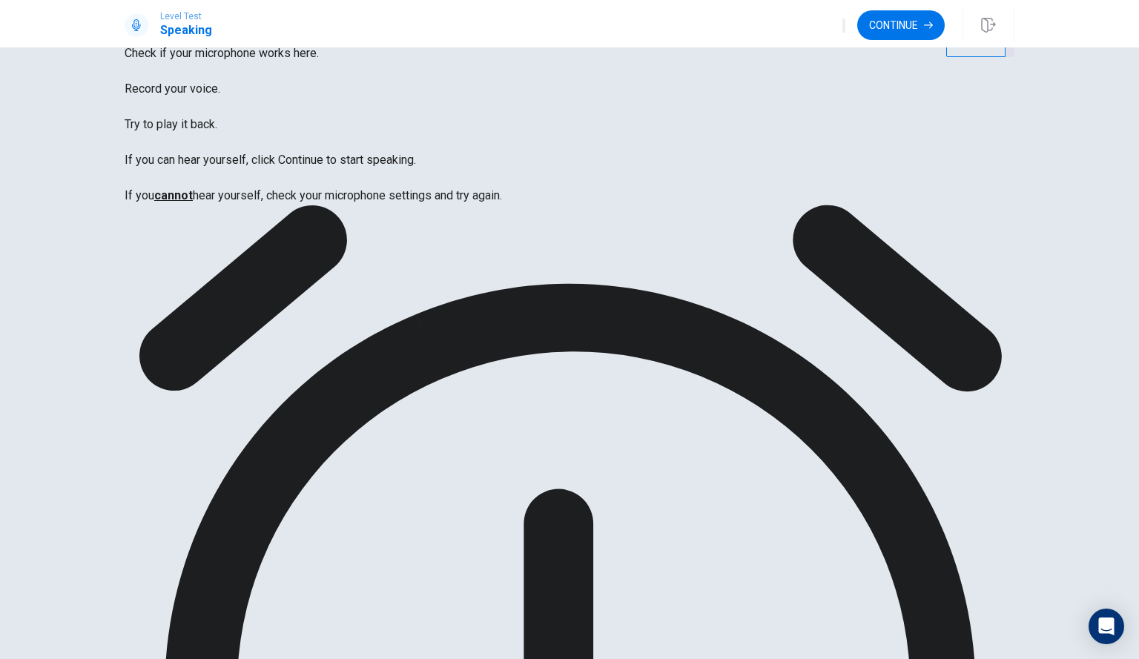
scroll to position [0, 0]
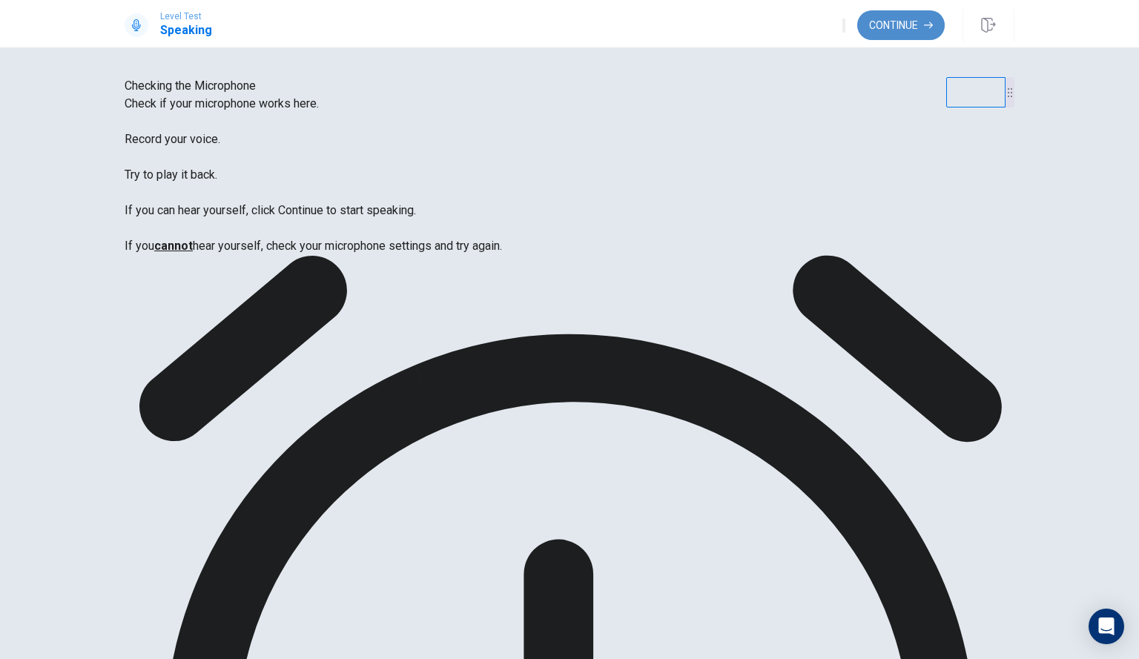
click at [889, 19] on button "Continue" at bounding box center [900, 25] width 87 height 30
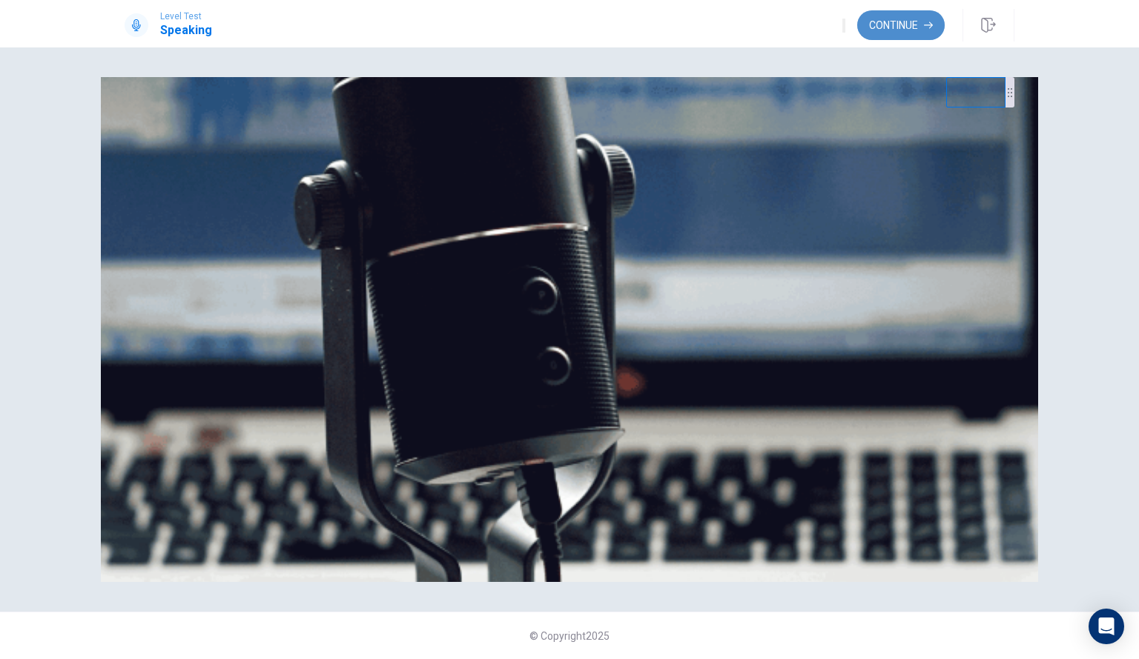
click at [883, 29] on button "Continue" at bounding box center [900, 25] width 87 height 30
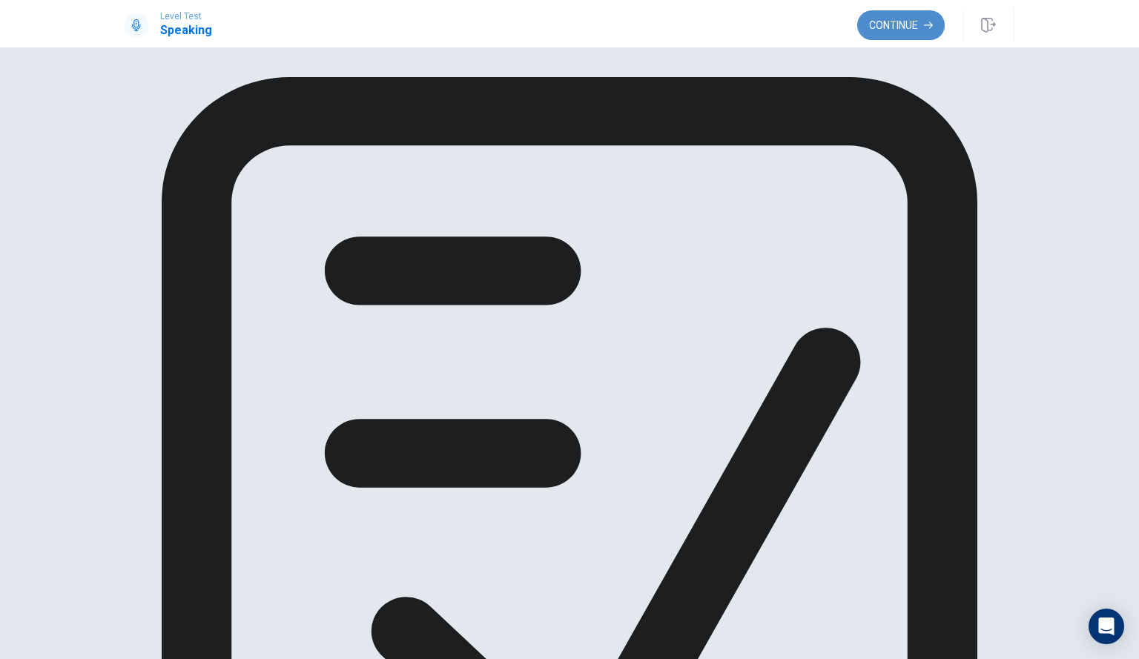
click at [883, 28] on button "Continue" at bounding box center [900, 25] width 87 height 30
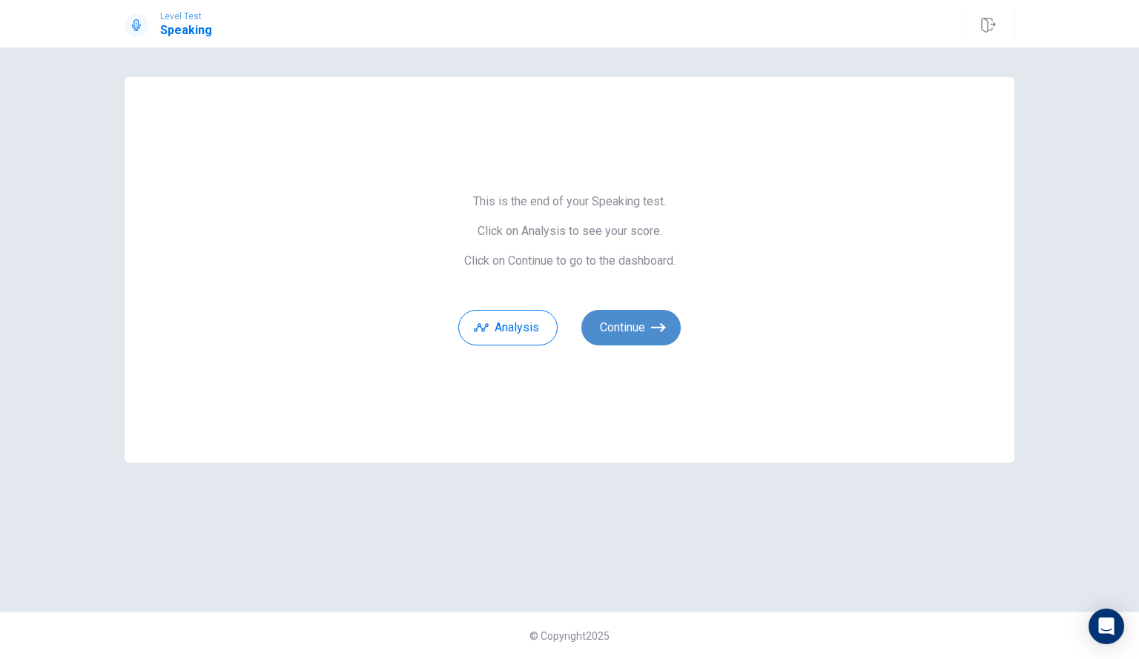
click at [647, 322] on button "Continue" at bounding box center [630, 328] width 99 height 36
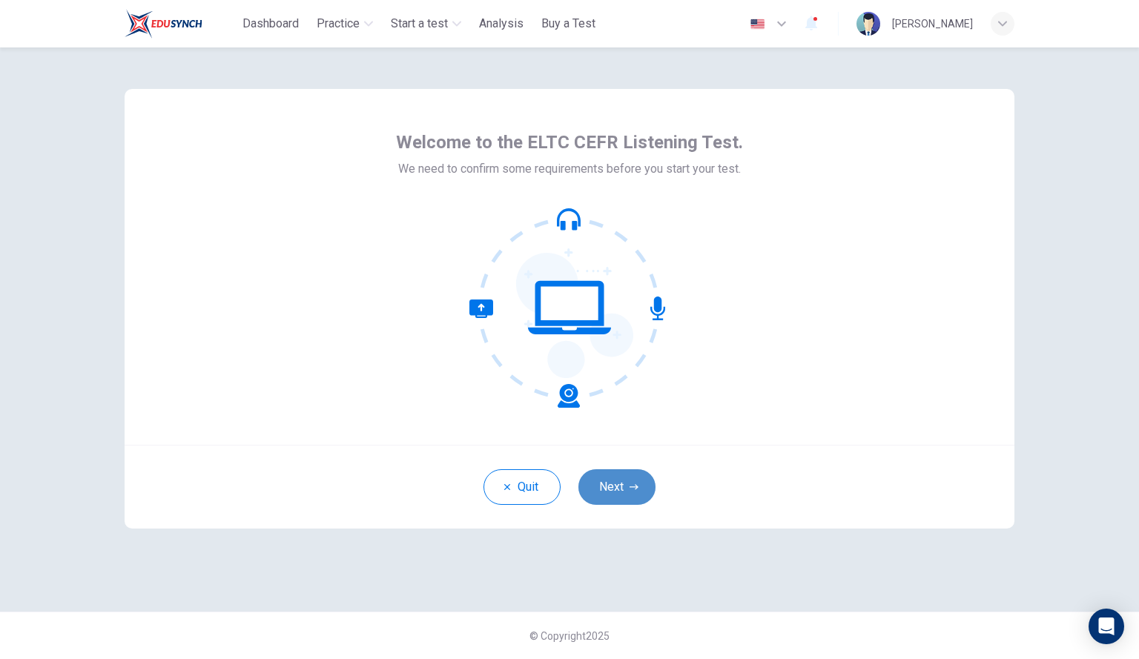
click at [625, 486] on button "Next" at bounding box center [616, 487] width 77 height 36
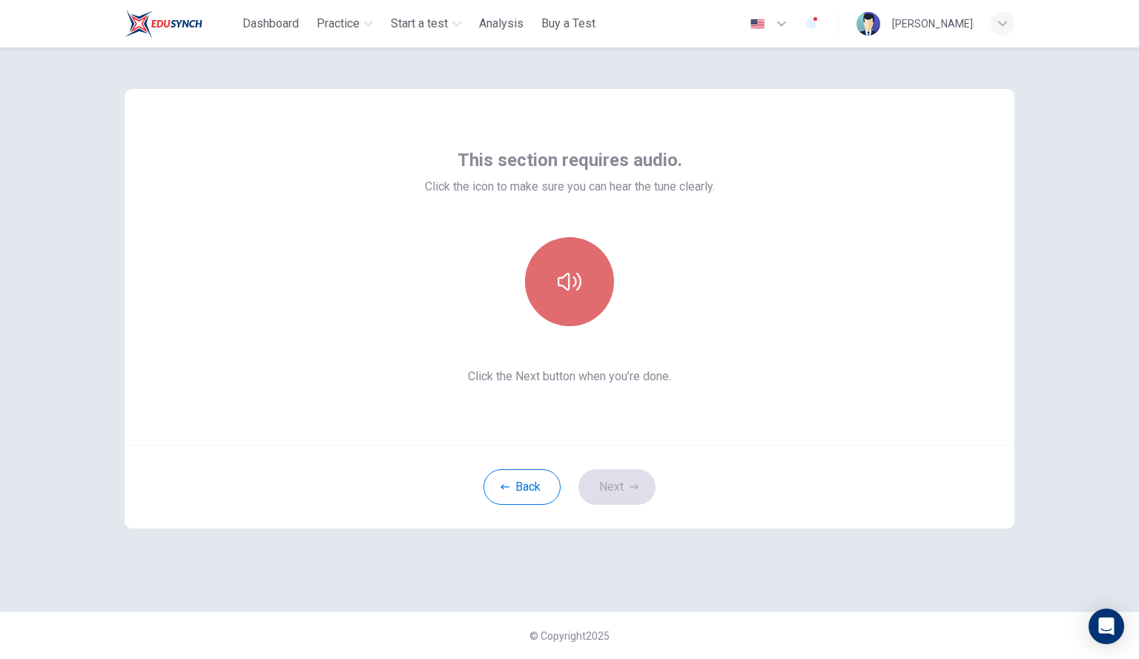
click at [578, 294] on button "button" at bounding box center [569, 281] width 89 height 89
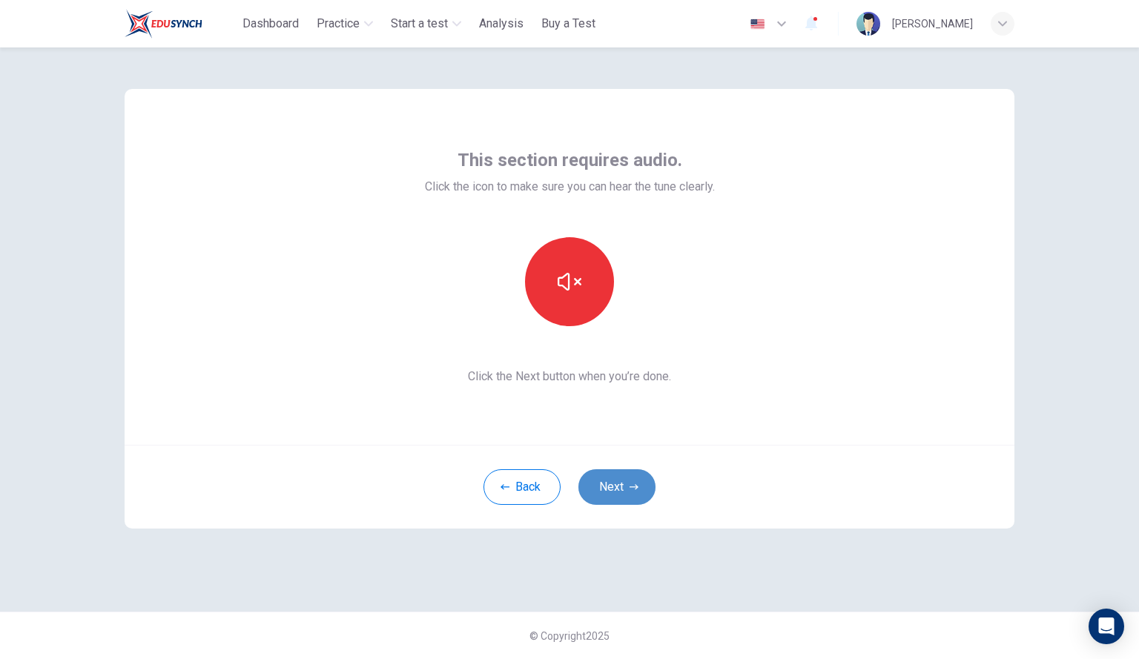
click at [625, 483] on button "Next" at bounding box center [616, 487] width 77 height 36
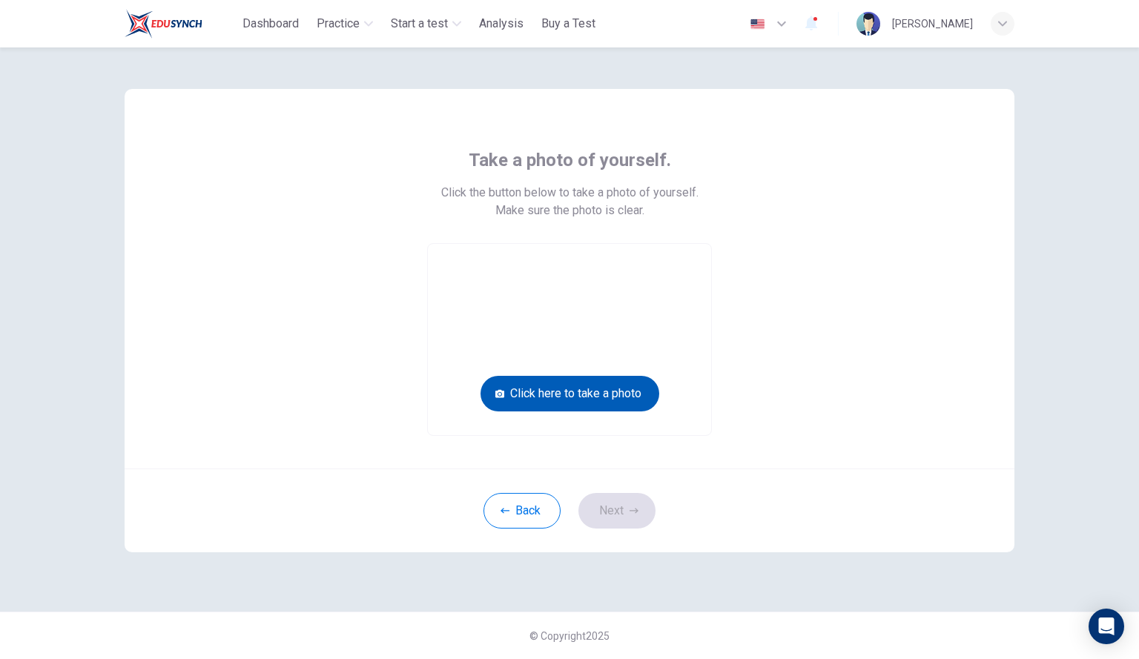
click at [562, 394] on button "Click here to take a photo" at bounding box center [569, 394] width 179 height 36
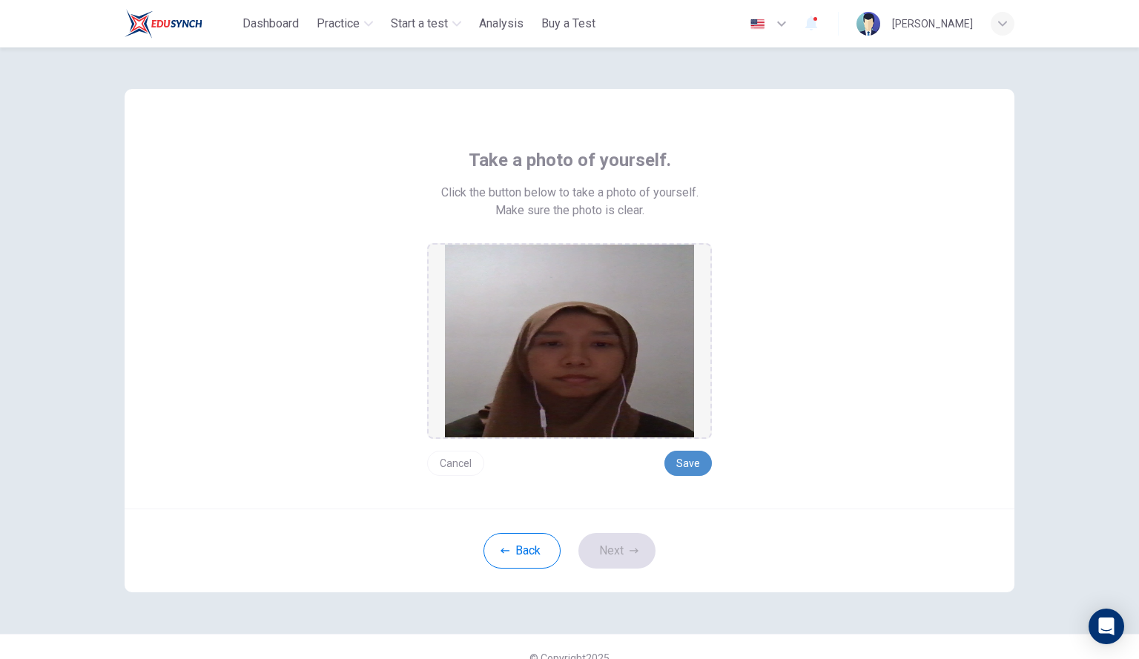
click at [685, 455] on button "Save" at bounding box center [687, 463] width 47 height 25
click at [621, 546] on button "Next" at bounding box center [616, 551] width 77 height 36
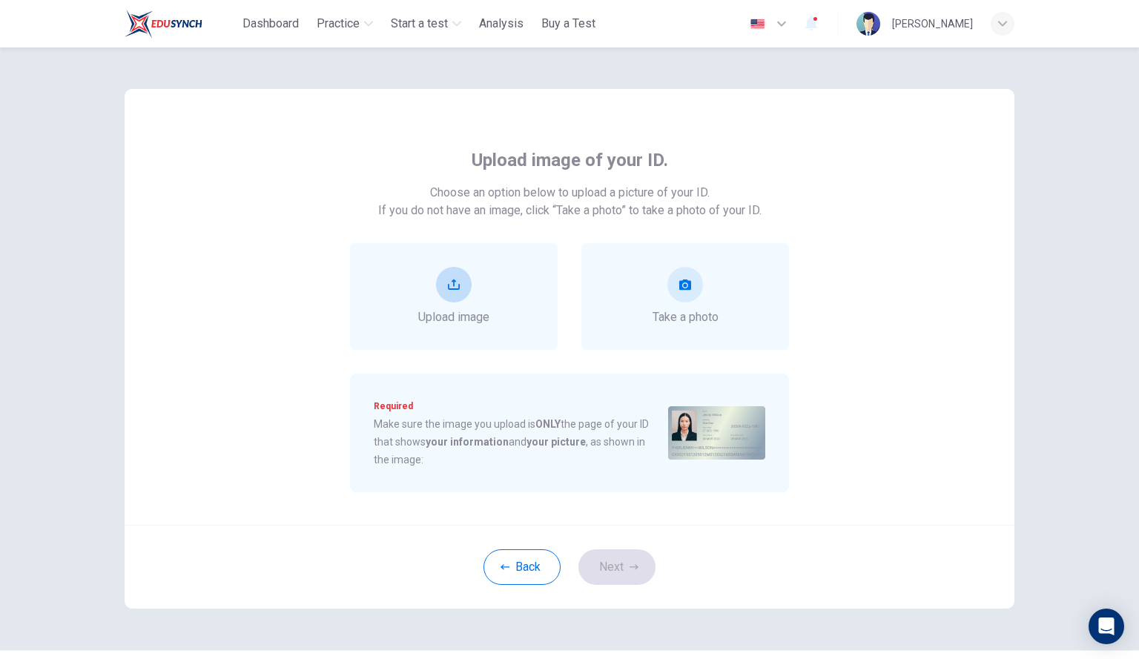
click at [455, 292] on button "upload" at bounding box center [454, 285] width 36 height 36
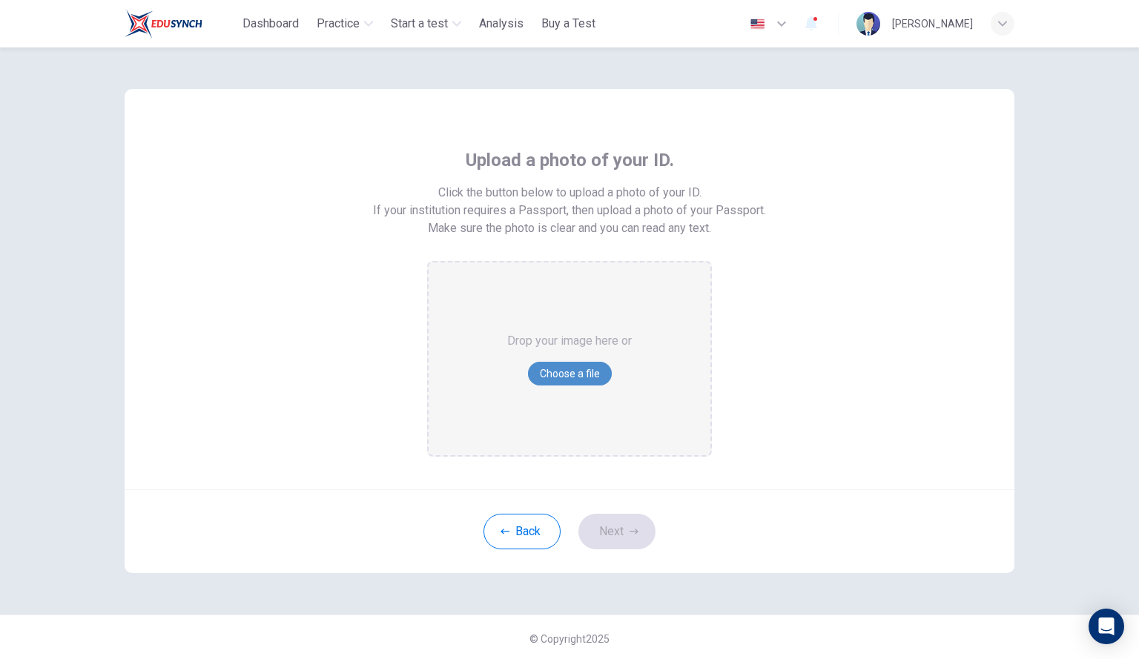
click at [573, 369] on button "Choose a file" at bounding box center [570, 374] width 84 height 24
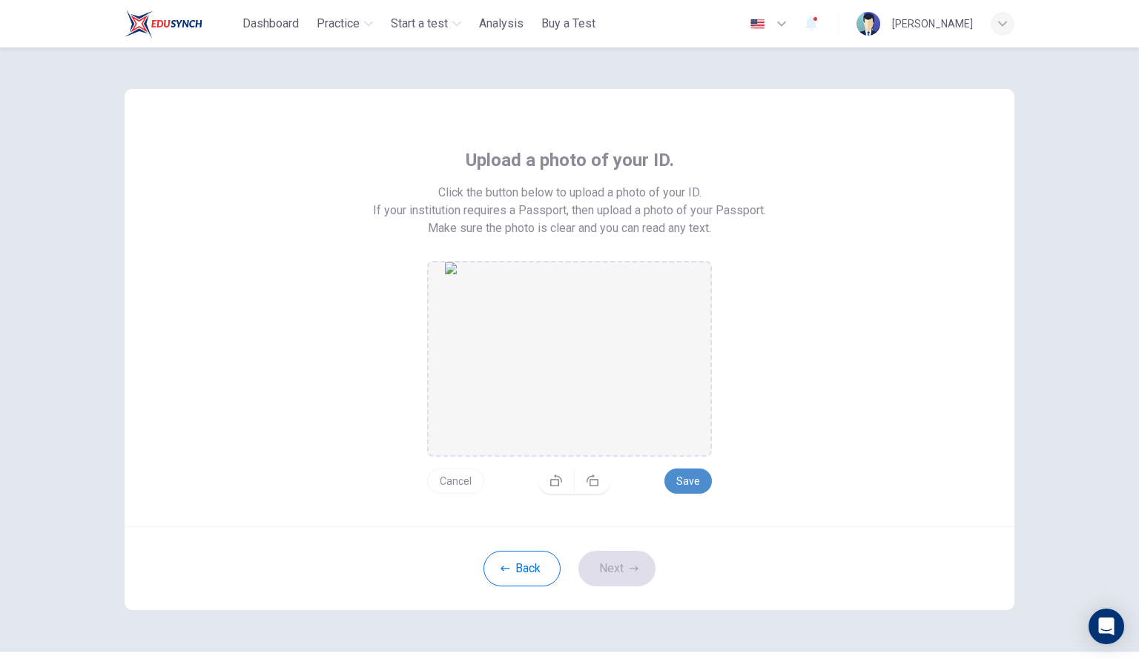
click at [692, 473] on button "Save" at bounding box center [687, 481] width 47 height 25
click at [632, 562] on button "Next" at bounding box center [616, 569] width 77 height 36
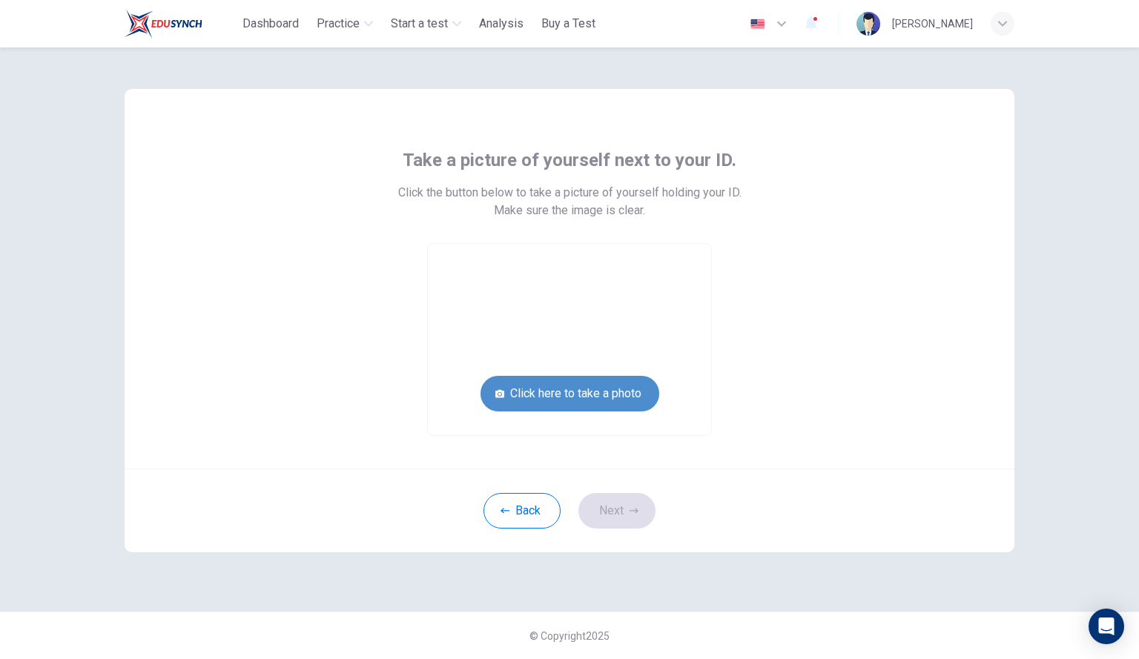
click at [610, 394] on button "Click here to take a photo" at bounding box center [569, 394] width 179 height 36
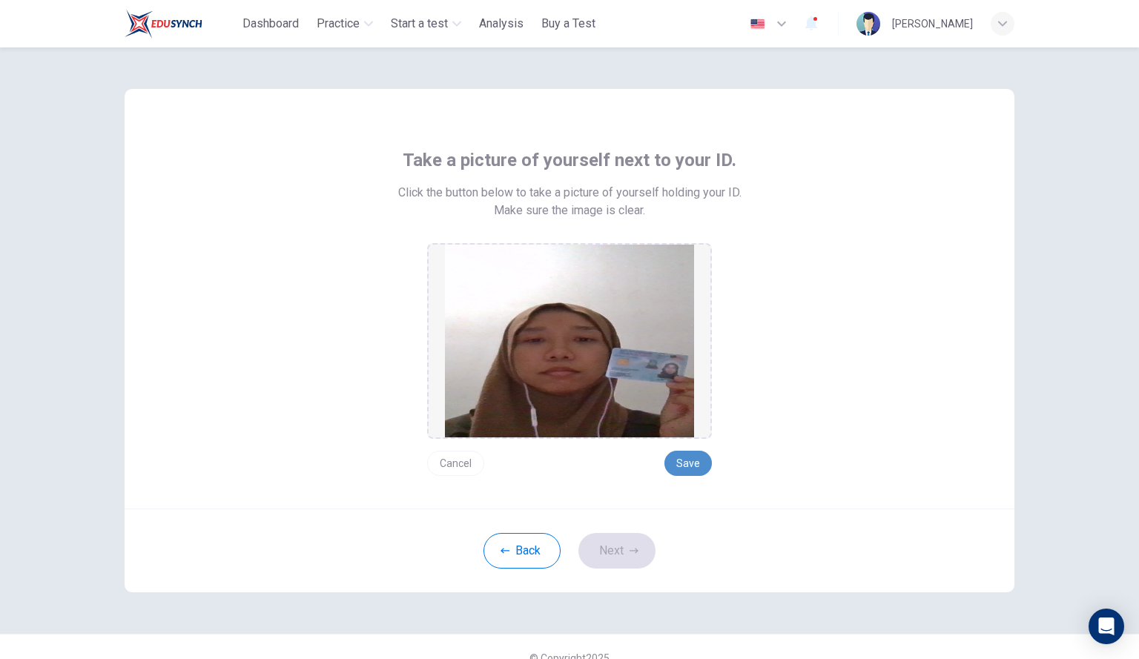
click at [688, 463] on button "Save" at bounding box center [687, 463] width 47 height 25
click at [617, 552] on button "Next" at bounding box center [616, 551] width 77 height 36
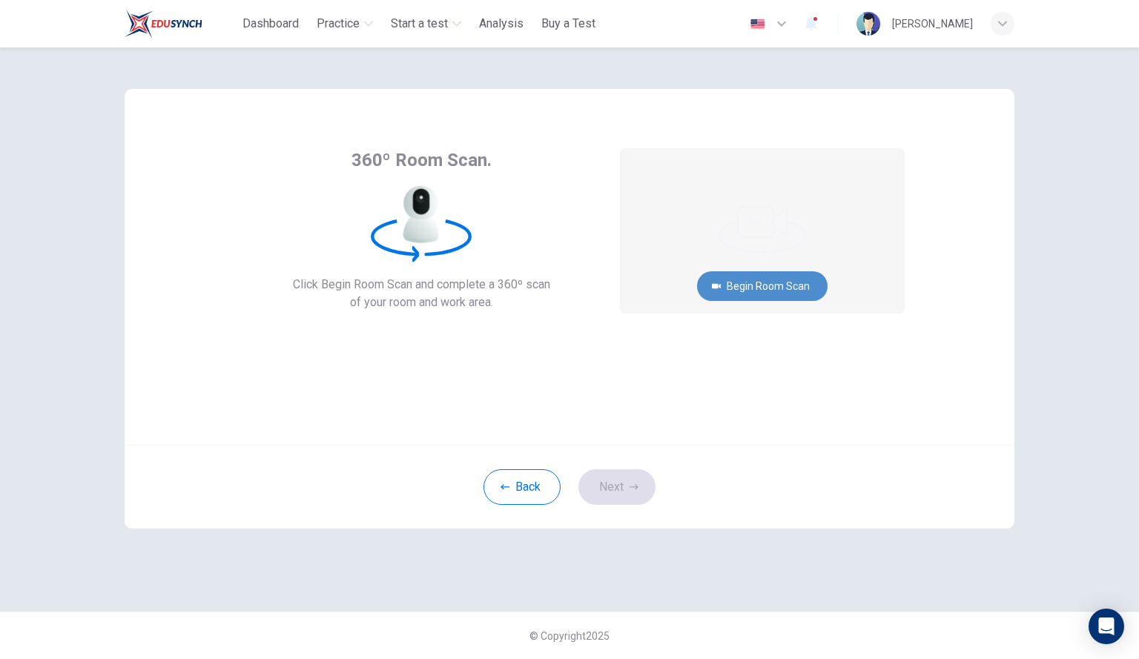
click at [752, 277] on button "Begin Room Scan" at bounding box center [762, 286] width 131 height 30
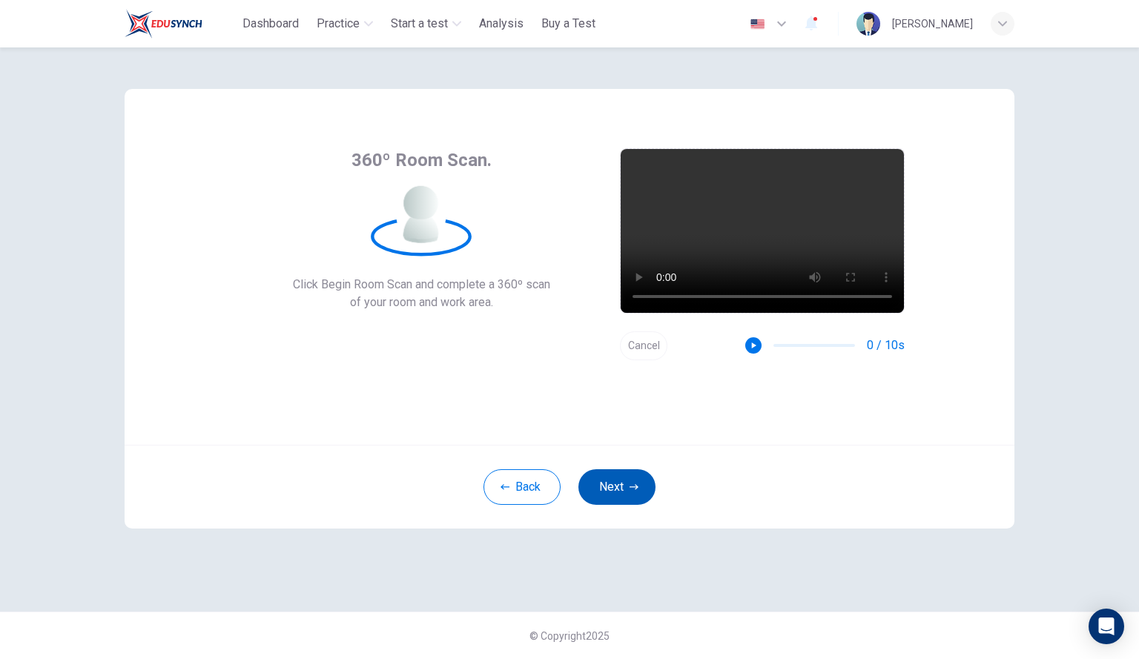
click at [620, 492] on button "Next" at bounding box center [616, 487] width 77 height 36
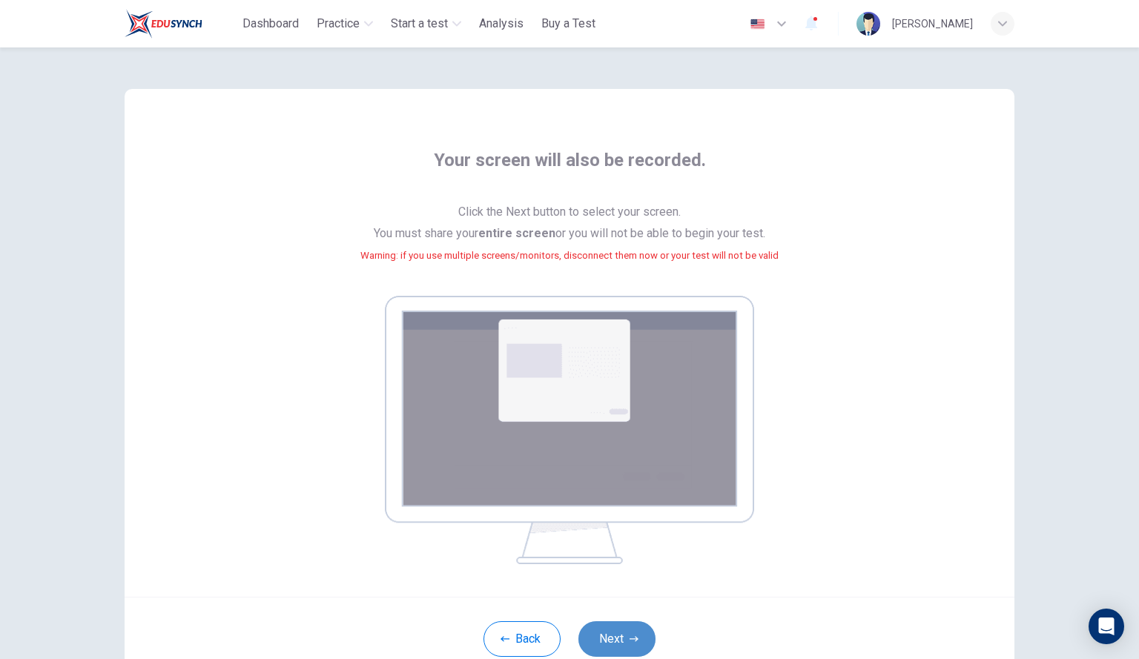
click at [632, 632] on button "Next" at bounding box center [616, 639] width 77 height 36
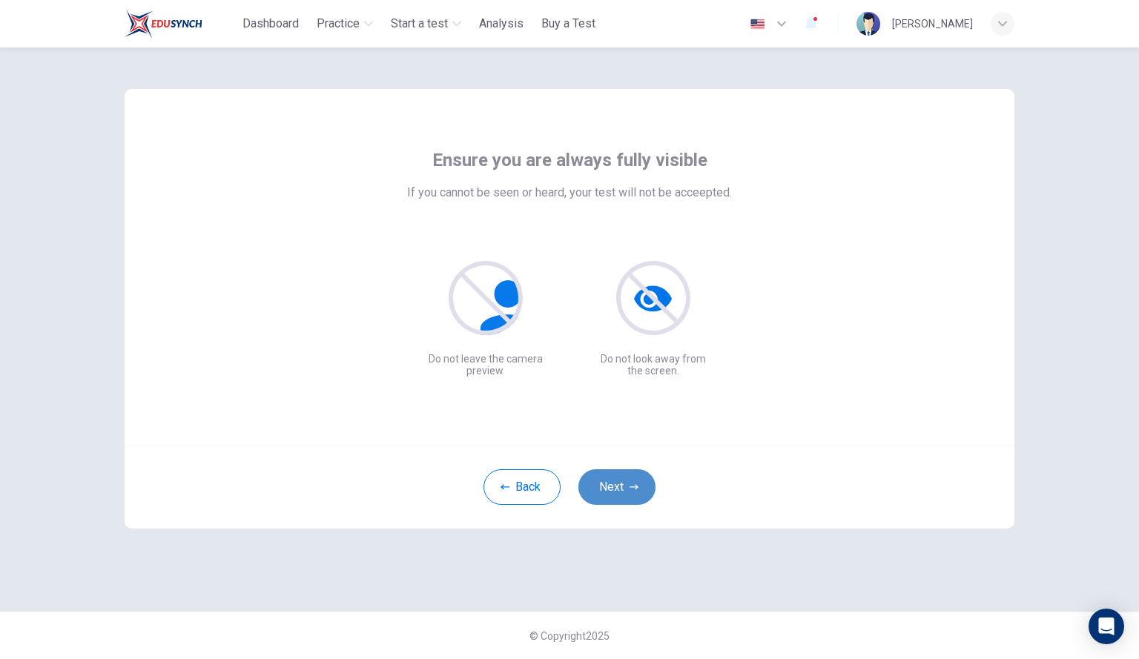
click at [618, 492] on button "Next" at bounding box center [616, 487] width 77 height 36
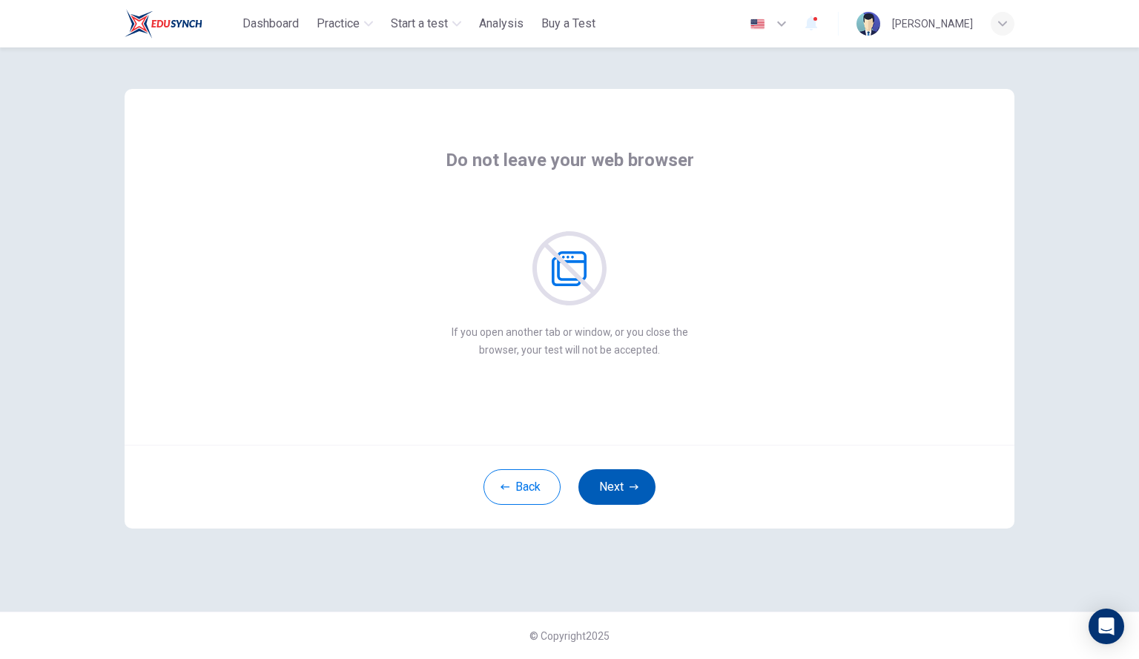
click at [623, 486] on button "Next" at bounding box center [616, 487] width 77 height 36
click at [621, 483] on button "Next" at bounding box center [616, 487] width 77 height 36
click at [624, 483] on button "Next" at bounding box center [616, 487] width 77 height 36
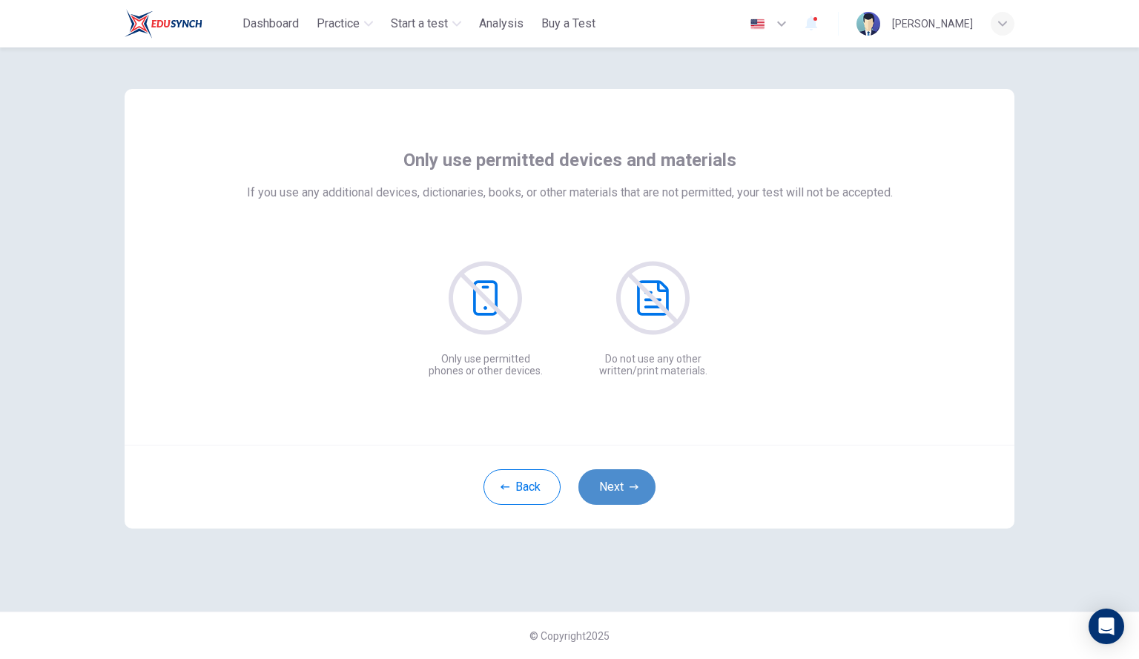
click at [624, 483] on button "Next" at bounding box center [616, 487] width 77 height 36
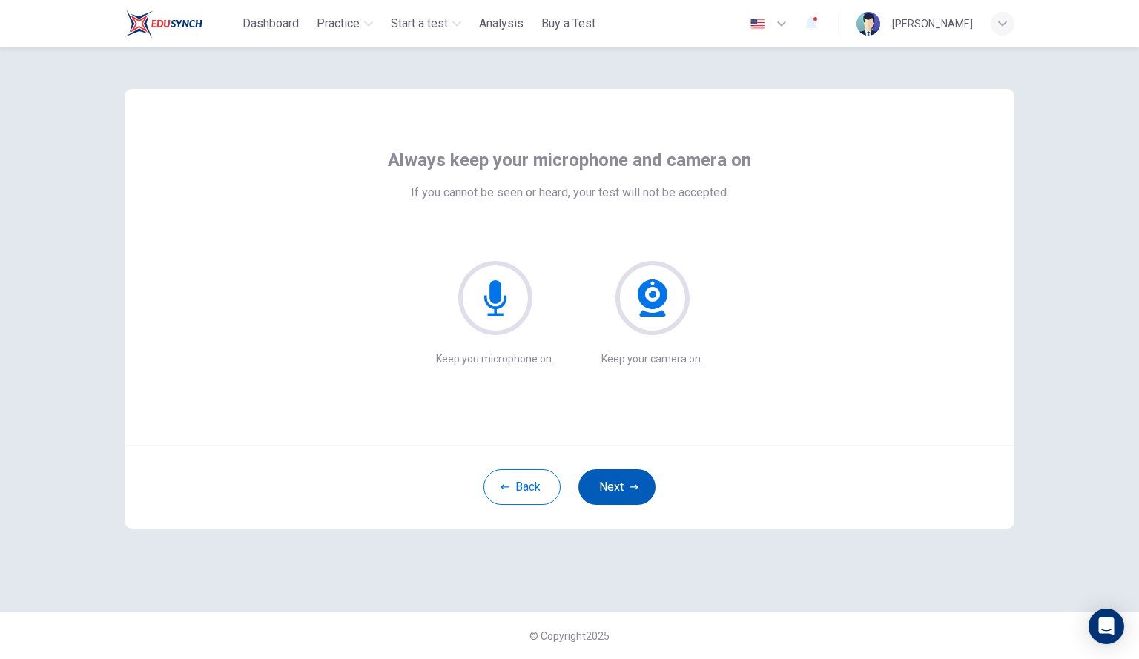
click at [618, 486] on button "Next" at bounding box center [616, 487] width 77 height 36
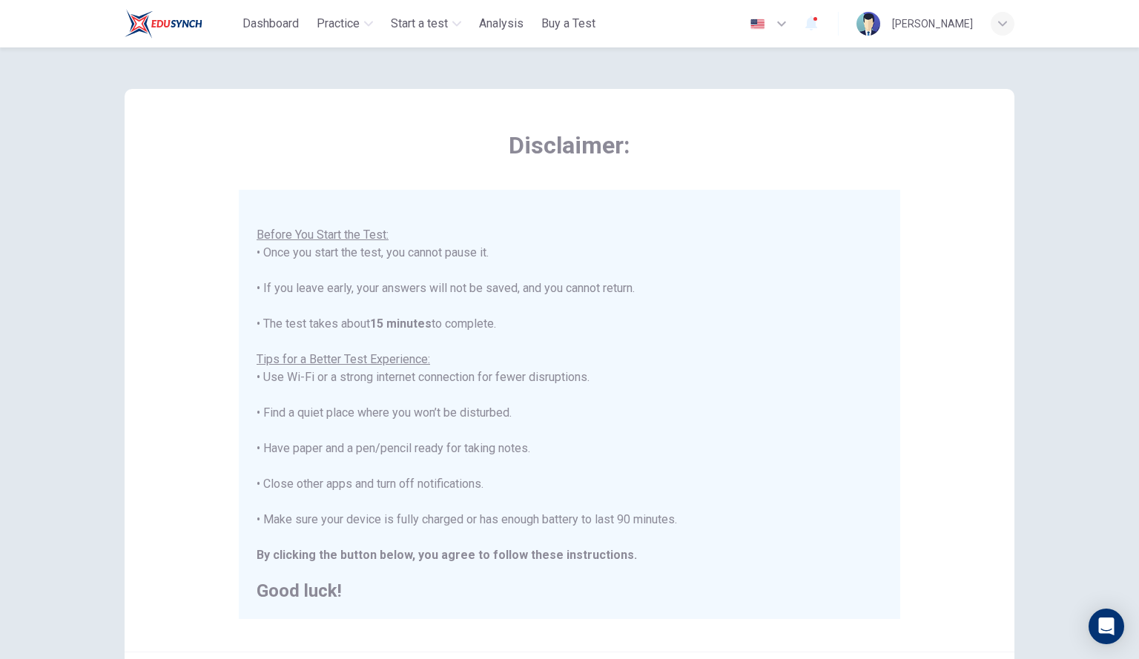
scroll to position [165, 0]
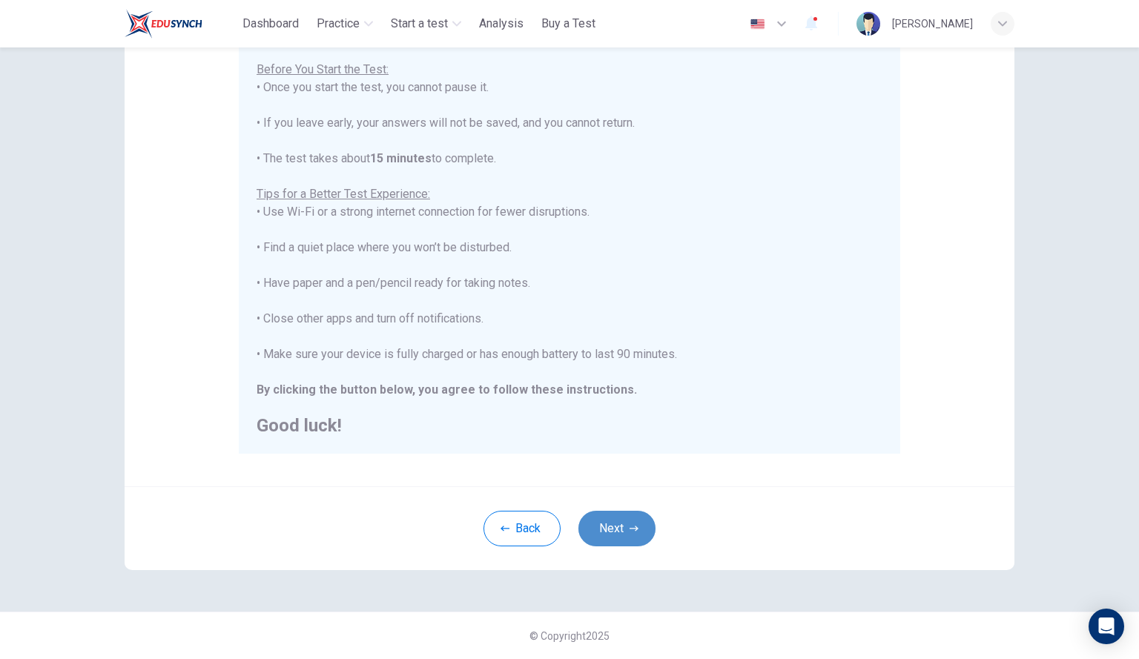
click at [615, 522] on button "Next" at bounding box center [616, 529] width 77 height 36
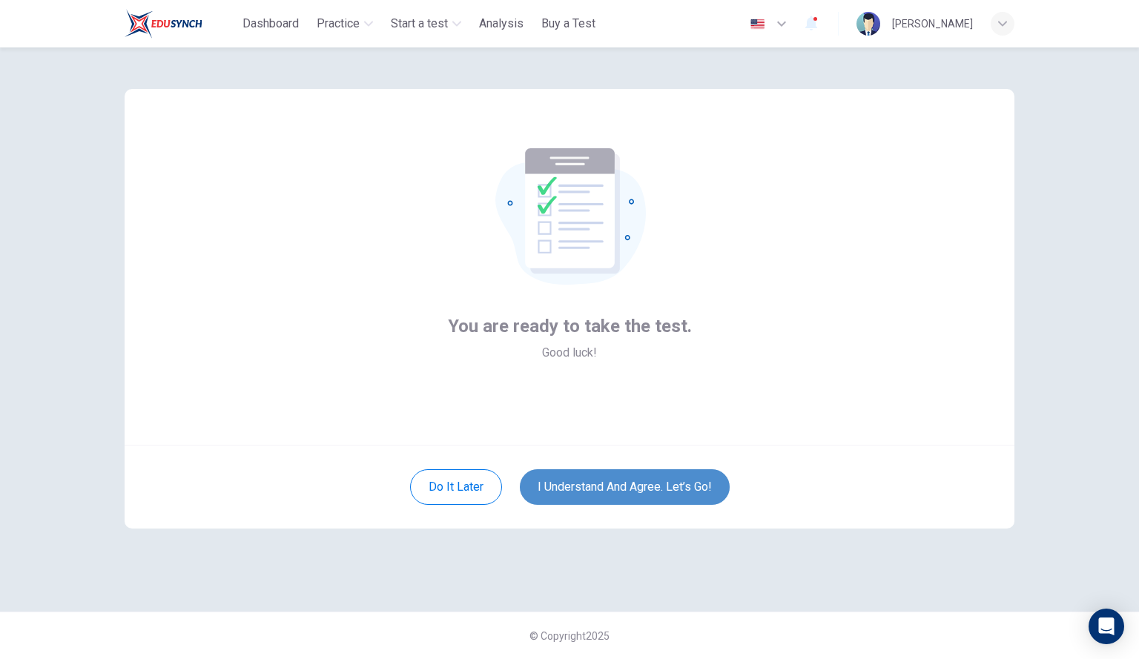
click at [644, 486] on button "I understand and agree. Let’s go!" at bounding box center [625, 487] width 210 height 36
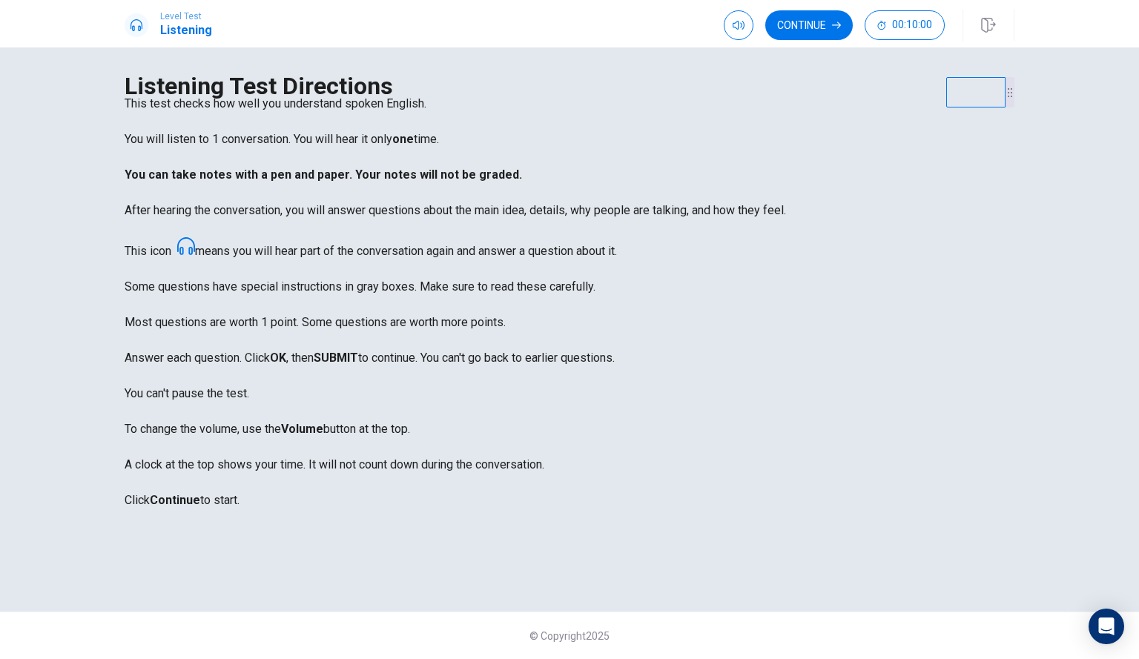
scroll to position [52, 0]
click at [808, 27] on button "Continue" at bounding box center [808, 25] width 87 height 30
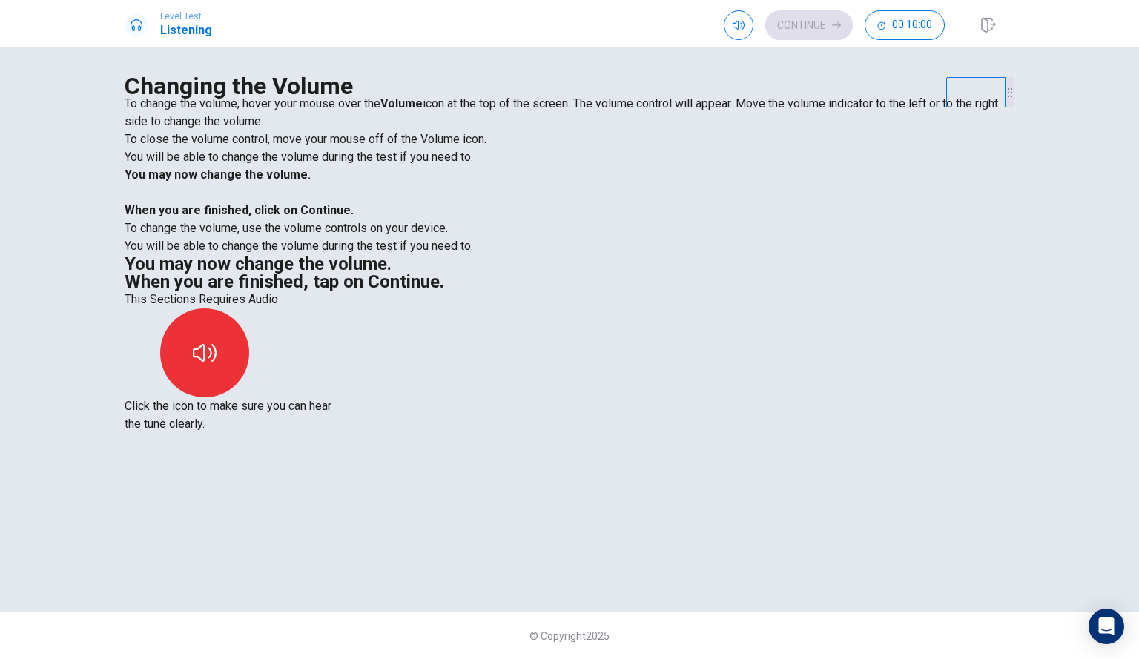
scroll to position [0, 0]
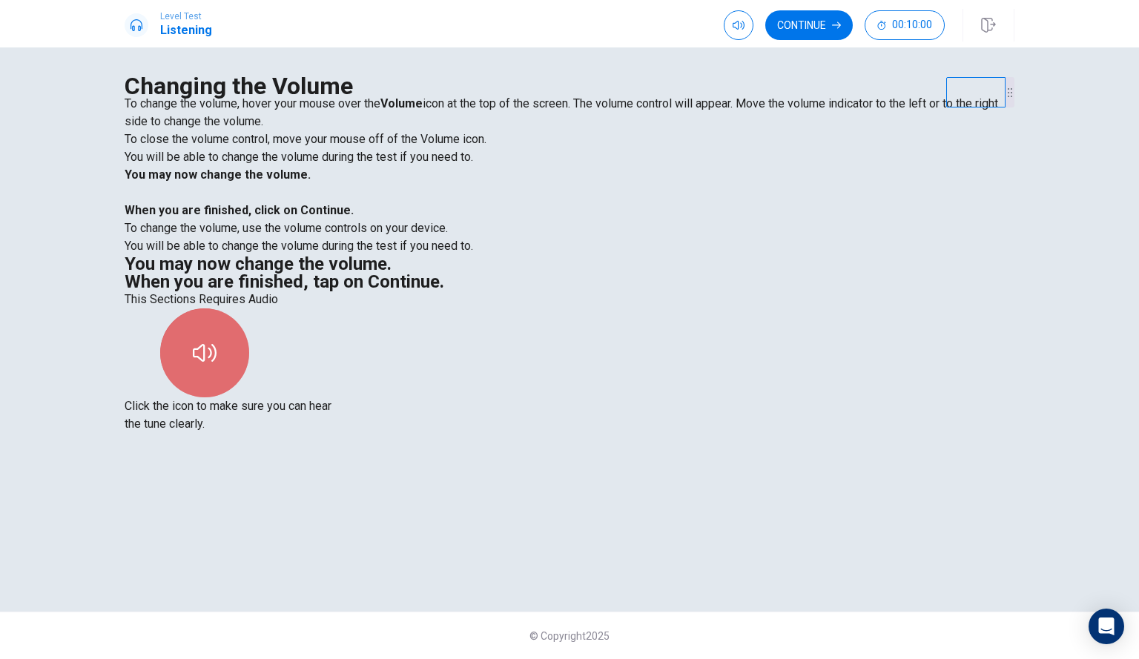
click at [249, 326] on button "button" at bounding box center [204, 352] width 89 height 89
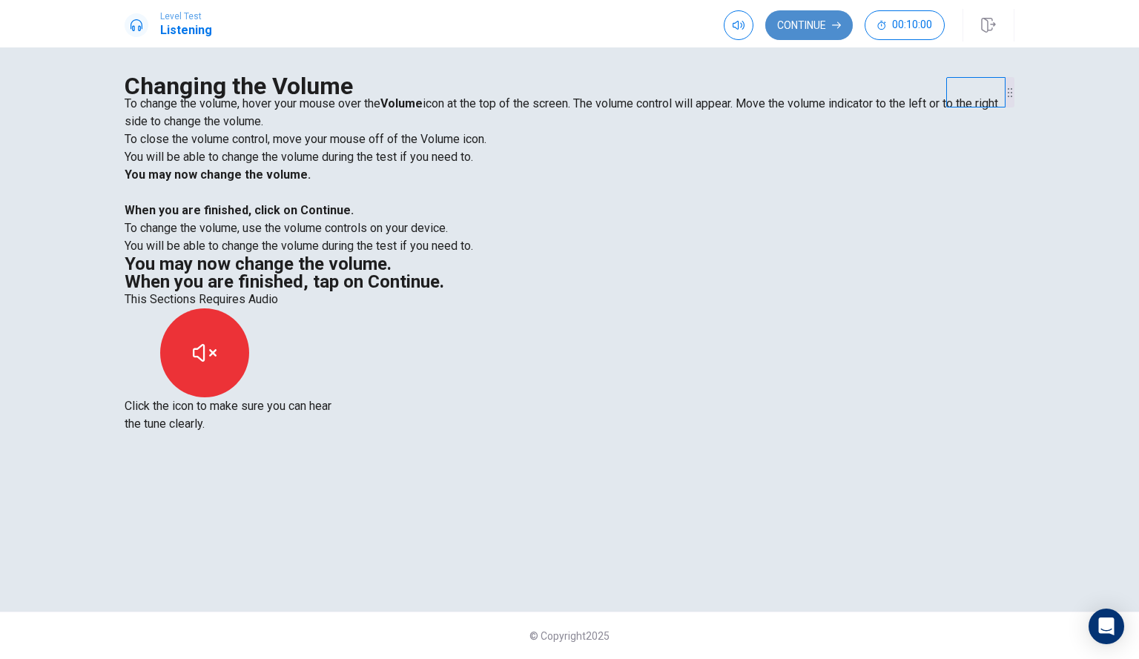
click at [810, 16] on button "Continue" at bounding box center [808, 25] width 87 height 30
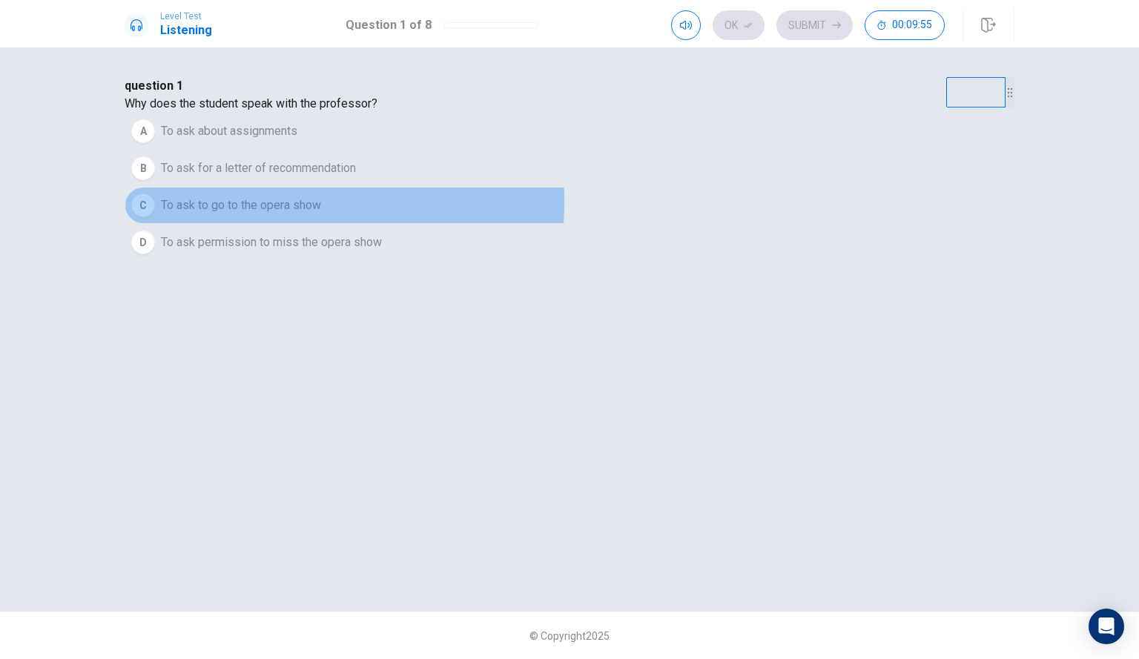
click at [321, 214] on span "To ask to go to the opera show" at bounding box center [241, 205] width 160 height 18
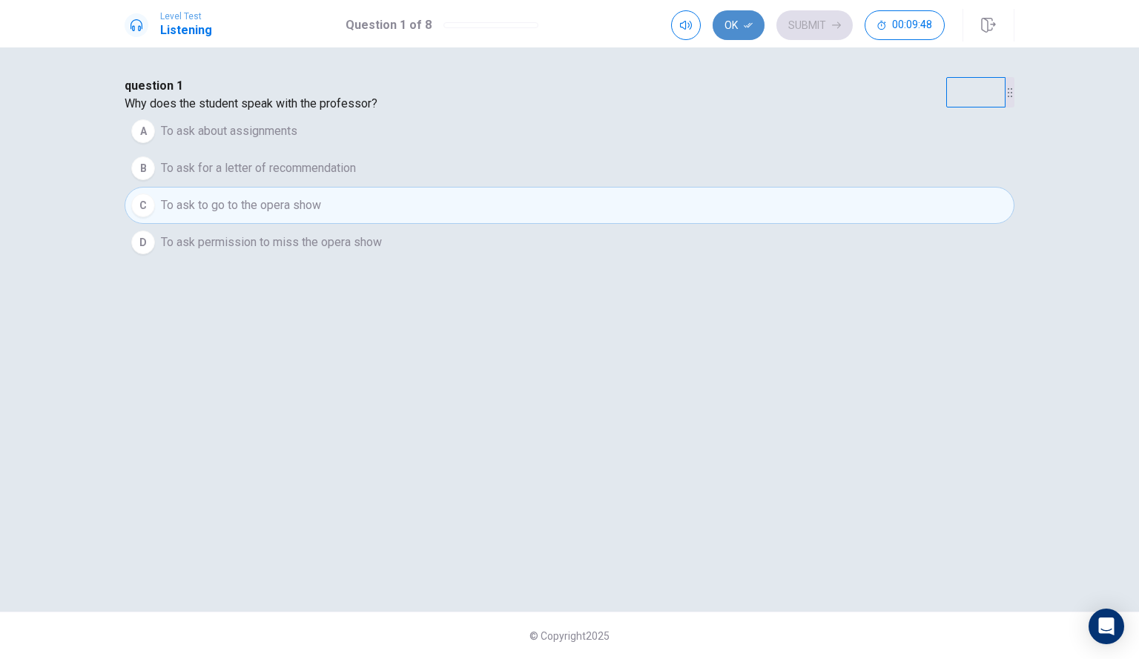
click at [730, 27] on button "Ok" at bounding box center [739, 25] width 52 height 30
click at [803, 31] on button "Submit" at bounding box center [814, 25] width 76 height 30
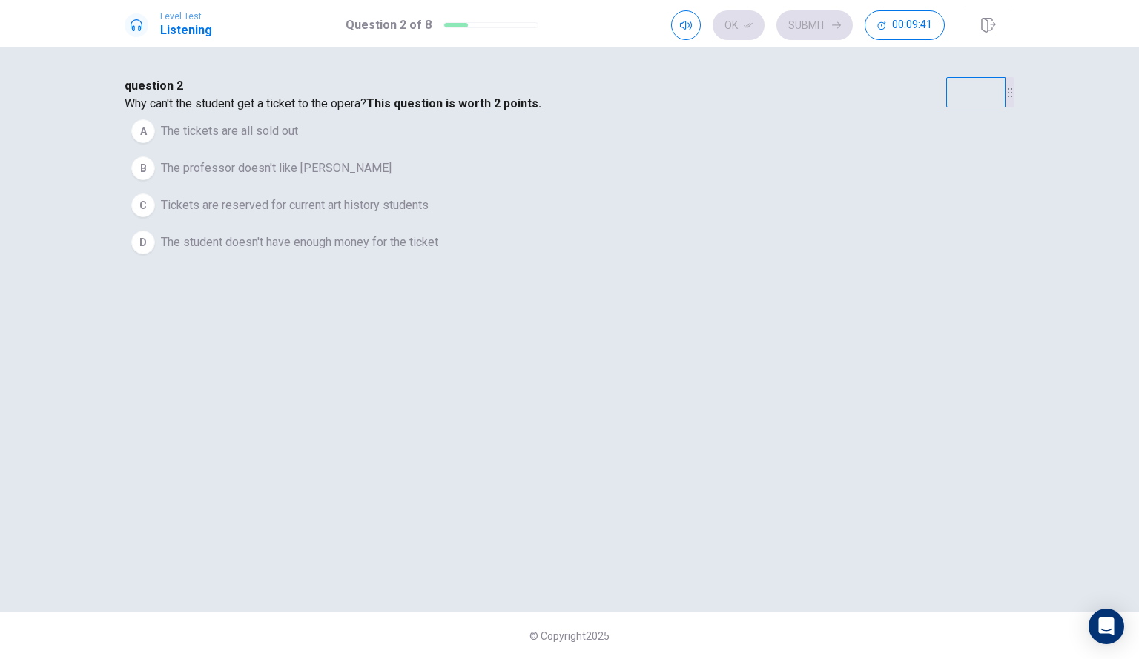
click at [429, 214] on span "Tickets are reserved for current art history students" at bounding box center [295, 205] width 268 height 18
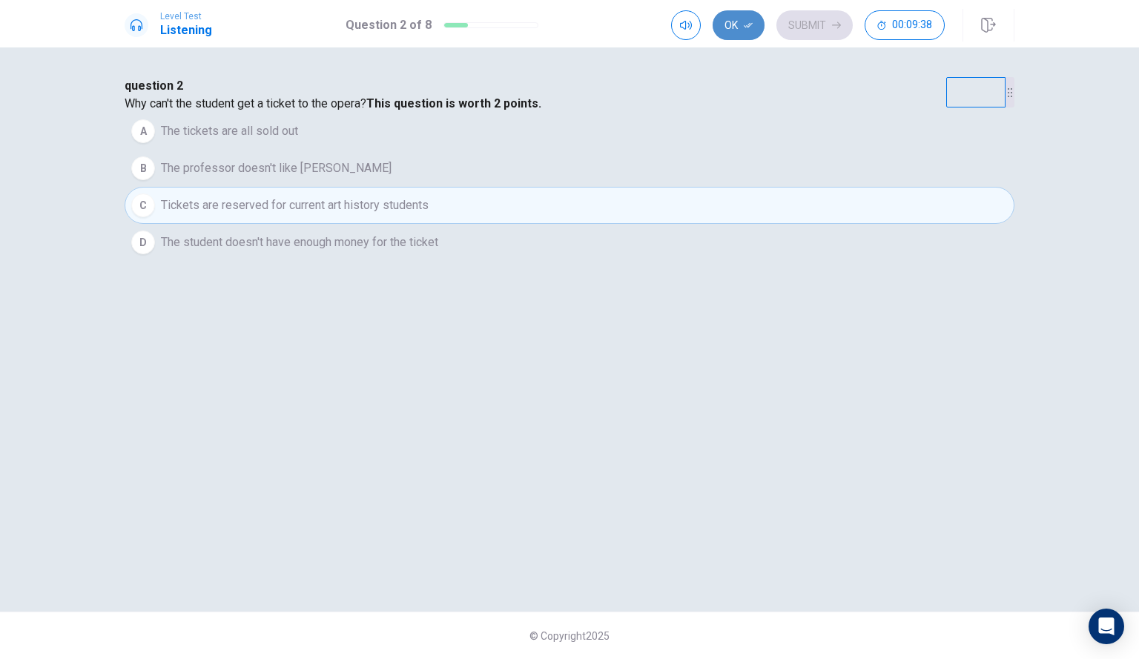
click at [750, 16] on button "Ok" at bounding box center [739, 25] width 52 height 30
click at [807, 26] on button "Submit" at bounding box center [814, 25] width 76 height 30
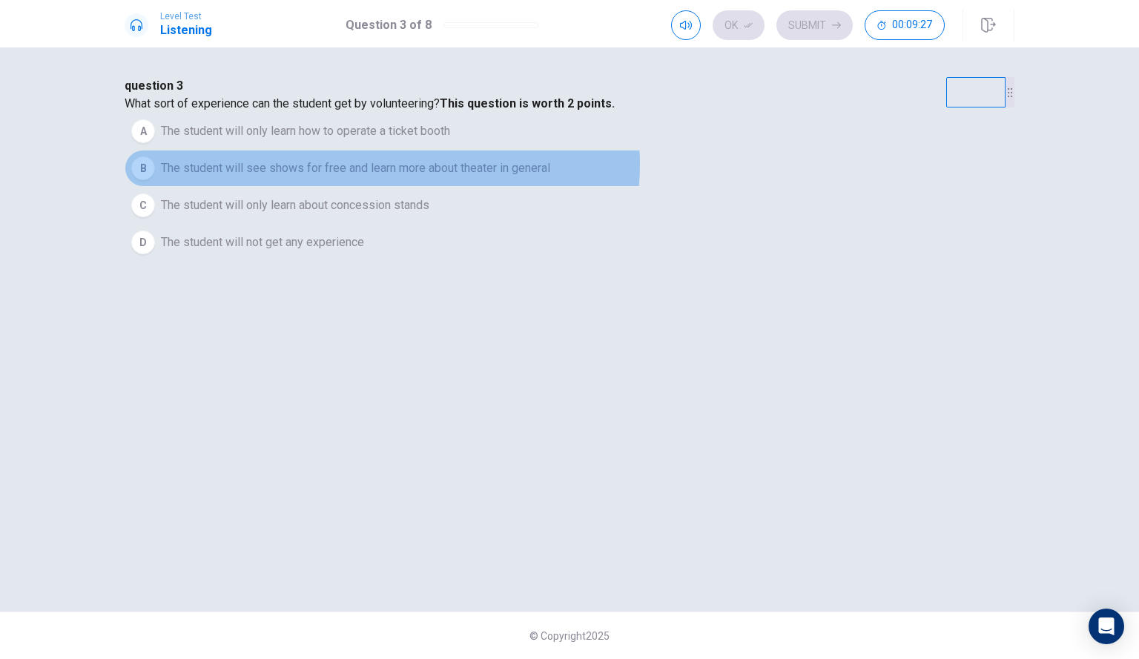
click at [550, 177] on span "The student will see shows for free and learn more about theater in general" at bounding box center [355, 168] width 389 height 18
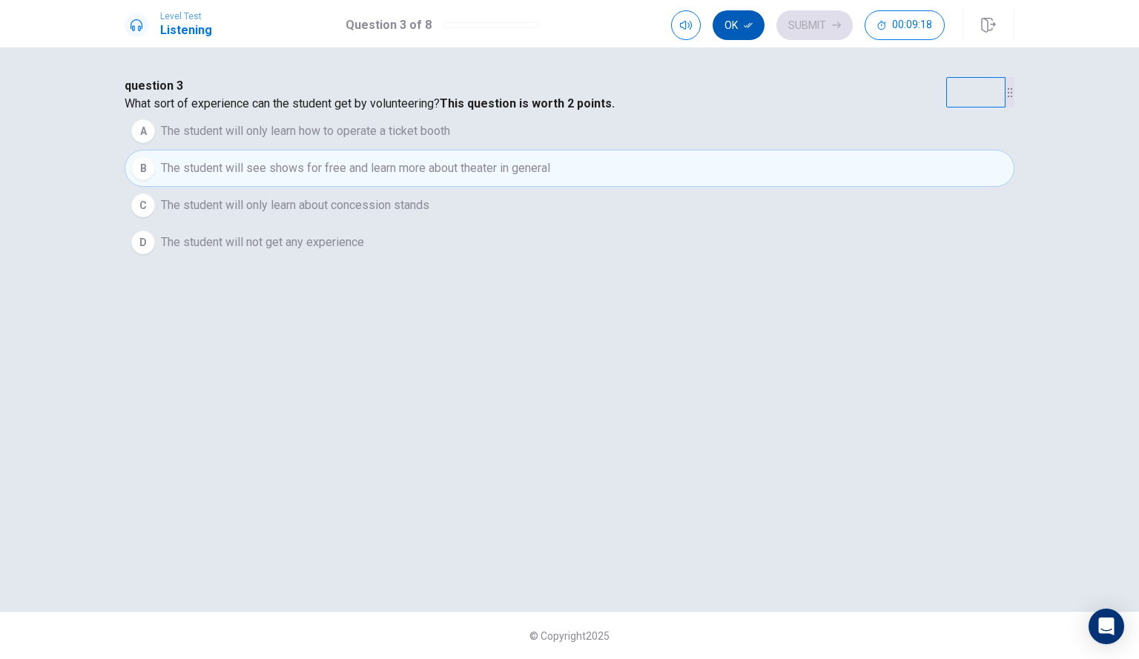
click at [741, 22] on button "Ok" at bounding box center [739, 25] width 52 height 30
click at [797, 16] on button "Submit" at bounding box center [814, 25] width 76 height 30
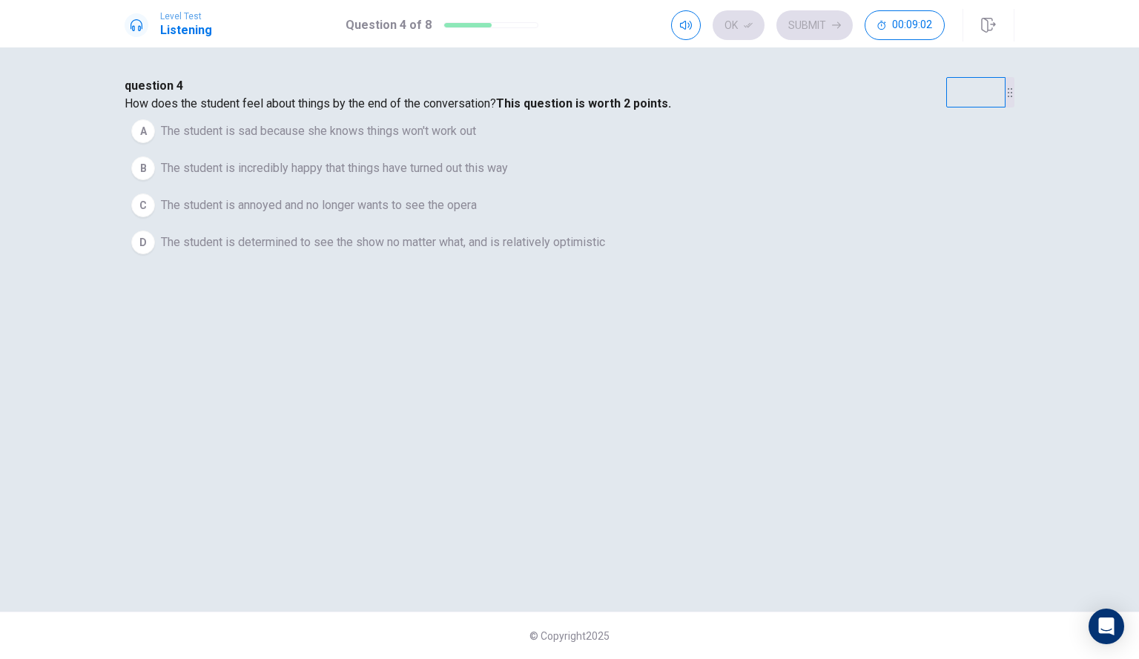
click at [155, 254] on div "D" at bounding box center [143, 243] width 24 height 24
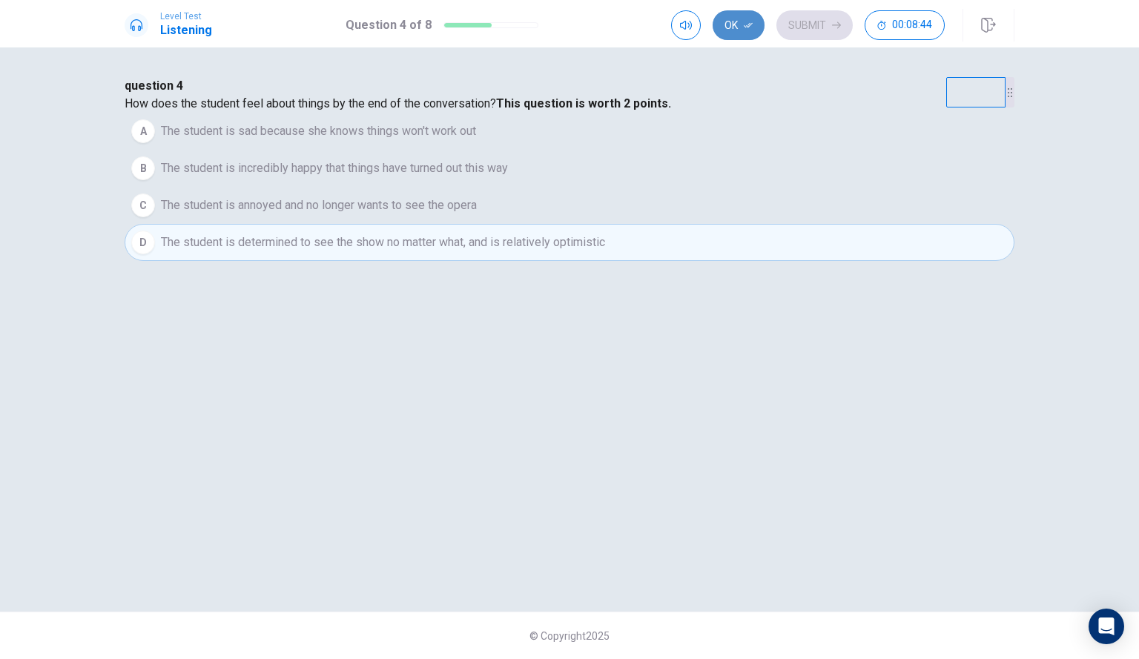
click at [732, 25] on button "Ok" at bounding box center [739, 25] width 52 height 30
drag, startPoint x: 813, startPoint y: 24, endPoint x: 812, endPoint y: 39, distance: 14.9
click at [813, 24] on button "Submit" at bounding box center [814, 25] width 76 height 30
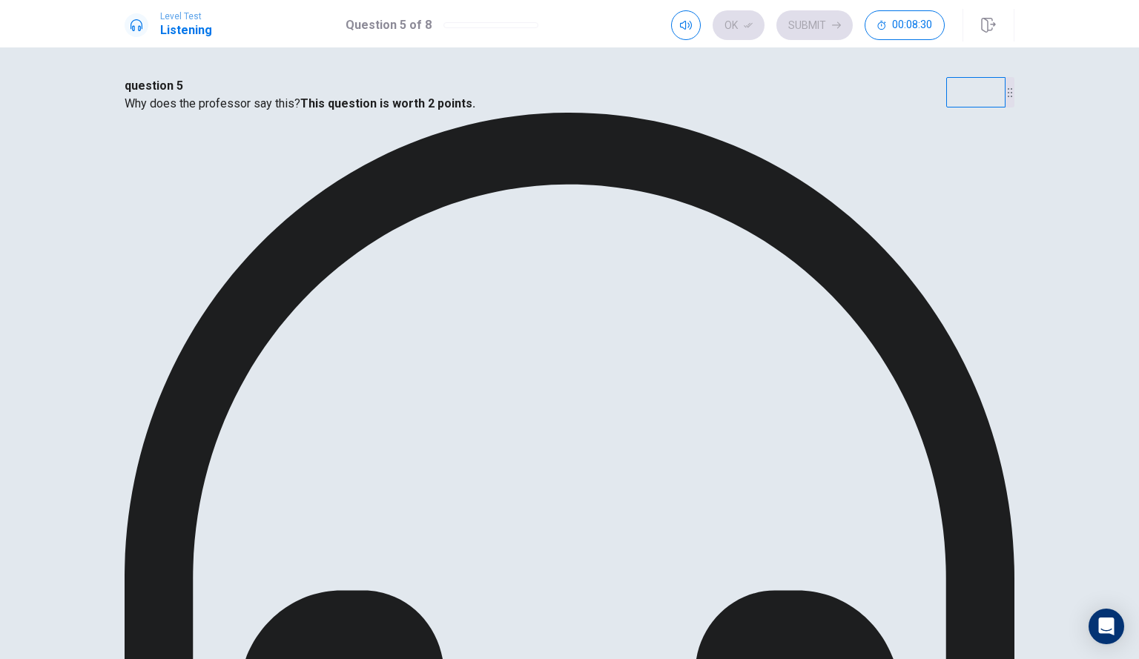
click at [741, 26] on button "Ok" at bounding box center [739, 25] width 52 height 30
click at [821, 21] on button "Submit" at bounding box center [814, 25] width 76 height 30
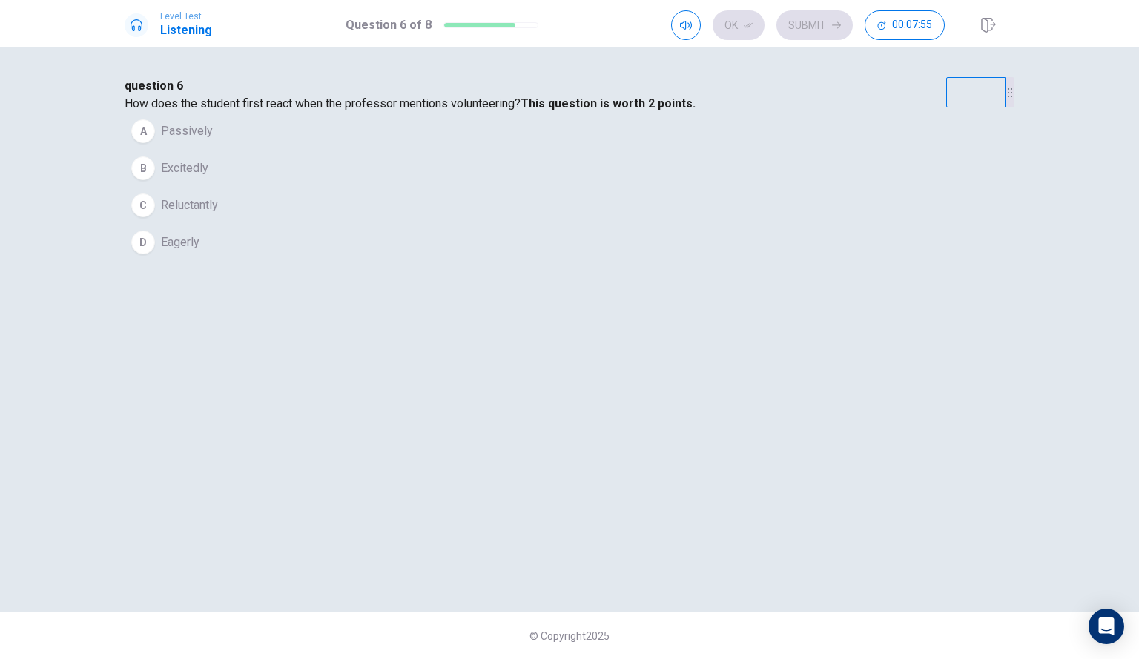
click at [218, 214] on span "Reluctantly" at bounding box center [189, 205] width 57 height 18
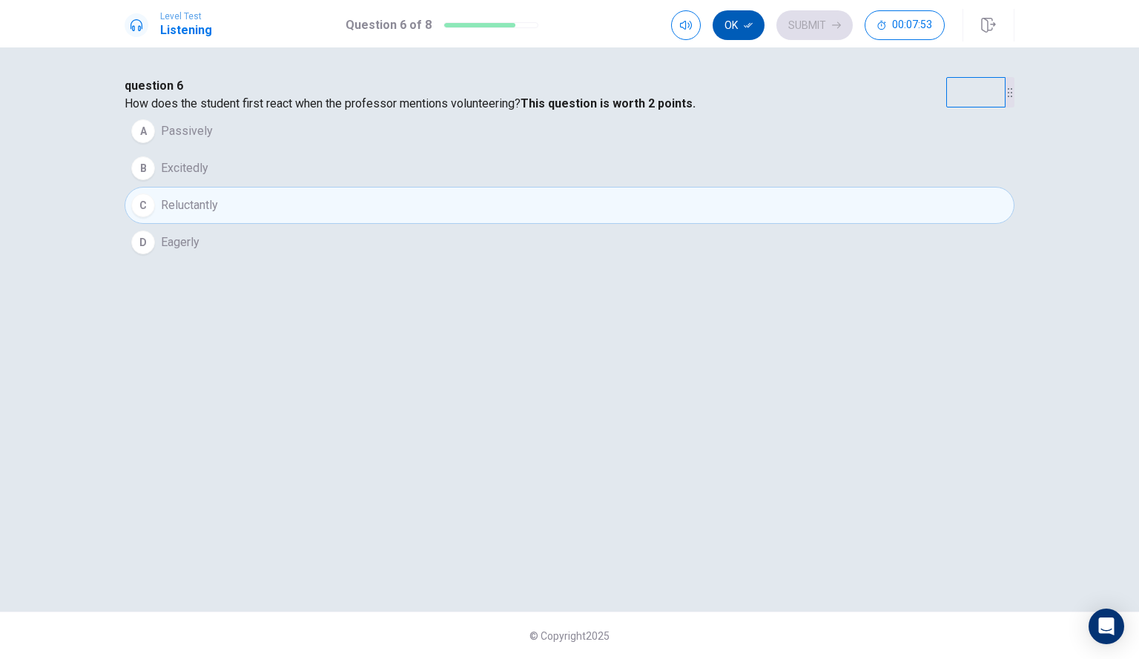
click at [730, 32] on button "Ok" at bounding box center [739, 25] width 52 height 30
click at [802, 30] on button "Submit" at bounding box center [814, 25] width 76 height 30
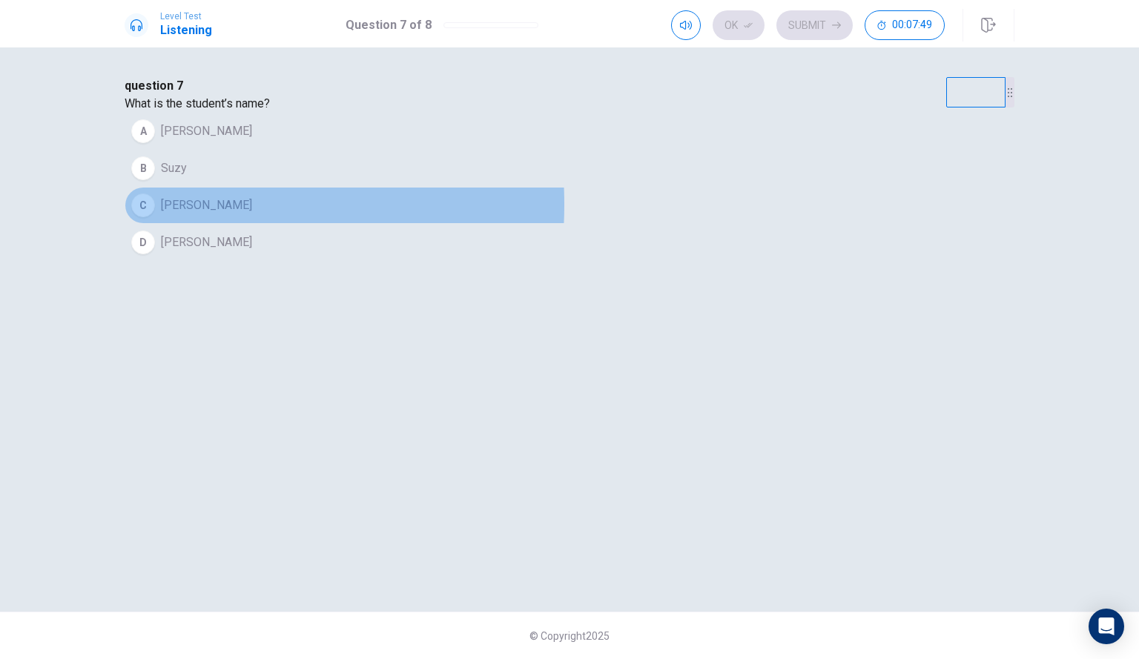
drag, startPoint x: 364, startPoint y: 305, endPoint x: 380, endPoint y: 295, distance: 18.7
click at [155, 217] on div "C" at bounding box center [143, 206] width 24 height 24
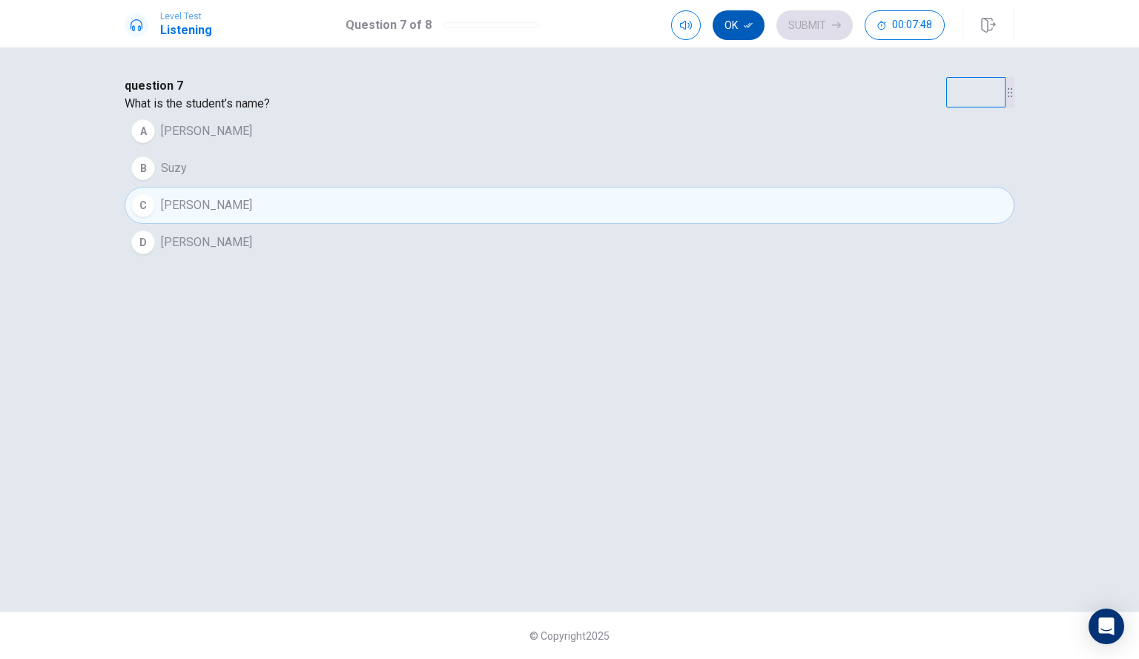
click at [735, 26] on button "Ok" at bounding box center [739, 25] width 52 height 30
click at [804, 24] on button "Submit" at bounding box center [814, 25] width 76 height 30
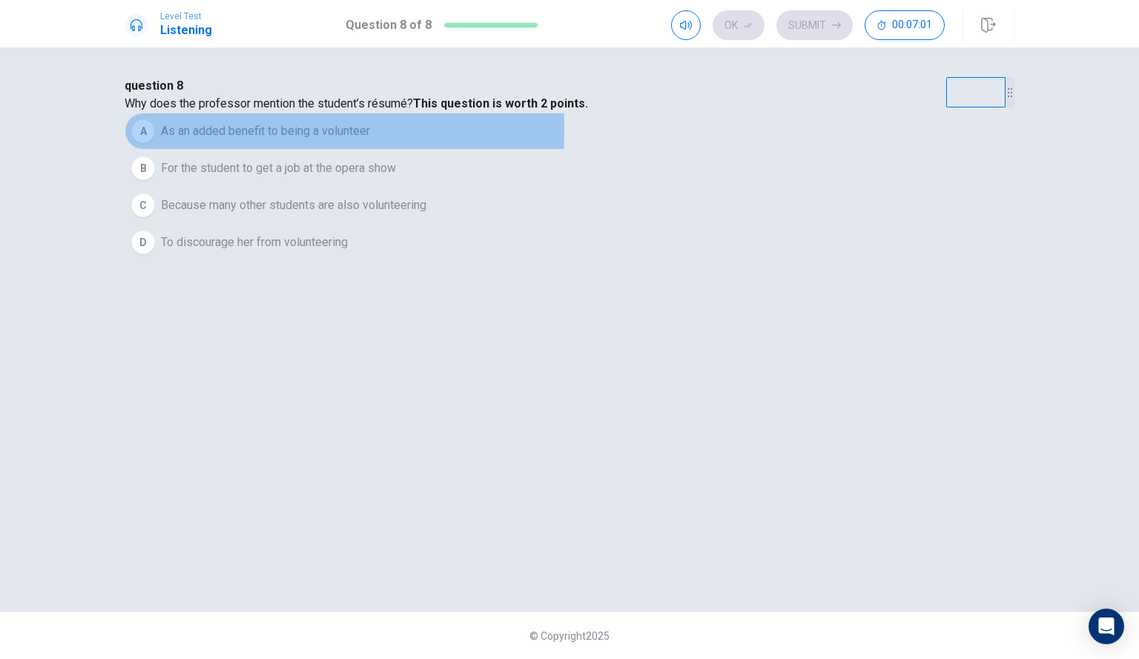
click at [155, 143] on div "A" at bounding box center [143, 131] width 24 height 24
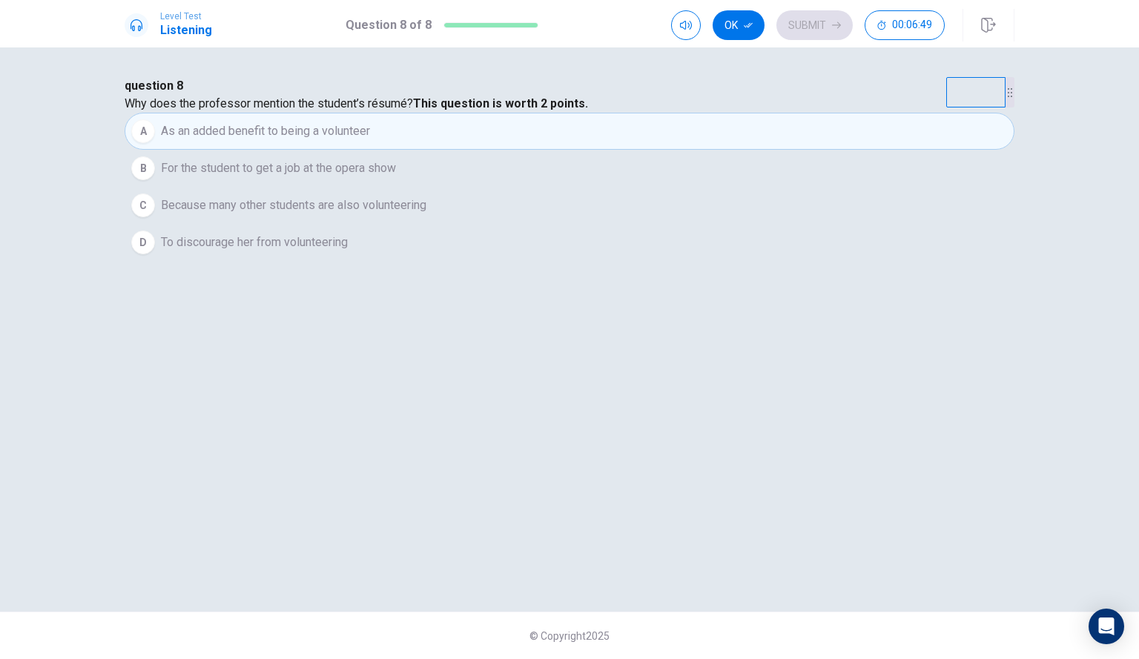
click at [738, 19] on button "Ok" at bounding box center [739, 25] width 52 height 30
click at [799, 25] on button "Submit" at bounding box center [814, 25] width 76 height 30
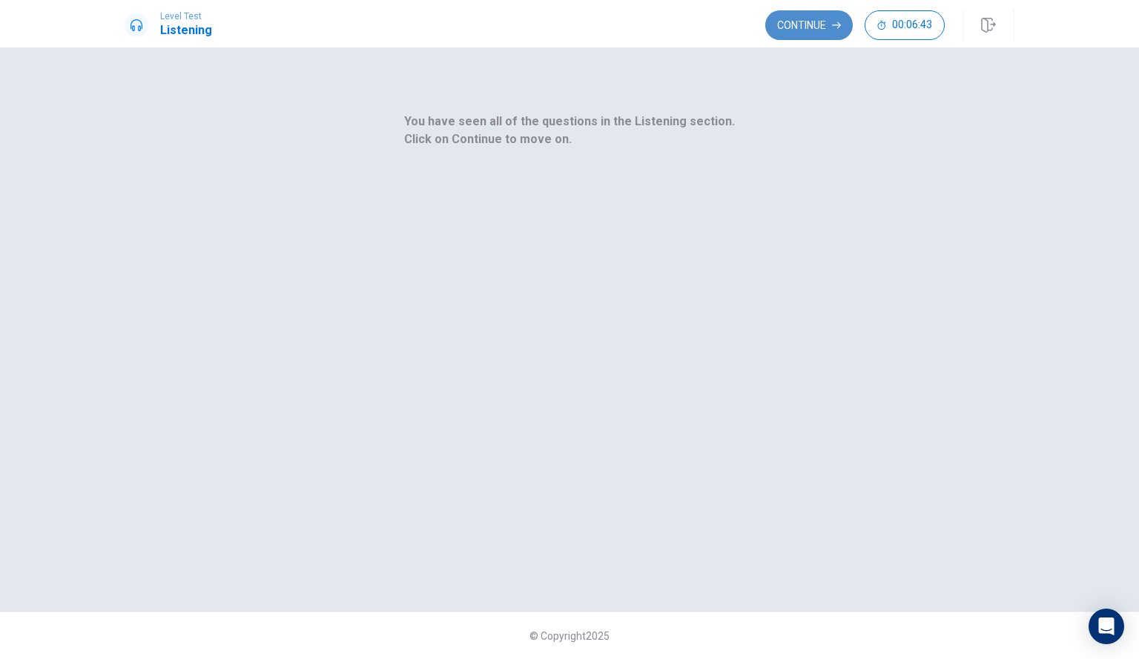
click at [799, 30] on button "Continue" at bounding box center [808, 25] width 87 height 30
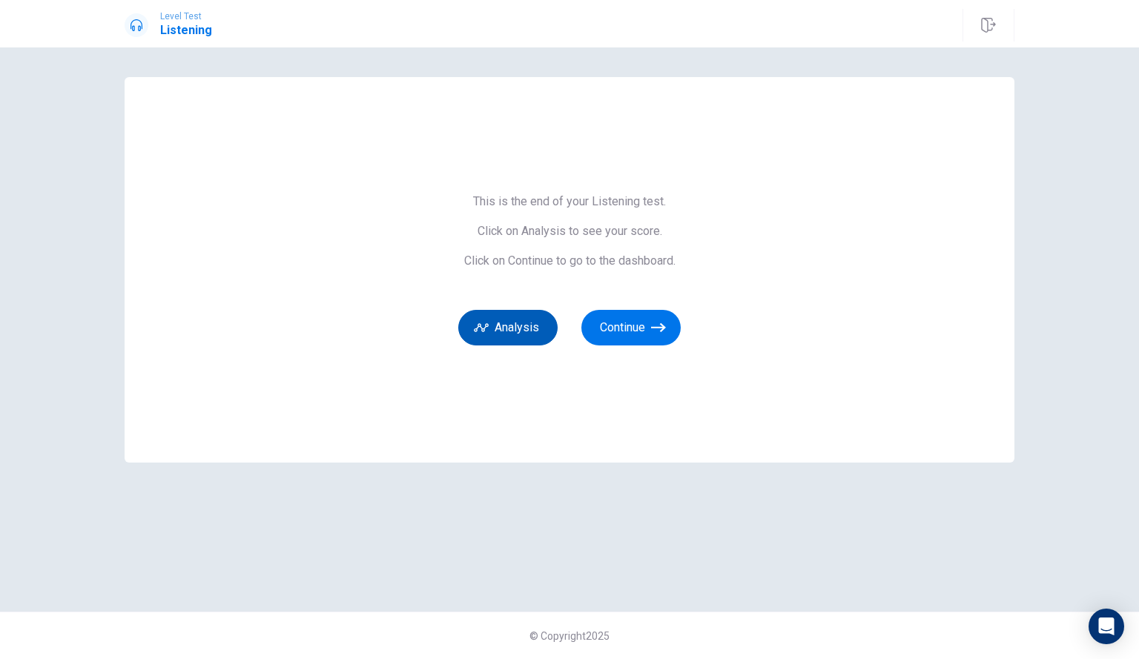
click at [535, 323] on button "Analysis" at bounding box center [507, 328] width 99 height 36
